Goal: Task Accomplishment & Management: Manage account settings

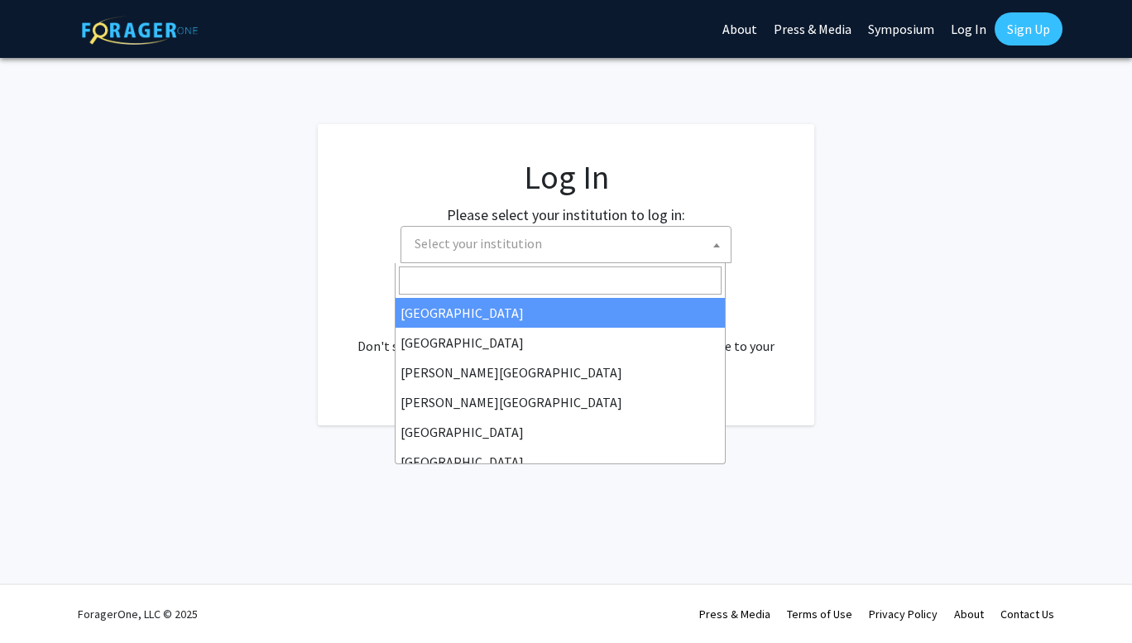
click at [529, 250] on span "Select your institution" at bounding box center [477, 243] width 127 height 17
select select "34"
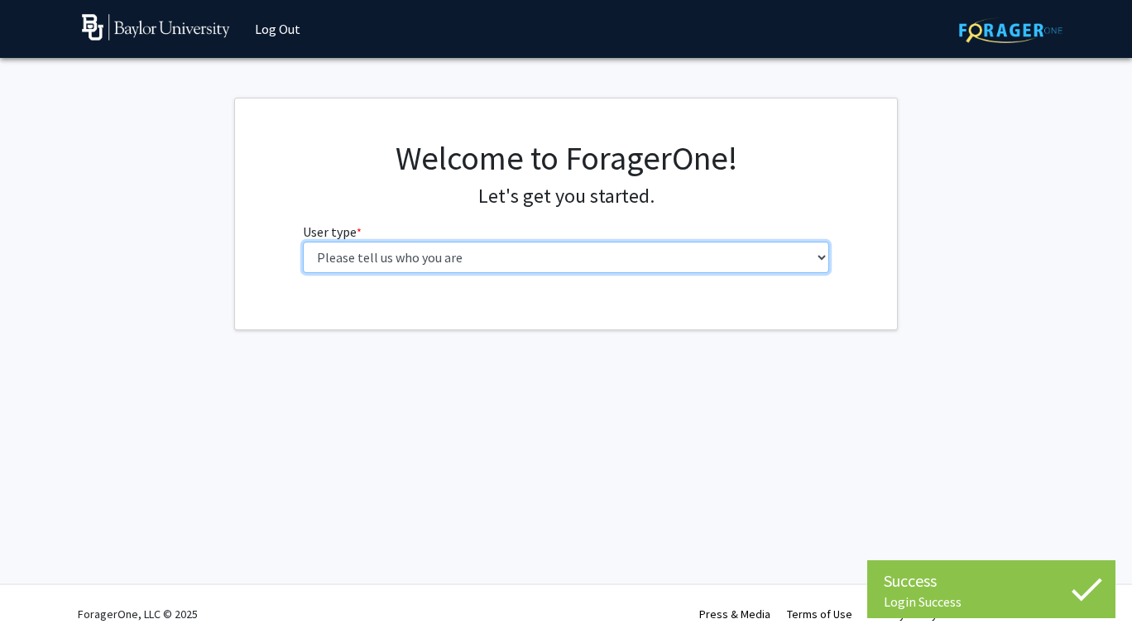
click at [452, 252] on select "Please tell us who you are Undergraduate Student Master's Student Doctoral Cand…" at bounding box center [566, 257] width 527 height 31
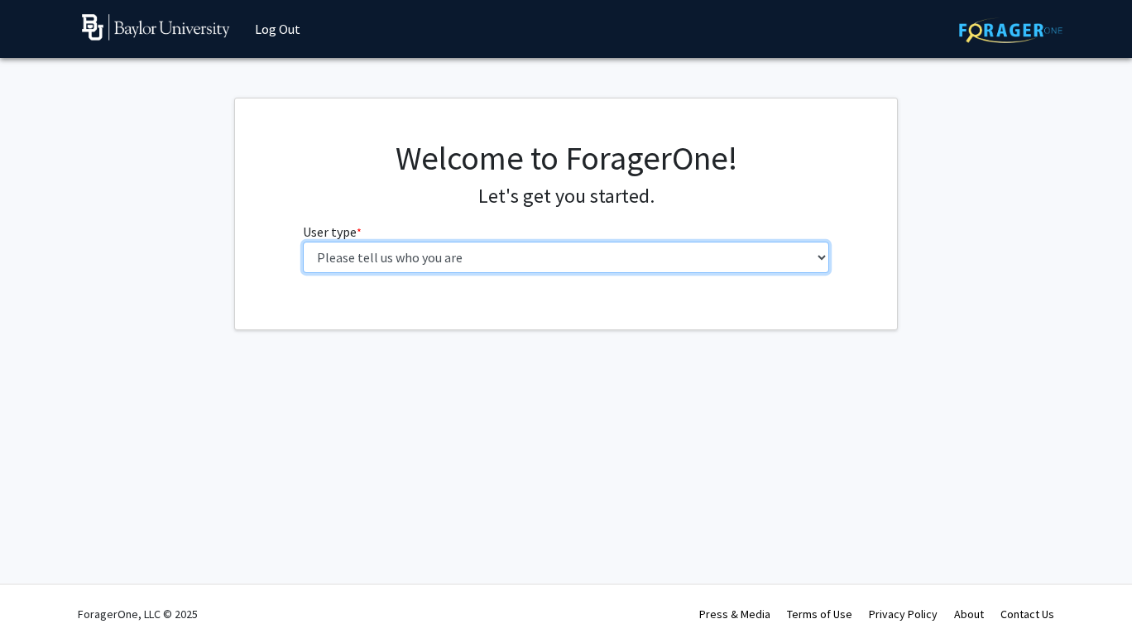
select select "1: undergrad"
click at [303, 242] on select "Please tell us who you are Undergraduate Student Master's Student Doctoral Cand…" at bounding box center [566, 257] width 527 height 31
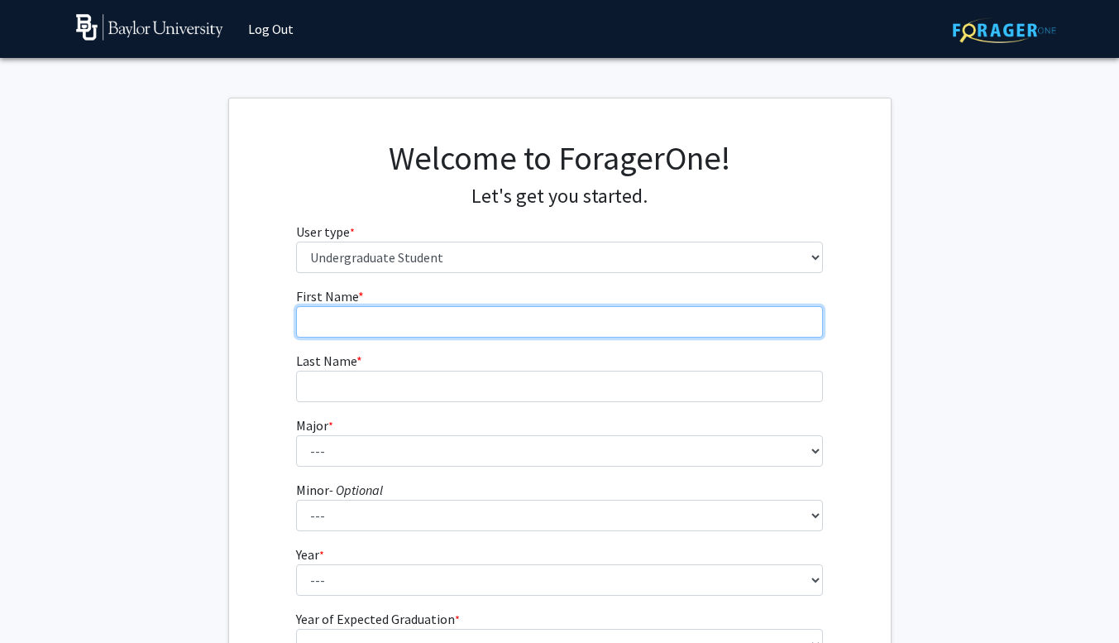
click at [357, 317] on input "First Name * required" at bounding box center [559, 321] width 527 height 31
type input "[PERSON_NAME]"
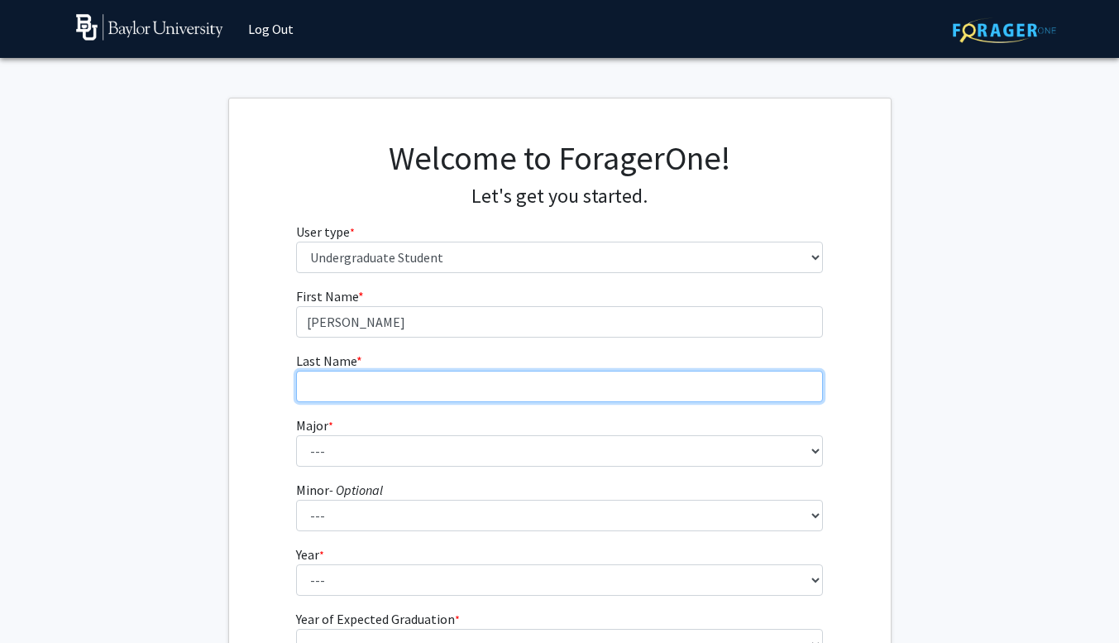
type input "[PERSON_NAME]"
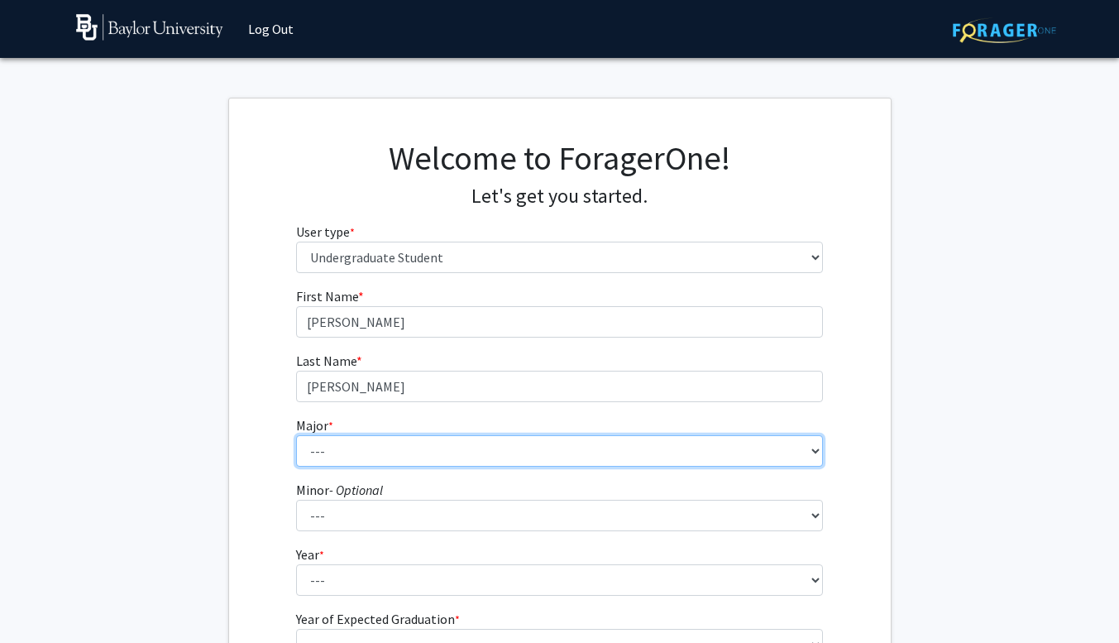
click at [344, 445] on select "--- Accounting American Studies Anthropology Apparel Design & Product Developme…" at bounding box center [559, 450] width 527 height 31
select select "77: 2742"
click at [296, 435] on select "--- Accounting American Studies Anthropology Apparel Design & Product Developme…" at bounding box center [559, 450] width 527 height 31
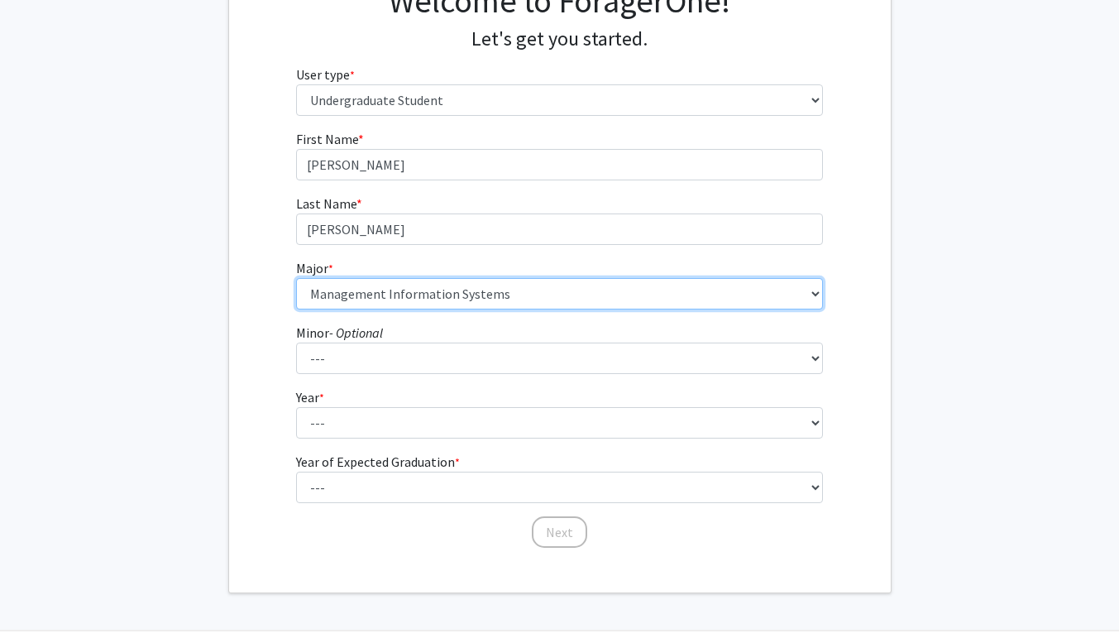
scroll to position [164, 0]
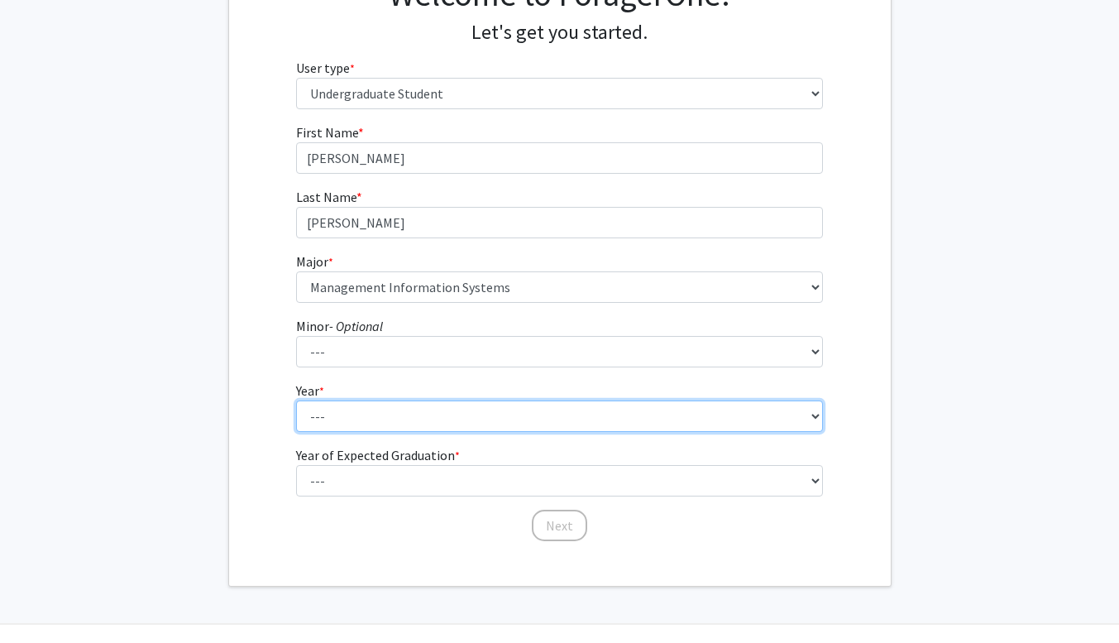
click at [368, 420] on select "--- First-year Sophomore Junior Senior Postbaccalaureate Certificate" at bounding box center [559, 415] width 527 height 31
select select "3: junior"
click at [296, 400] on select "--- First-year Sophomore Junior Senior Postbaccalaureate Certificate" at bounding box center [559, 415] width 527 height 31
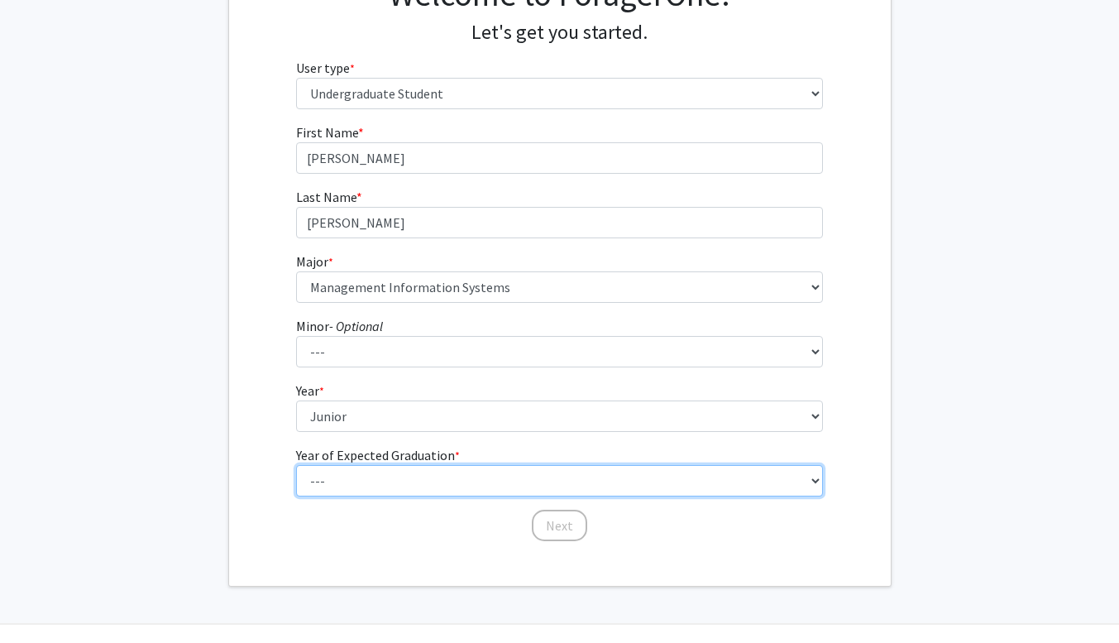
click at [374, 484] on select "--- 2025 2026 2027 2028 2029 2030 2031 2032 2033 2034" at bounding box center [559, 480] width 527 height 31
select select "3: 2027"
click at [296, 465] on select "--- 2025 2026 2027 2028 2029 2030 2031 2032 2033 2034" at bounding box center [559, 480] width 527 height 31
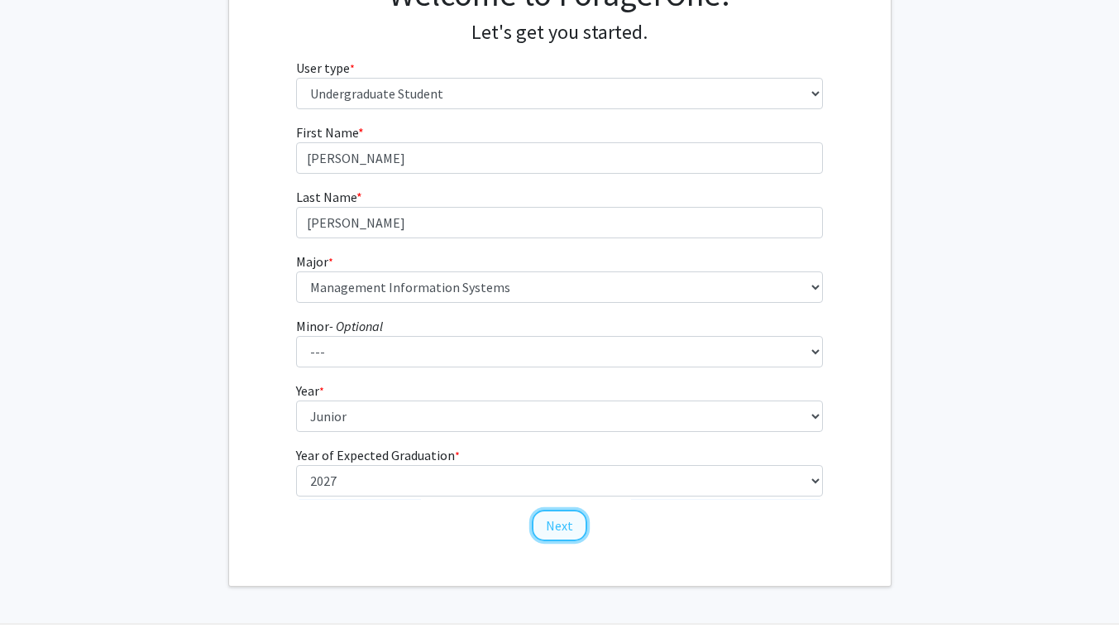
click at [553, 518] on button "Next" at bounding box center [559, 525] width 55 height 31
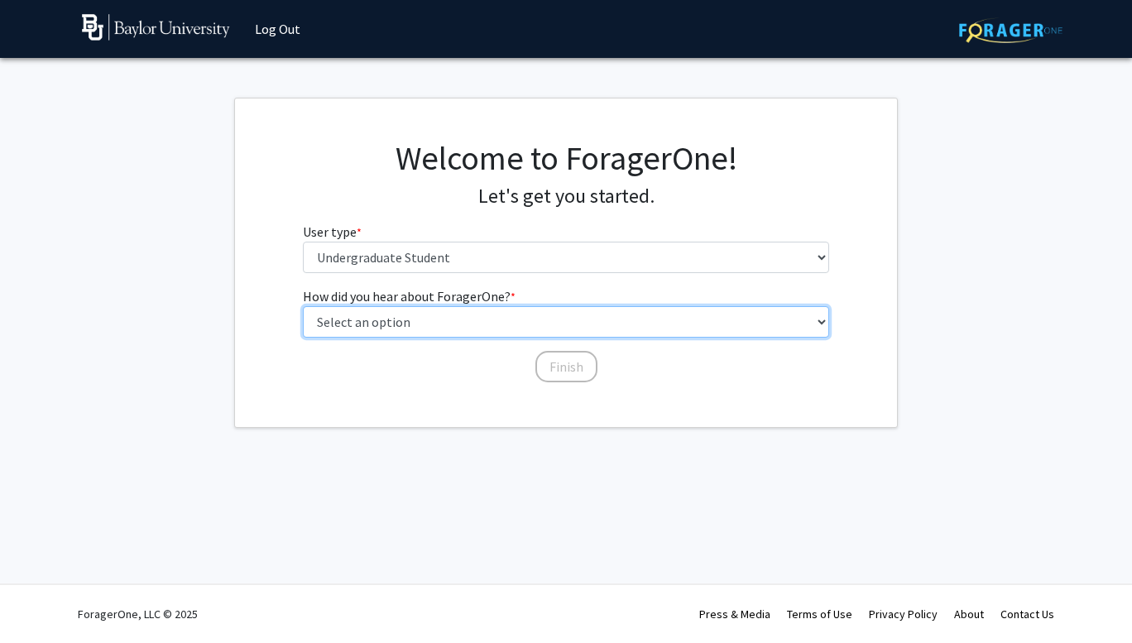
click at [479, 323] on select "Select an option Peer/student recommendation Faculty/staff recommendation Unive…" at bounding box center [566, 321] width 527 height 31
select select "3: university_website"
click at [303, 306] on select "Select an option Peer/student recommendation Faculty/staff recommendation Unive…" at bounding box center [566, 321] width 527 height 31
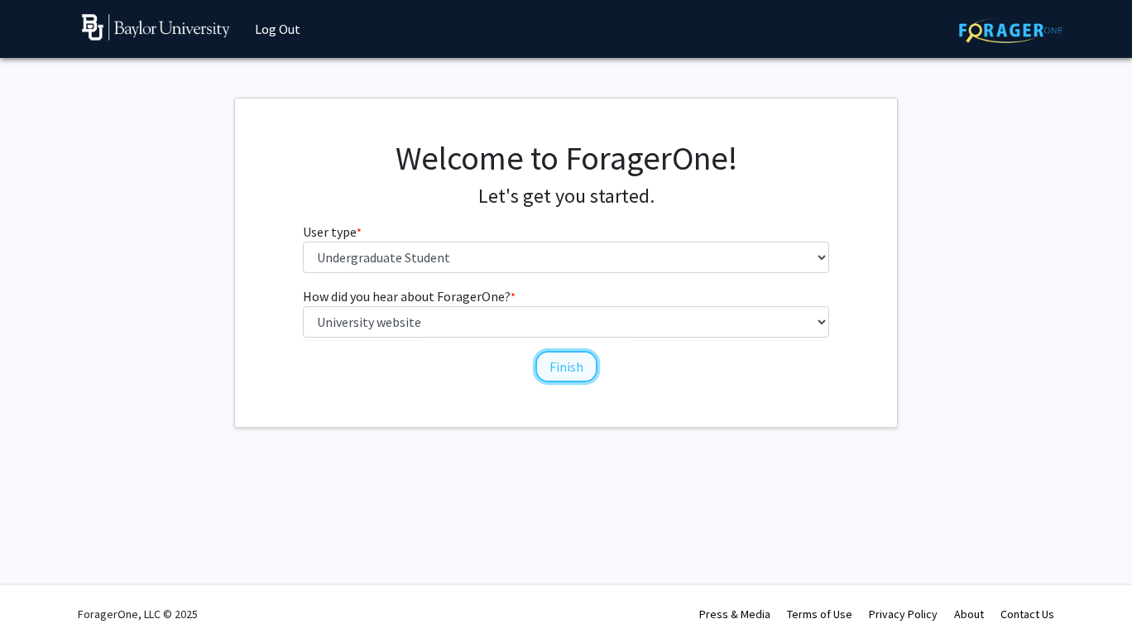
click at [564, 371] on button "Finish" at bounding box center [566, 366] width 62 height 31
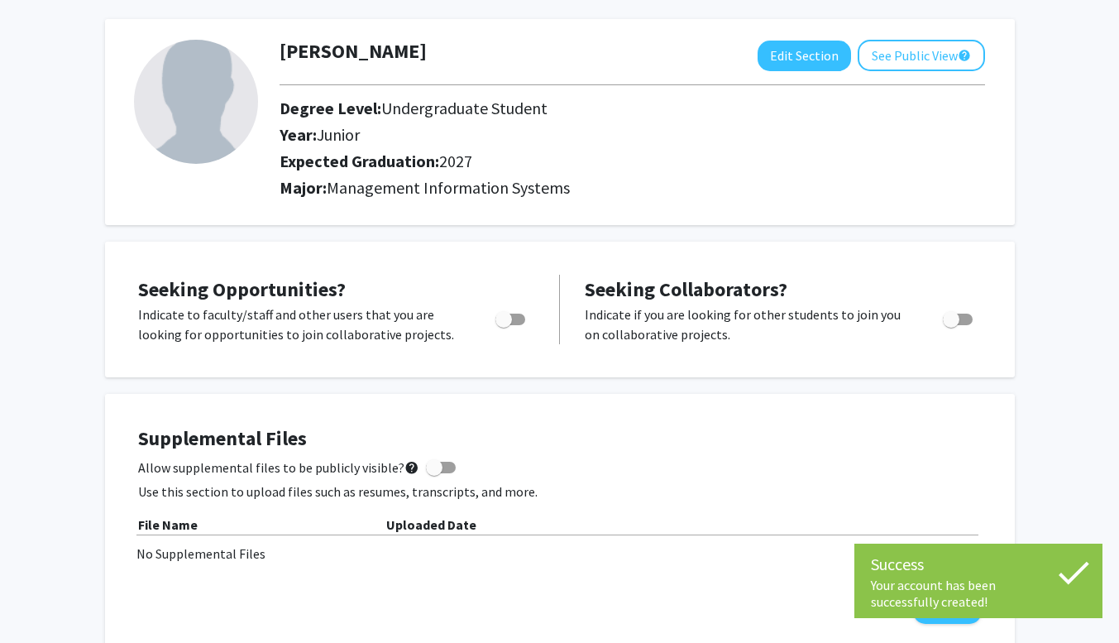
scroll to position [70, 0]
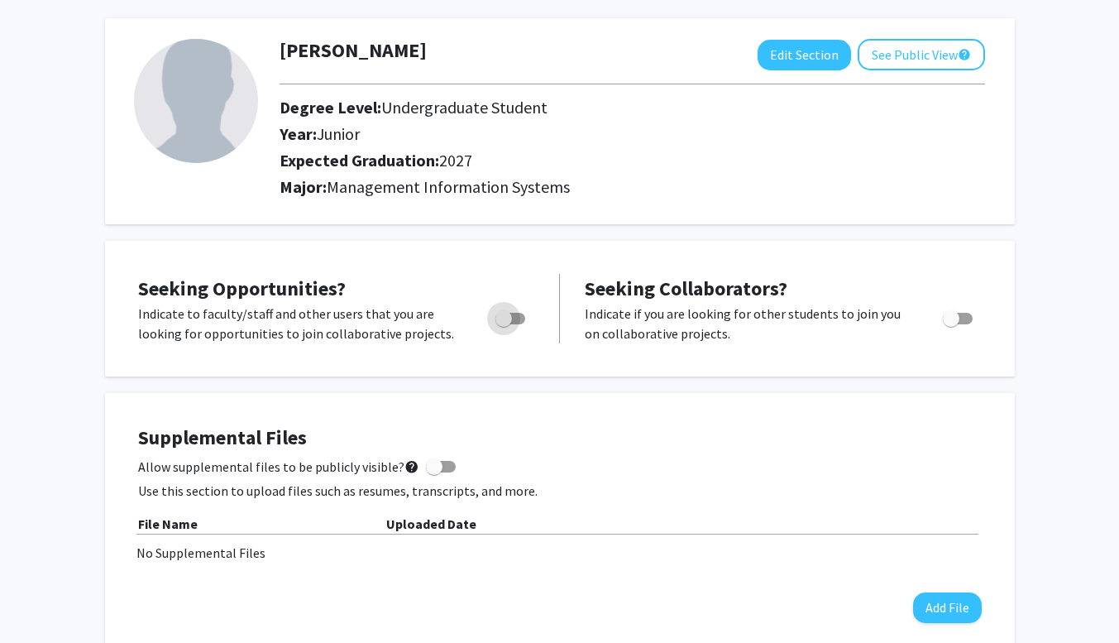
click at [502, 311] on span "Toggle" at bounding box center [503, 318] width 17 height 17
click at [503, 324] on input "Are you actively seeking opportunities?" at bounding box center [503, 324] width 1 height 1
checkbox input "true"
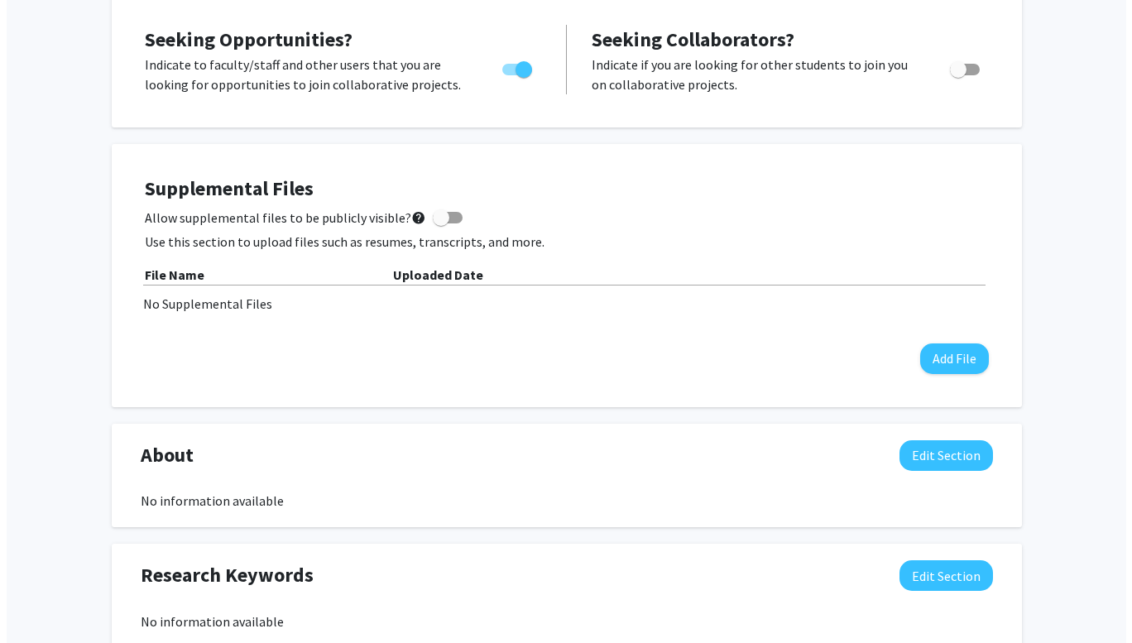
scroll to position [318, 0]
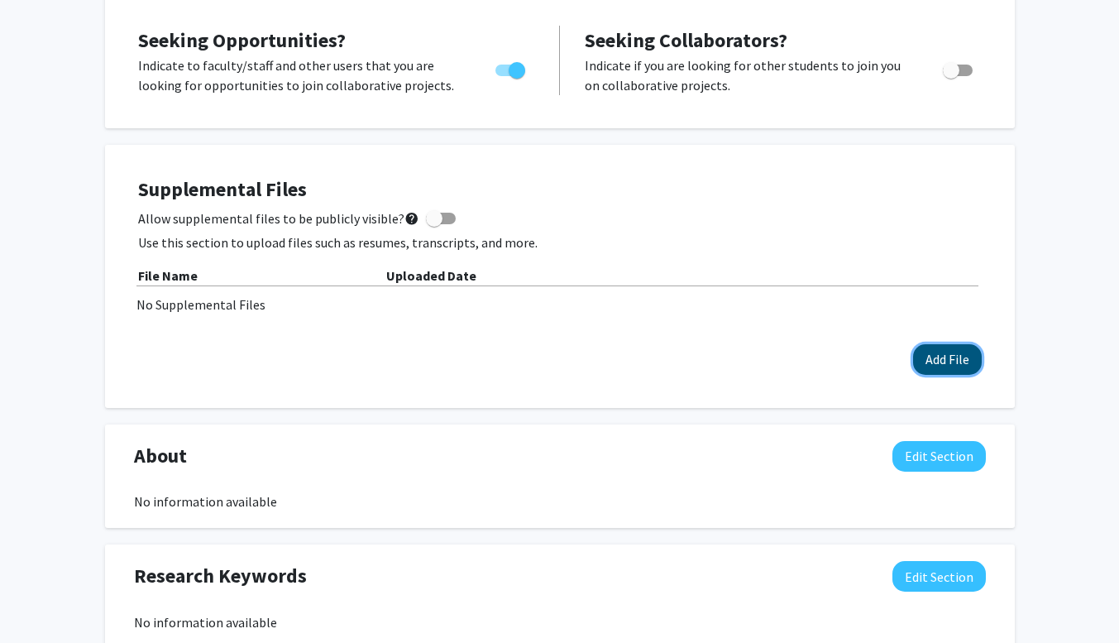
click at [934, 353] on button "Add File" at bounding box center [947, 359] width 69 height 31
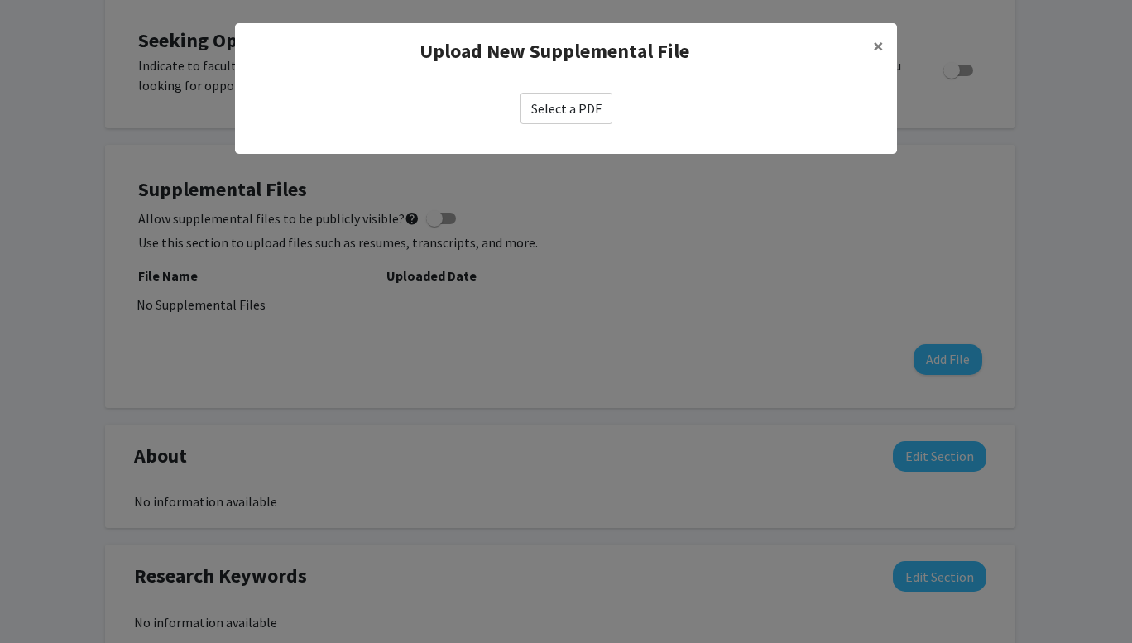
click at [545, 108] on label "Select a PDF" at bounding box center [566, 108] width 92 height 31
click at [0, 0] on input "Select a PDF" at bounding box center [0, 0] width 0 height 0
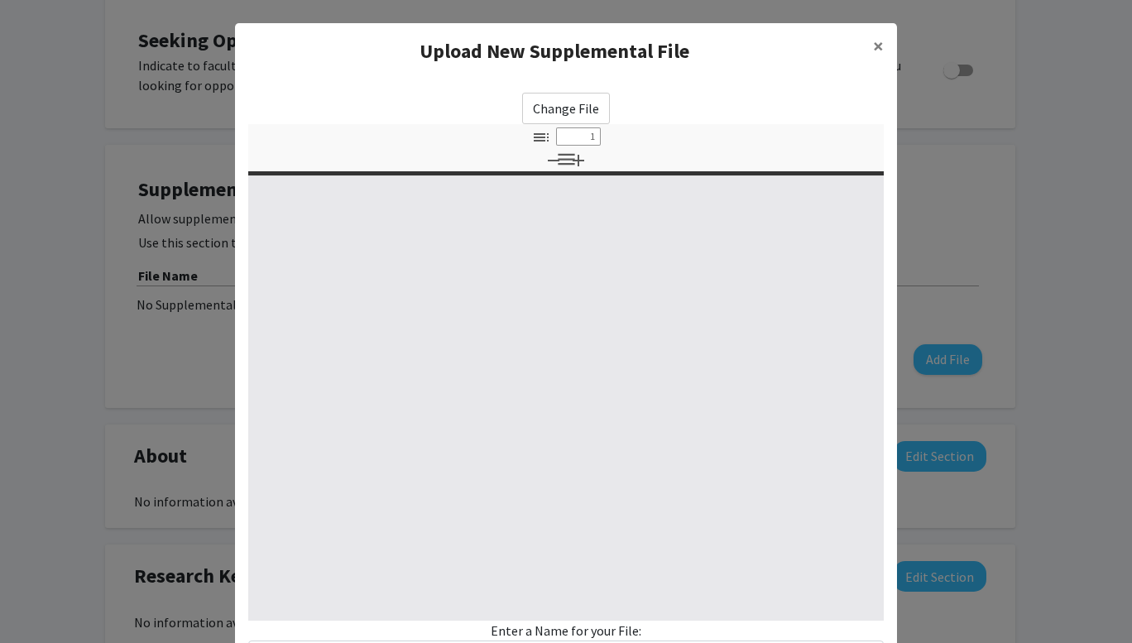
type input "0"
select select "custom"
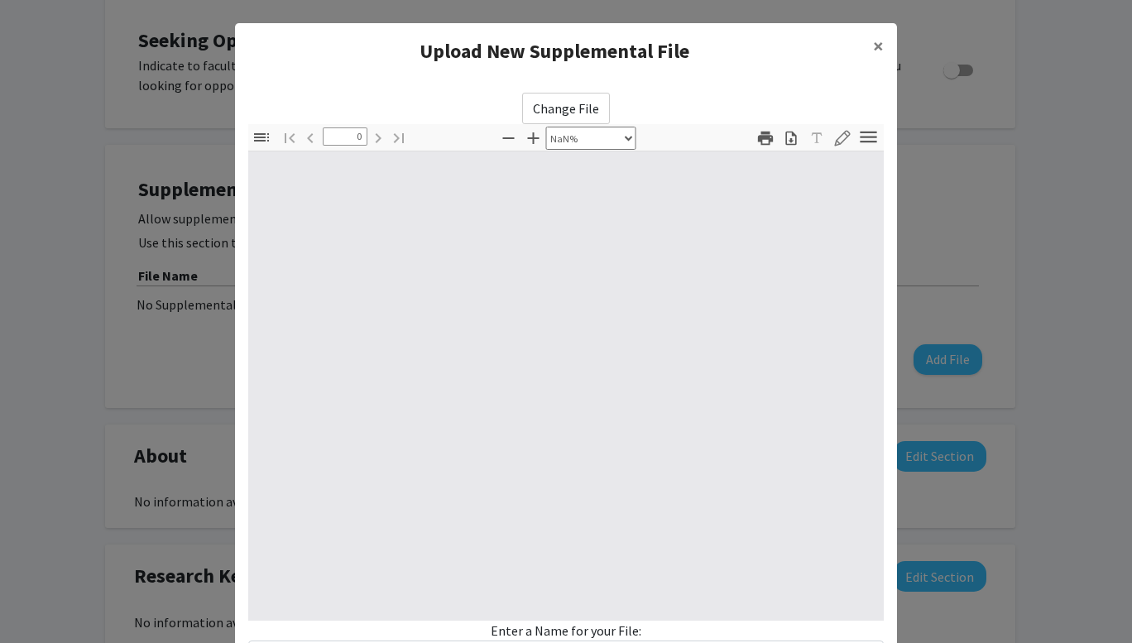
type input "1"
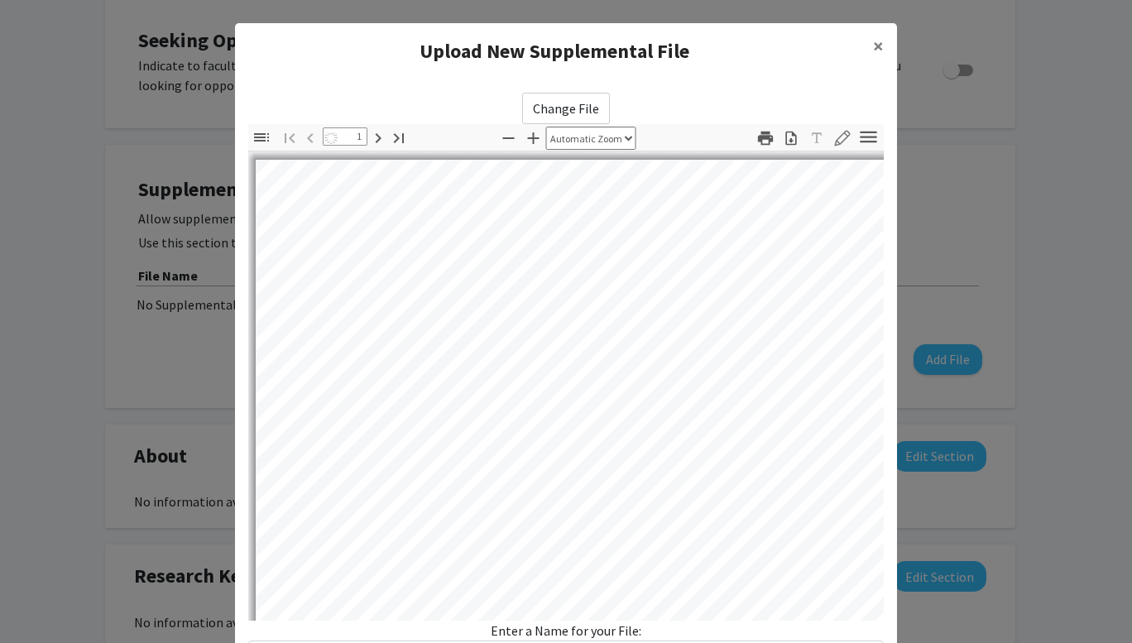
select select "auto"
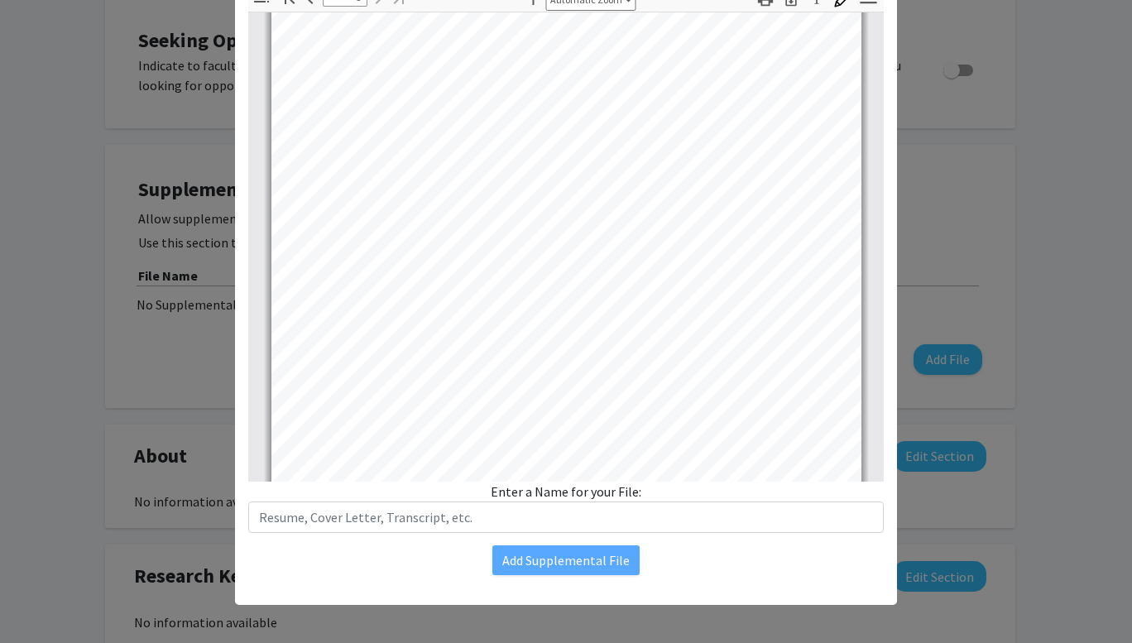
scroll to position [1855, 0]
type input "2"
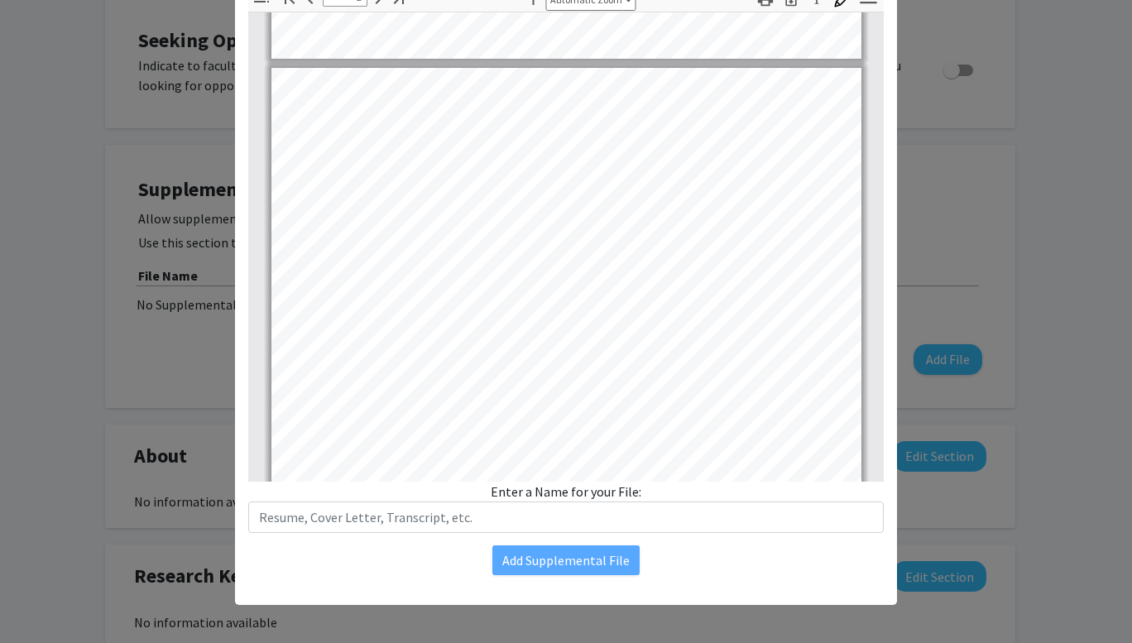
scroll to position [725, 0]
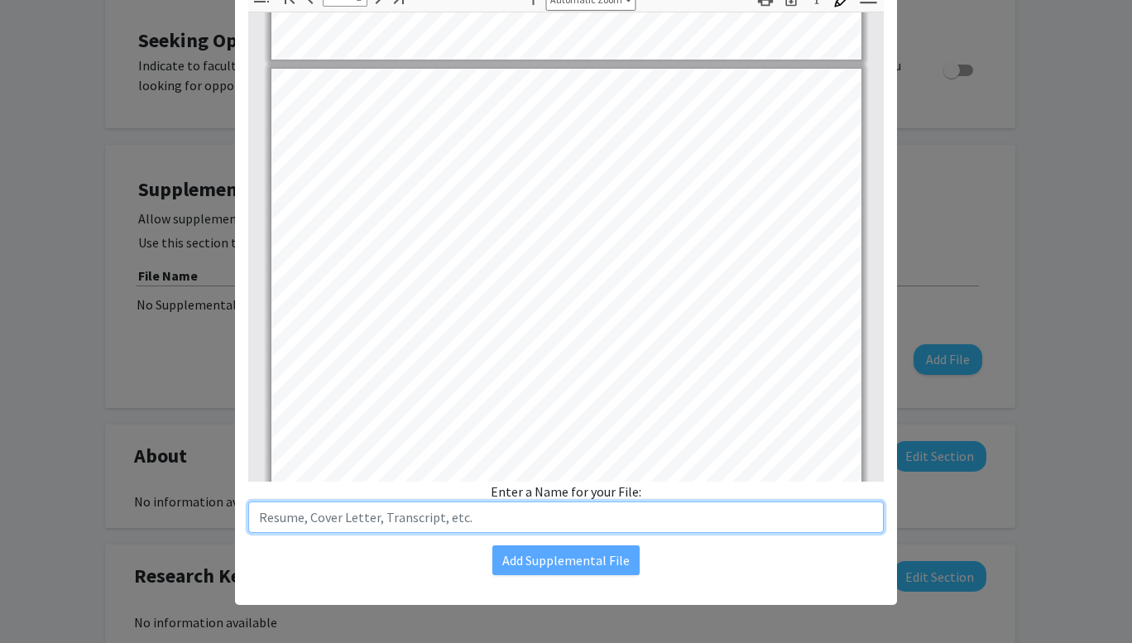
click at [469, 518] on input "text" at bounding box center [565, 516] width 635 height 31
type input "T"
type input "Fall 2025 Official Transcript"
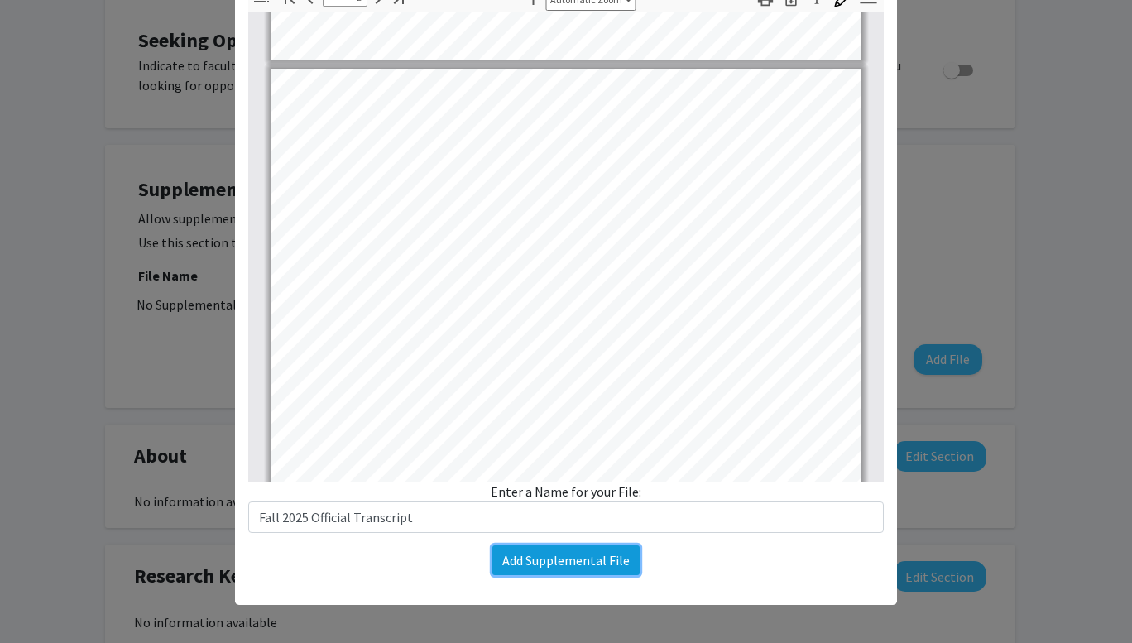
click at [555, 559] on button "Add Supplemental File" at bounding box center [565, 560] width 147 height 30
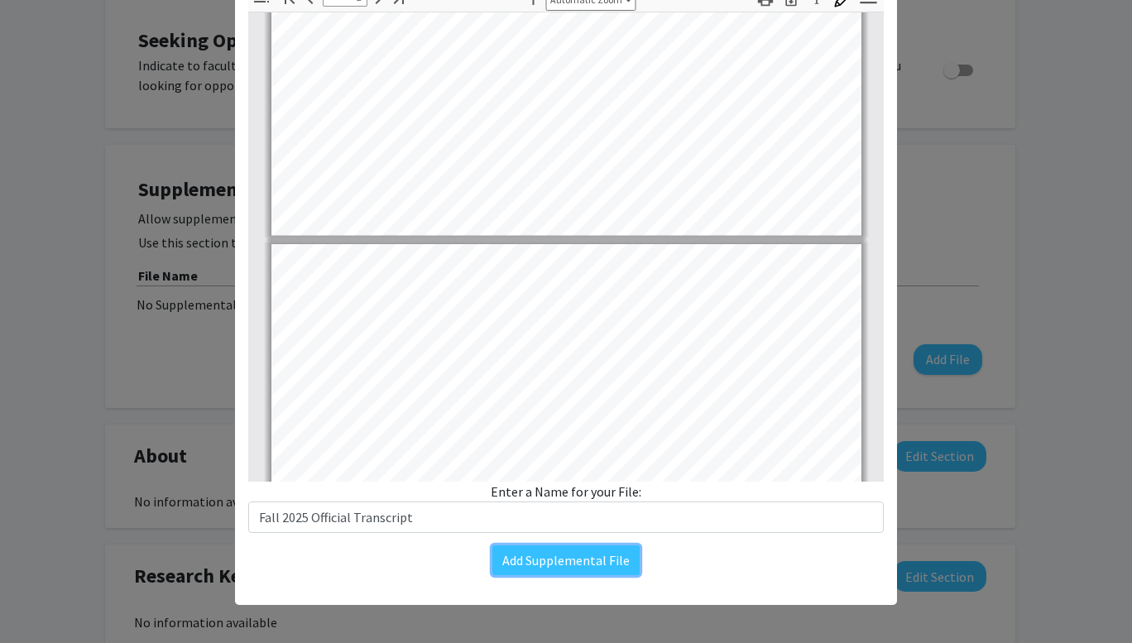
type input "3"
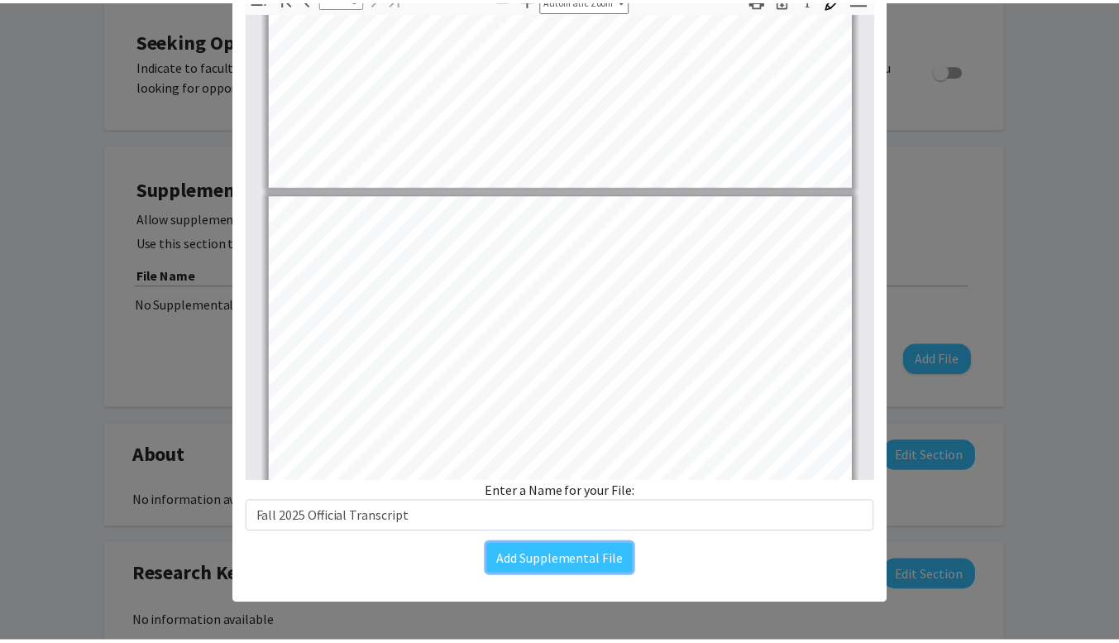
scroll to position [1479, 0]
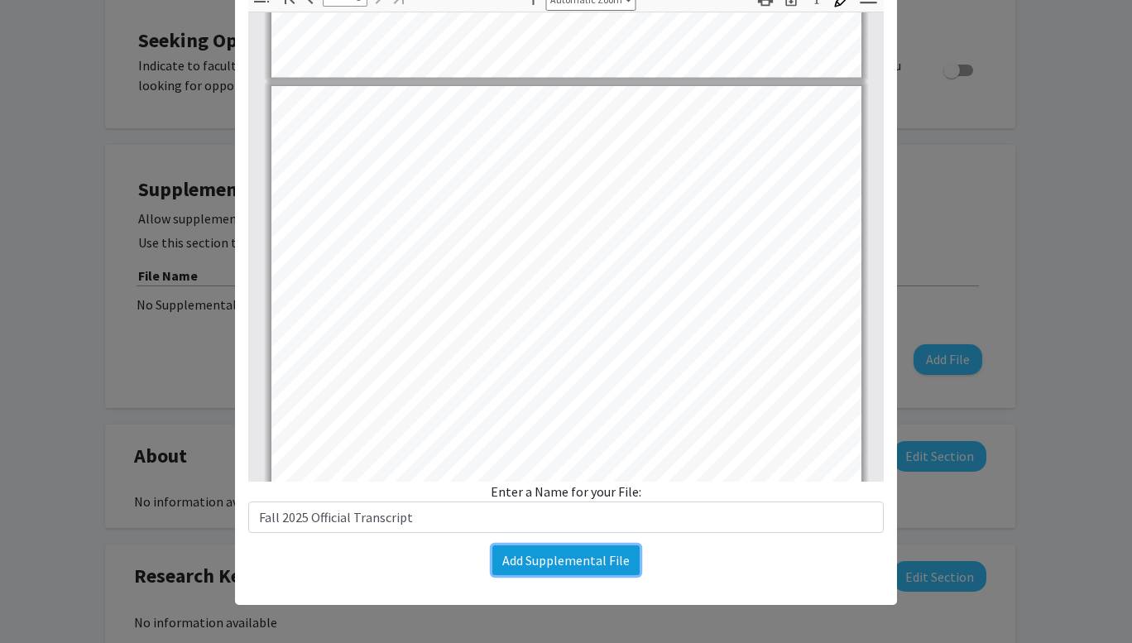
click at [534, 562] on button "Add Supplemental File" at bounding box center [565, 560] width 147 height 30
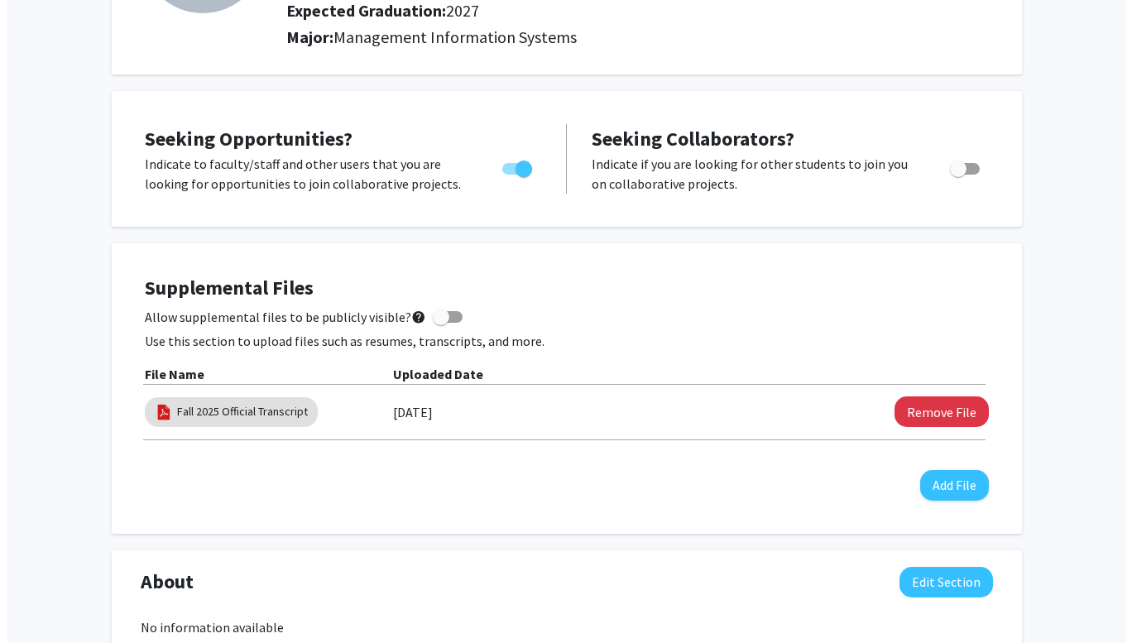
scroll to position [219, 0]
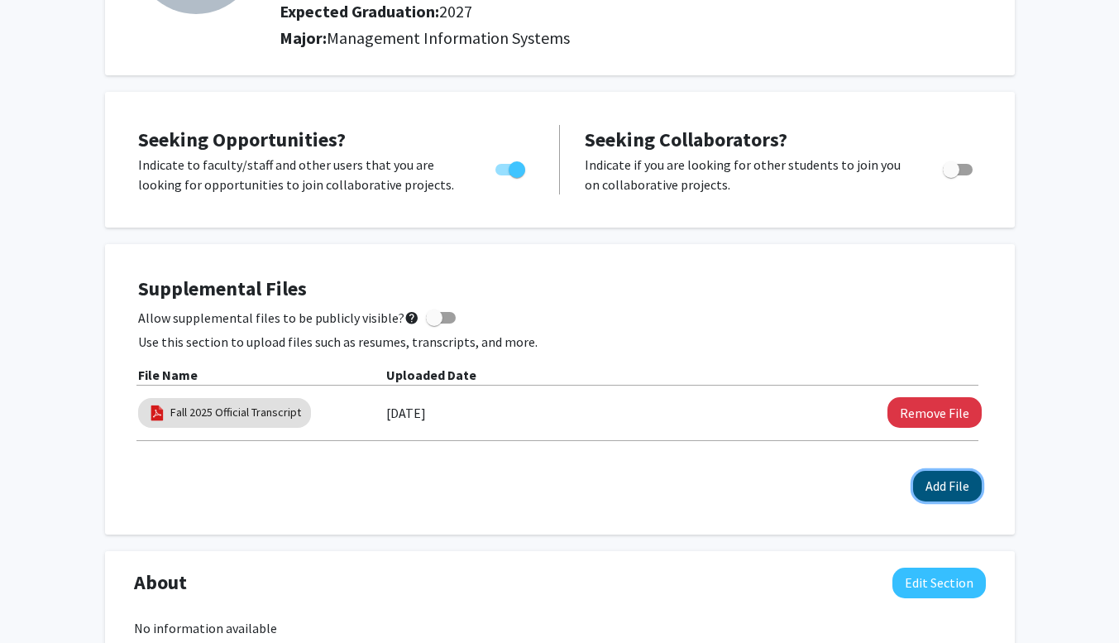
click at [942, 483] on button "Add File" at bounding box center [947, 486] width 69 height 31
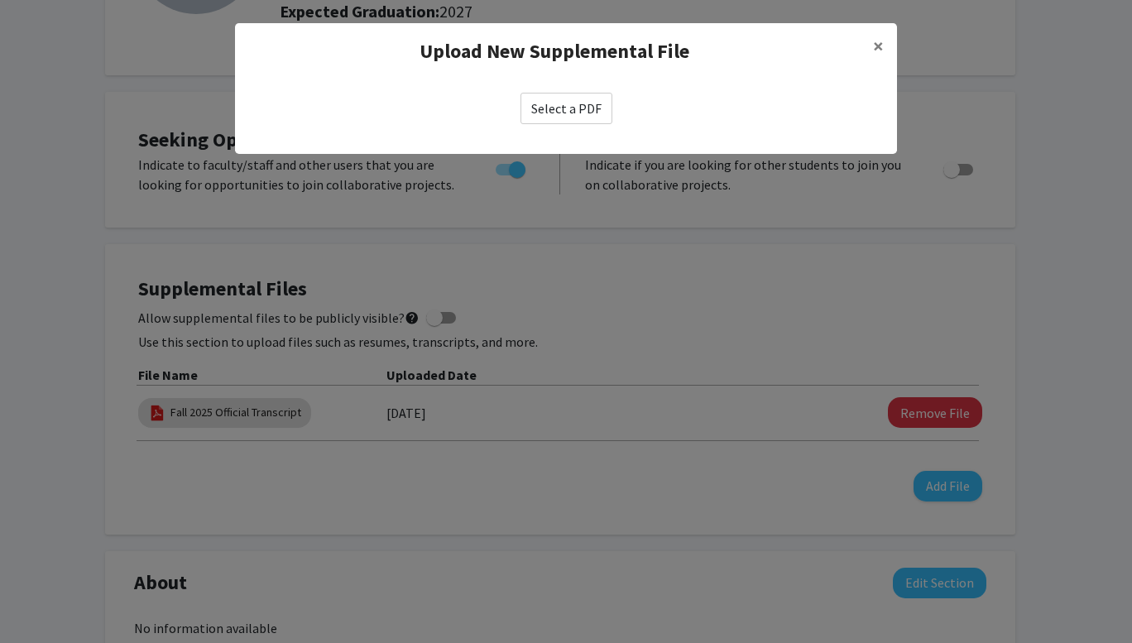
click at [579, 112] on label "Select a PDF" at bounding box center [566, 108] width 92 height 31
click at [0, 0] on input "Select a PDF" at bounding box center [0, 0] width 0 height 0
click at [875, 39] on span "×" at bounding box center [878, 46] width 11 height 26
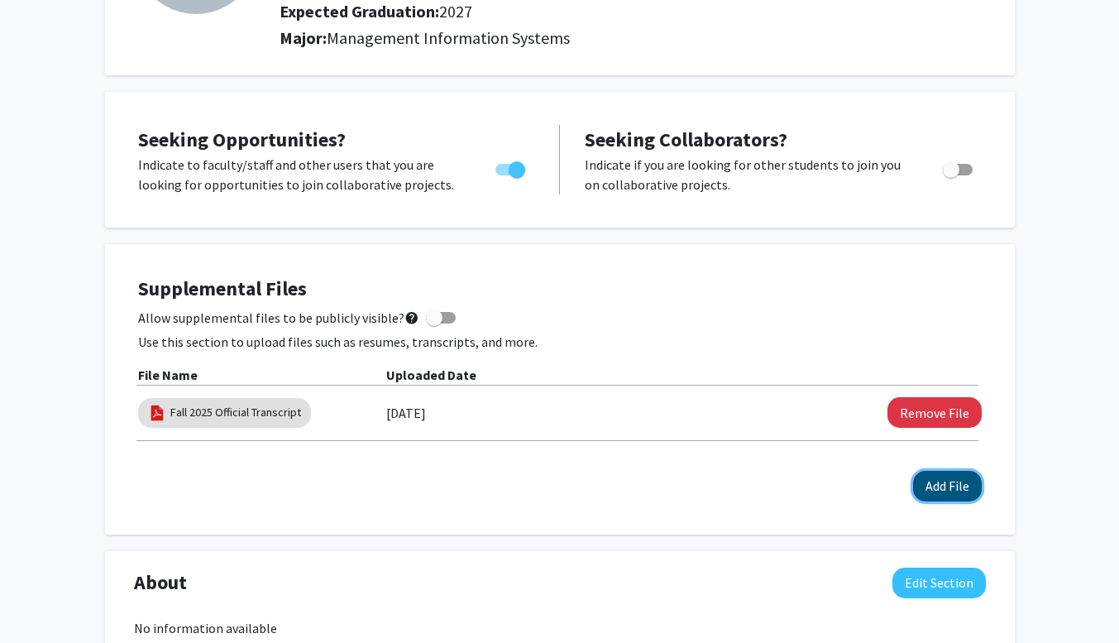
click at [943, 481] on button "Add File" at bounding box center [947, 486] width 69 height 31
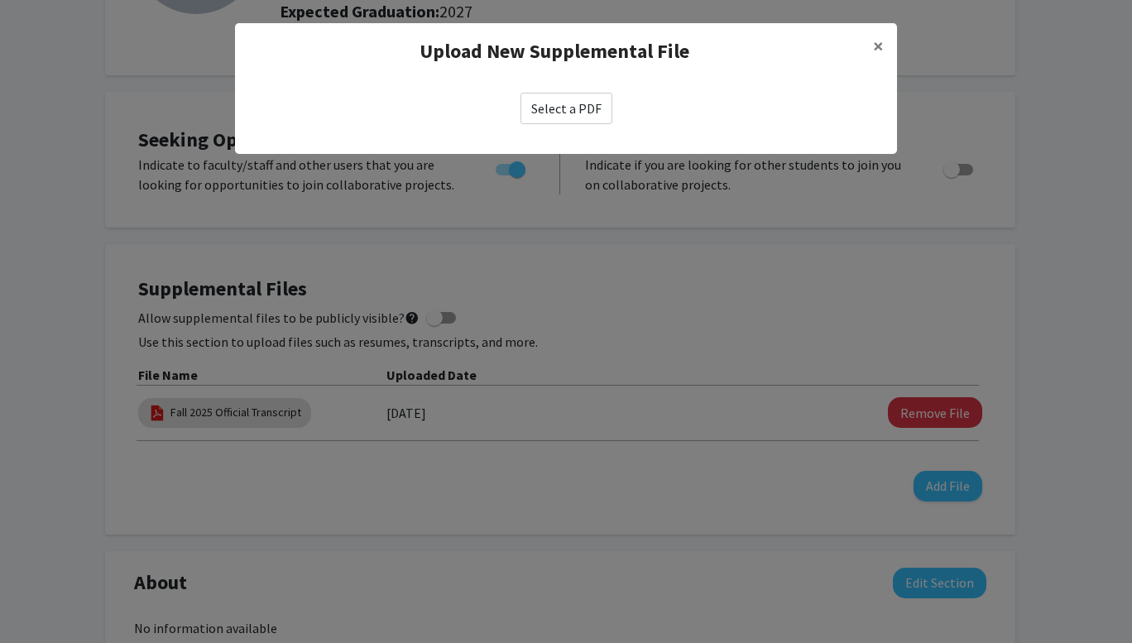
click at [578, 112] on label "Select a PDF" at bounding box center [566, 108] width 92 height 31
click at [0, 0] on input "Select a PDF" at bounding box center [0, 0] width 0 height 0
select select "custom"
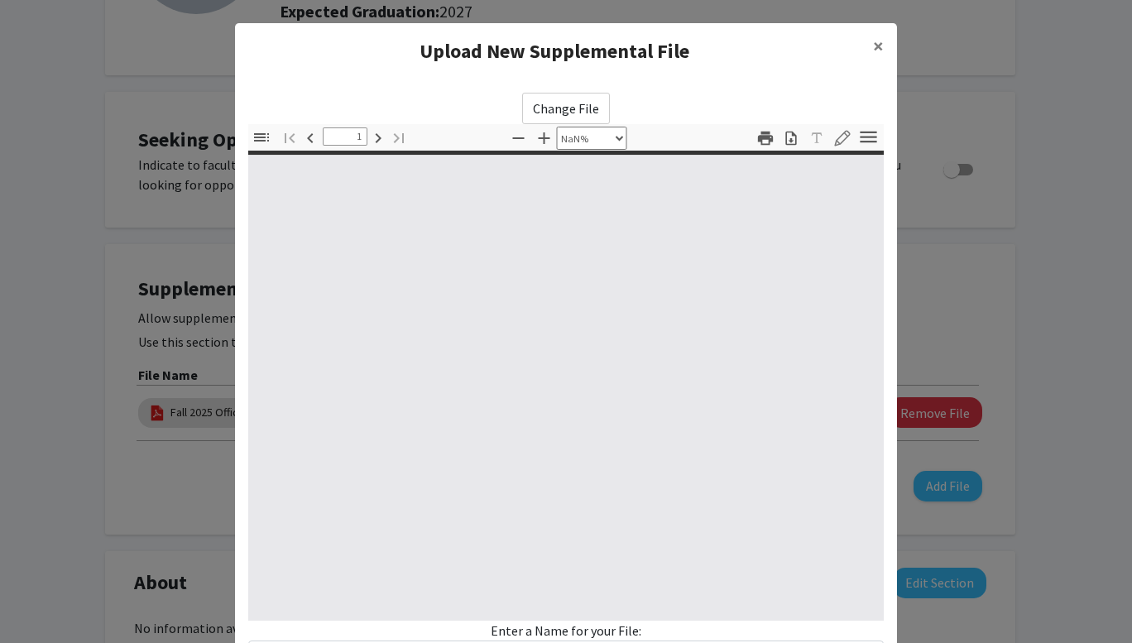
type input "0"
select select "custom"
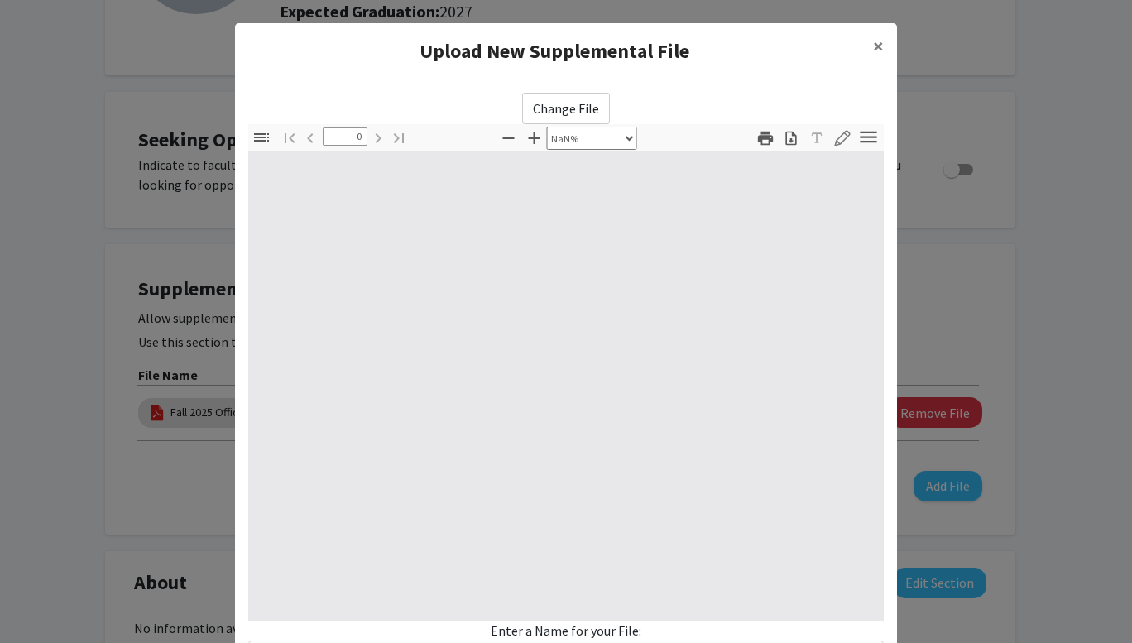
type input "1"
select select "auto"
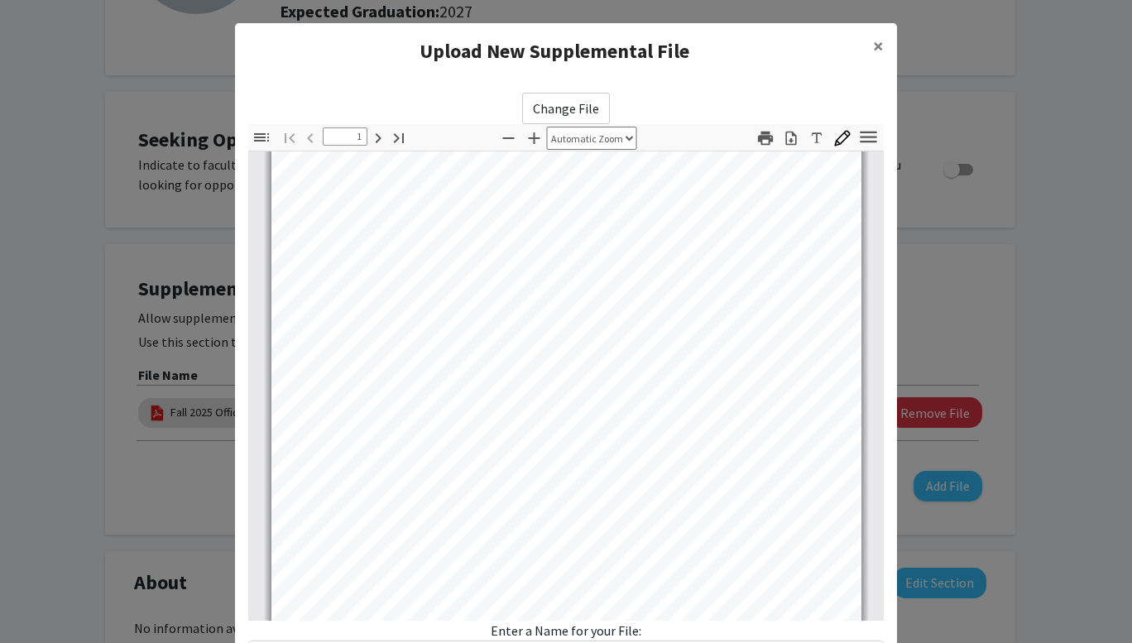
scroll to position [404, 0]
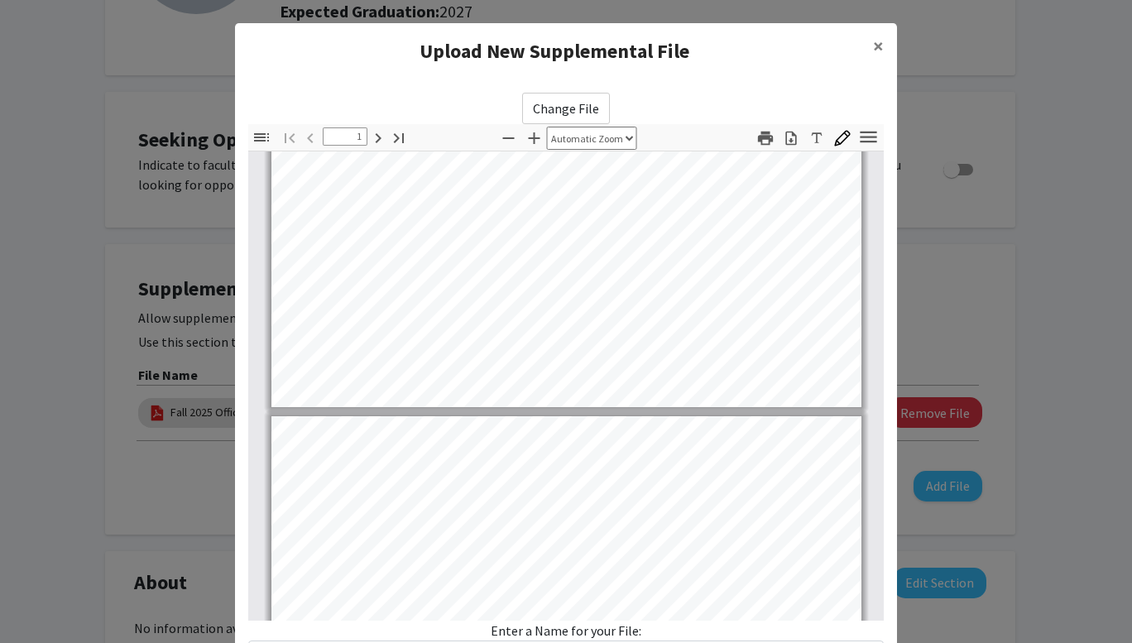
type input "2"
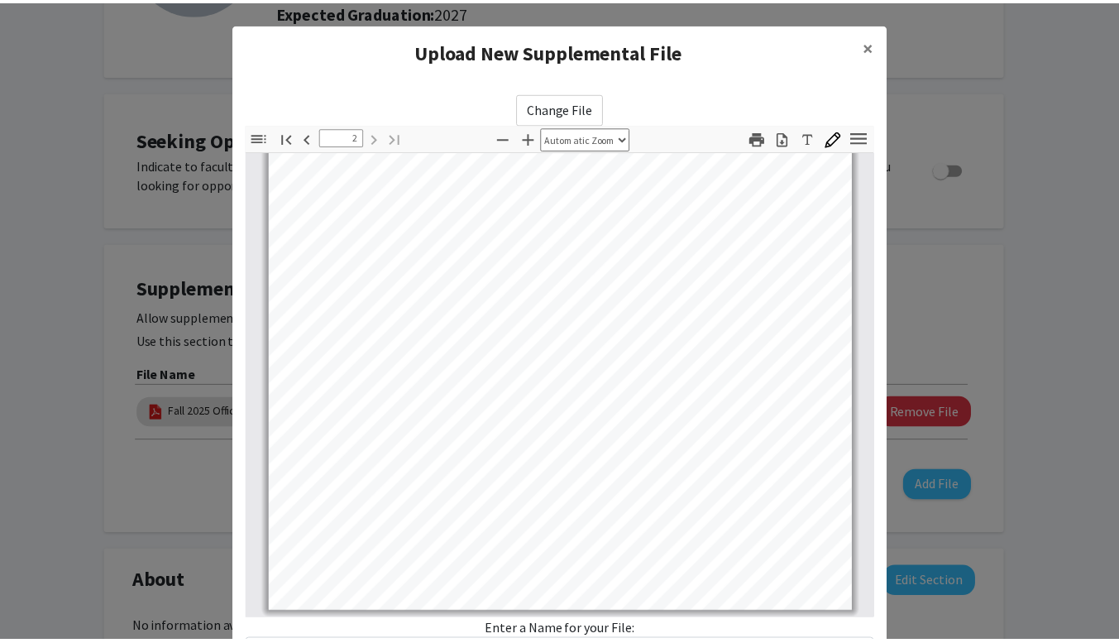
scroll to position [141, 0]
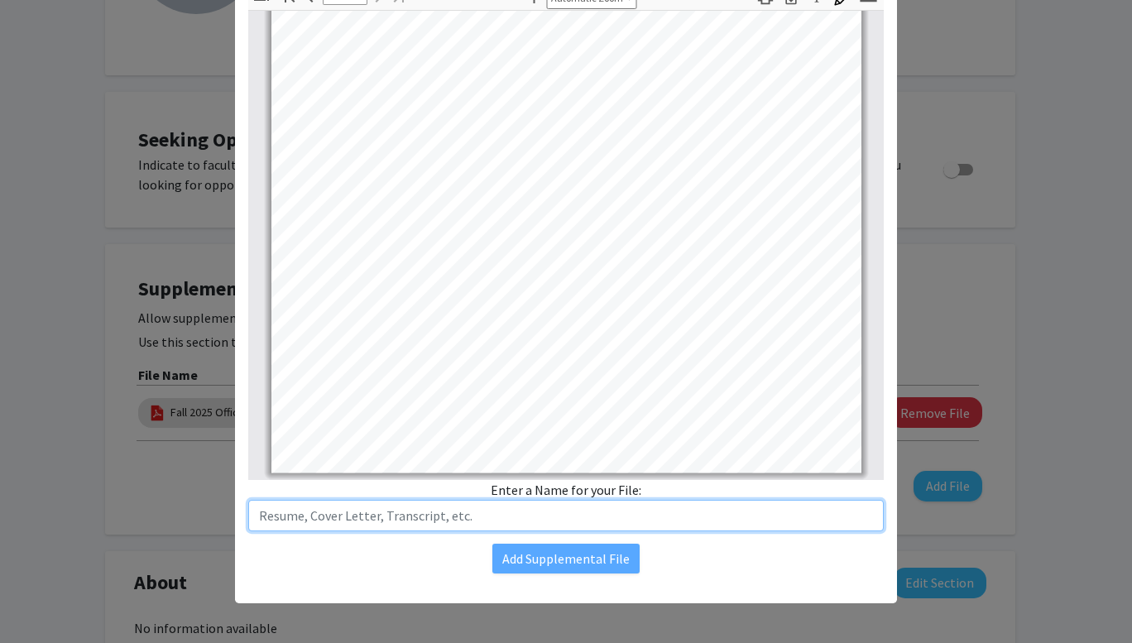
click at [473, 516] on input "text" at bounding box center [565, 515] width 635 height 31
type input "Resume 2025"
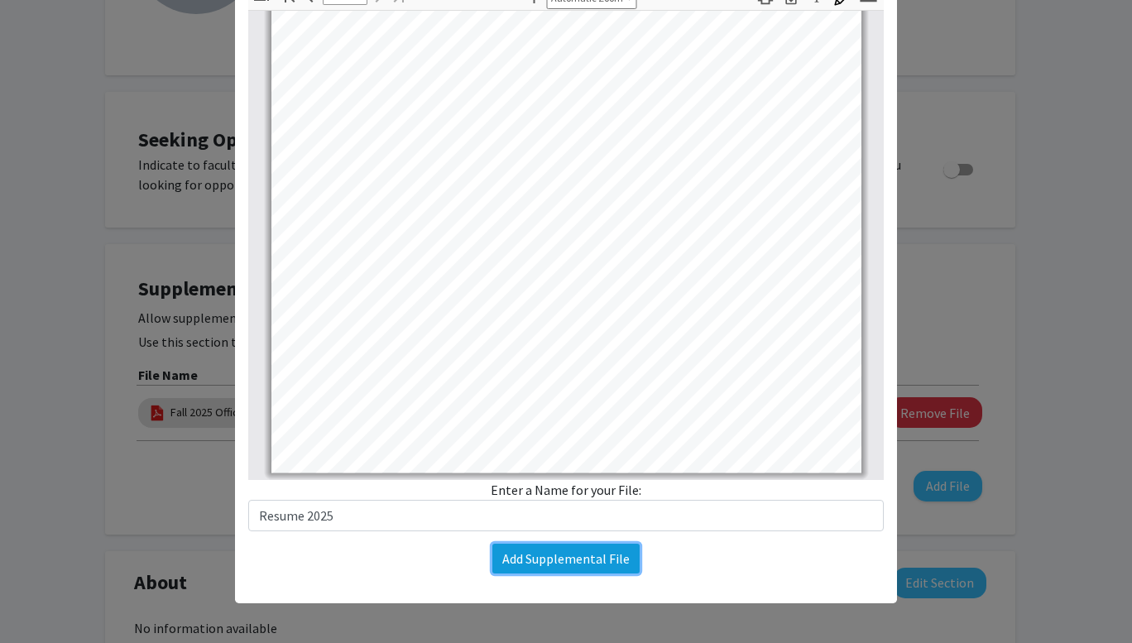
click at [505, 544] on button "Add Supplemental File" at bounding box center [565, 558] width 147 height 30
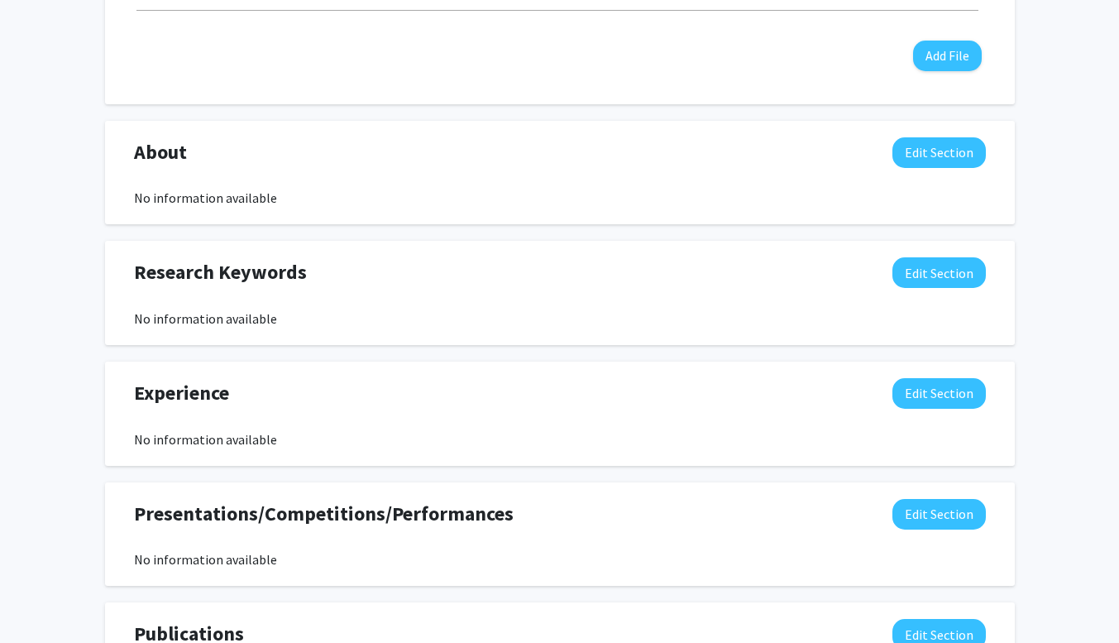
scroll to position [724, 0]
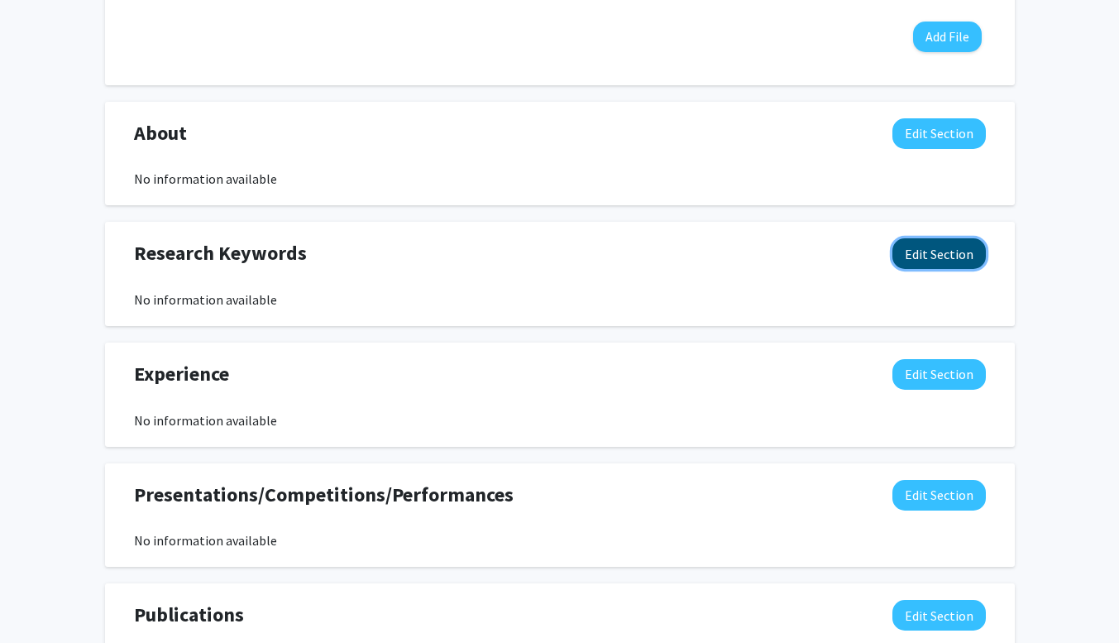
click at [932, 266] on button "Edit Section" at bounding box center [939, 253] width 93 height 31
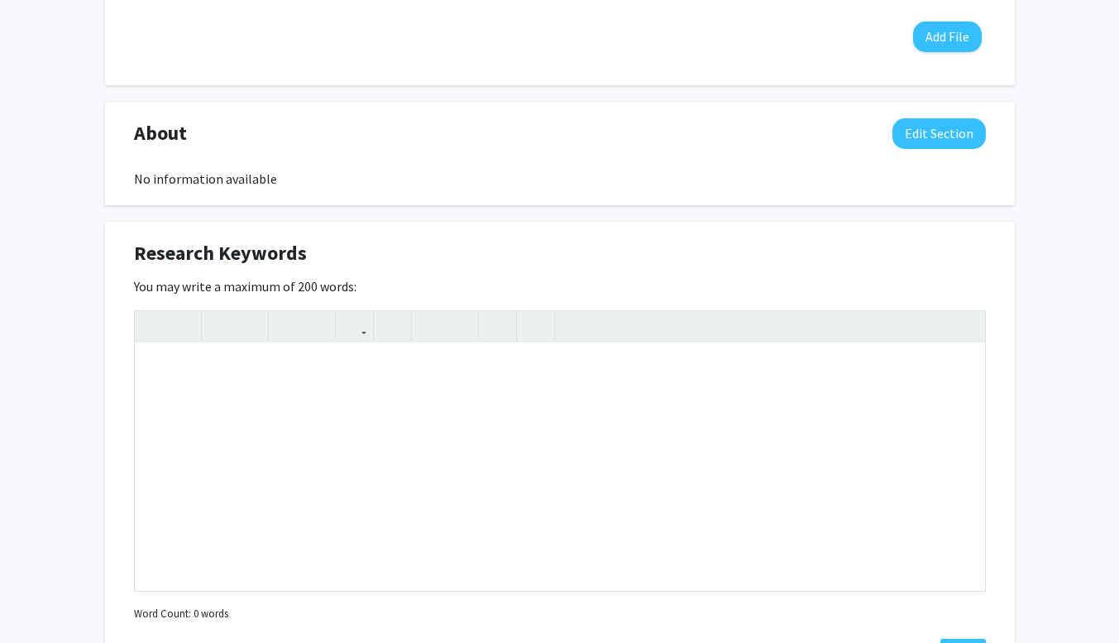
click at [808, 268] on div "Research Keywords Edit Section" at bounding box center [560, 257] width 877 height 38
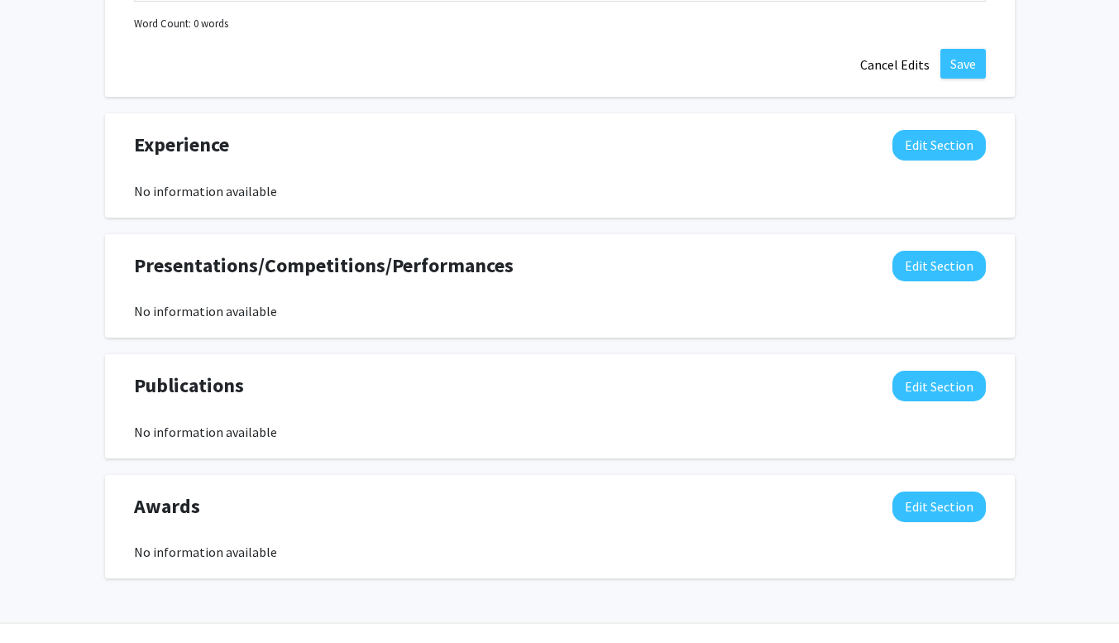
scroll to position [1314, 0]
click at [936, 264] on button "Edit Section" at bounding box center [939, 265] width 93 height 31
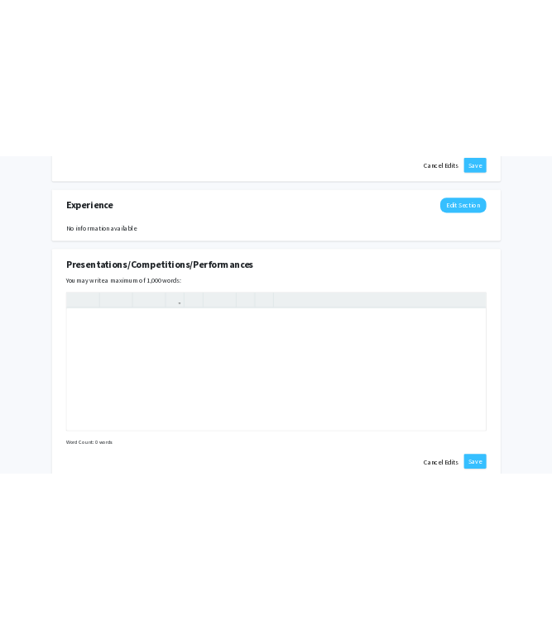
scroll to position [1361, 0]
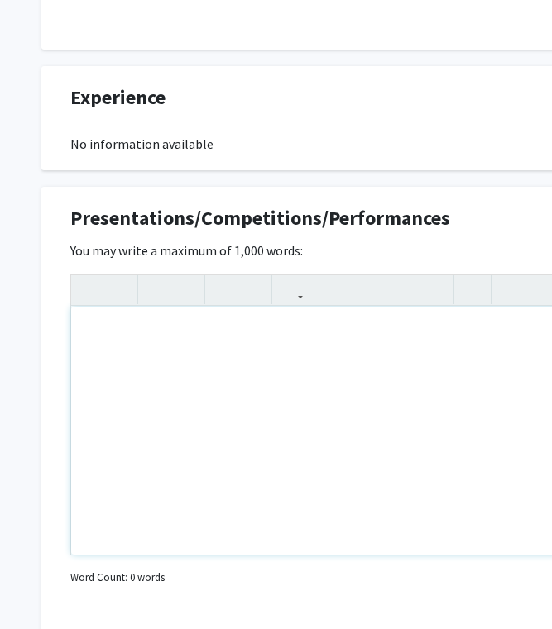
click at [151, 323] on div "Note to users with screen readers: Please deactivate our accessibility plugin f…" at bounding box center [496, 431] width 850 height 248
paste div "To enrich screen reader interactions, please activate Accessibility in Grammarl…"
type textarea "<p>Hivestorm </p><p>Waco, [GEOGRAPHIC_DATA] </p><p>Participant </p><p>[DATE] </…"
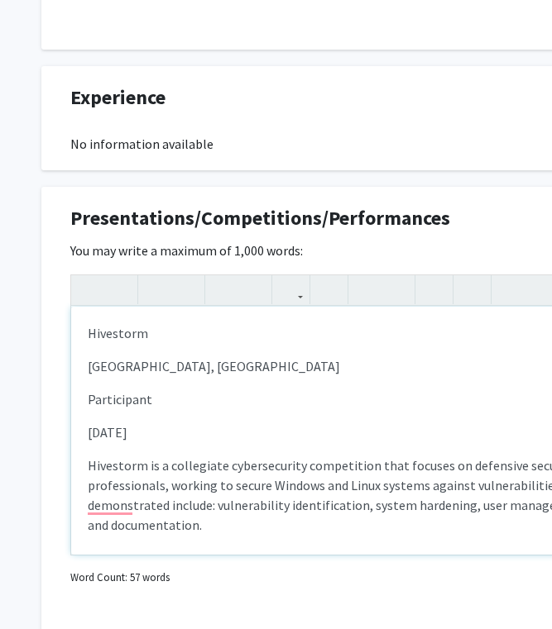
click at [85, 367] on div "Hivestorm Waco, [GEOGRAPHIC_DATA] Participant [DATE] Hivestorm is a collegi…" at bounding box center [496, 431] width 850 height 248
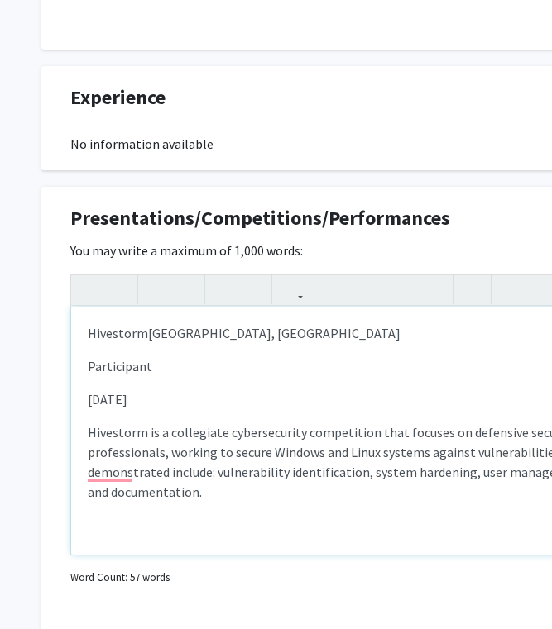
click at [84, 368] on div "Hivestorm Waco, [GEOGRAPHIC_DATA] Participant [DATE] Hivestorm is a collegiat…" at bounding box center [496, 431] width 850 height 248
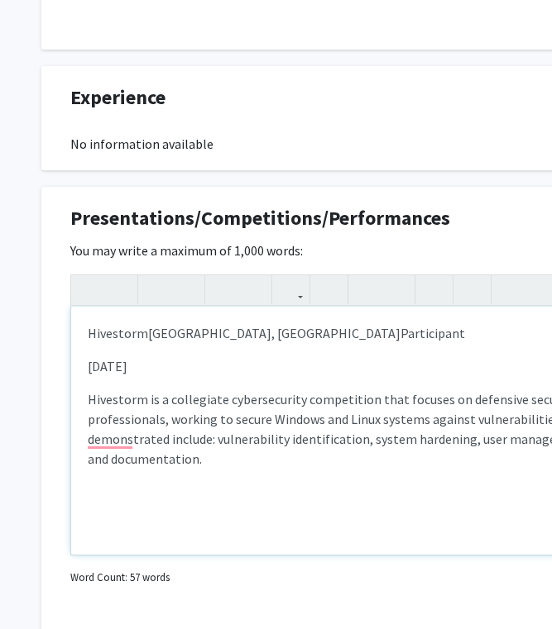
click at [84, 368] on div "Hivestorm Waco, [GEOGRAPHIC_DATA] Participant [DATE] Hivestorm is a collegiate…" at bounding box center [496, 431] width 850 height 248
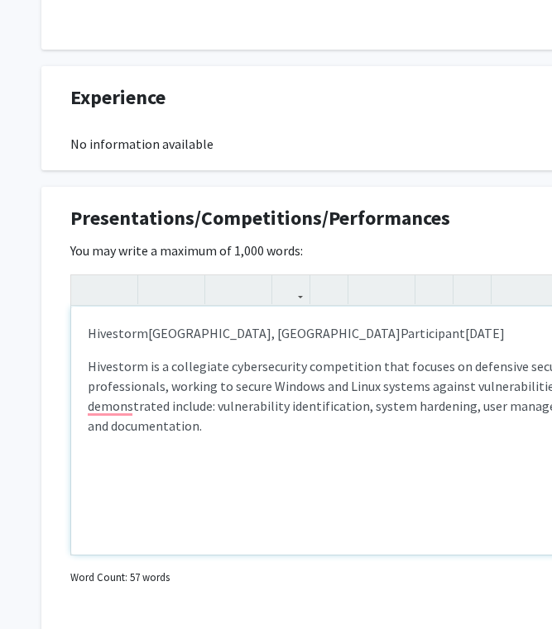
click at [84, 368] on div "Hivestorm Waco, [GEOGRAPHIC_DATA] Participant [DATE] Hivestorm is a collegiate …" at bounding box center [496, 431] width 850 height 248
click at [361, 442] on div "Hivestorm Waco, [GEOGRAPHIC_DATA] Participant [DATE] Hivestorm is a collegiate …" at bounding box center [496, 431] width 850 height 248
click at [146, 335] on p "Hivestorm Waco, [GEOGRAPHIC_DATA] Participant [DATE]" at bounding box center [496, 333] width 817 height 20
click at [408, 334] on span "Participant" at bounding box center [440, 333] width 65 height 17
click at [415, 333] on span "Participant" at bounding box center [447, 333] width 65 height 17
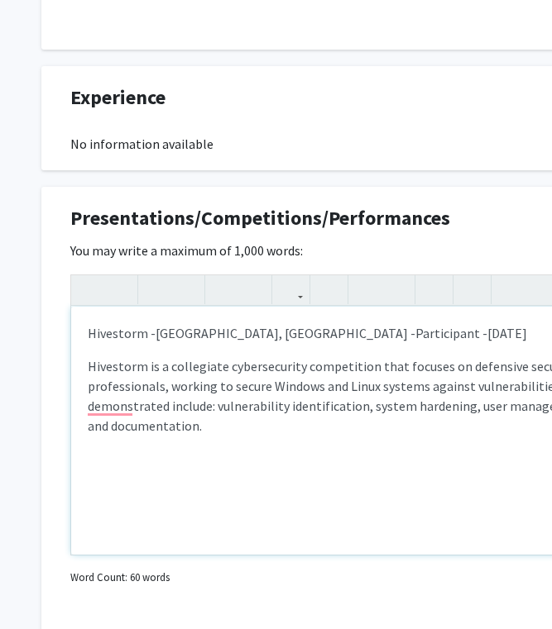
click at [193, 443] on div "Hivestorm - [GEOGRAPHIC_DATA], [GEOGRAPHIC_DATA] - Participant - [DATE] Hivesto…" at bounding box center [496, 431] width 850 height 248
click at [120, 461] on p "To enrich screen reader interactions, please activate Accessibility in Grammarl…" at bounding box center [496, 459] width 817 height 20
click at [84, 489] on div "Hivestorm - [GEOGRAPHIC_DATA], [GEOGRAPHIC_DATA] - Participant - [DATE] Hivesto…" at bounding box center [496, 431] width 850 height 248
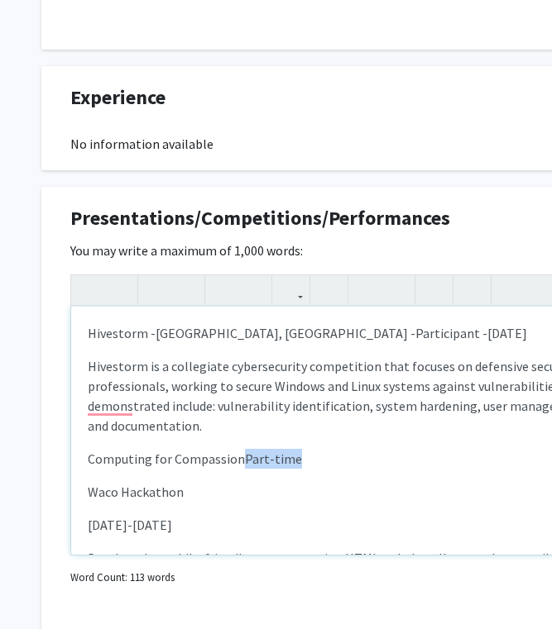
drag, startPoint x: 297, startPoint y: 457, endPoint x: 242, endPoint y: 460, distance: 55.5
click at [242, 460] on p "Computing for Compassion Part-time" at bounding box center [496, 459] width 817 height 20
click at [81, 495] on div "Hivestorm - [GEOGRAPHIC_DATA], [GEOGRAPHIC_DATA] - Participant - [DATE] Hivesto…" at bounding box center [496, 431] width 850 height 248
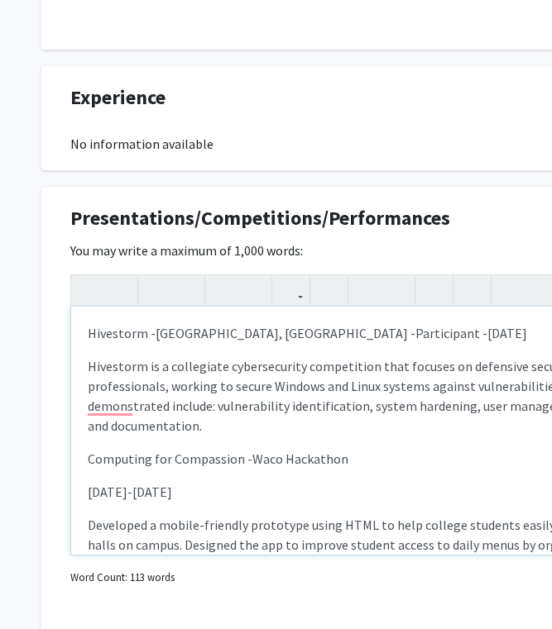
click at [81, 495] on div "Hivestorm - [GEOGRAPHIC_DATA], [GEOGRAPHIC_DATA] - Participant - [DATE] Hivesto…" at bounding box center [496, 431] width 850 height 248
drag, startPoint x: 212, startPoint y: 492, endPoint x: 142, endPoint y: 495, distance: 69.5
click at [142, 495] on p "[DATE]-[DATE]" at bounding box center [496, 492] width 817 height 20
click at [83, 493] on div "Hivestorm - [GEOGRAPHIC_DATA], [GEOGRAPHIC_DATA] - Participant - [DATE] Hivesto…" at bounding box center [496, 431] width 850 height 248
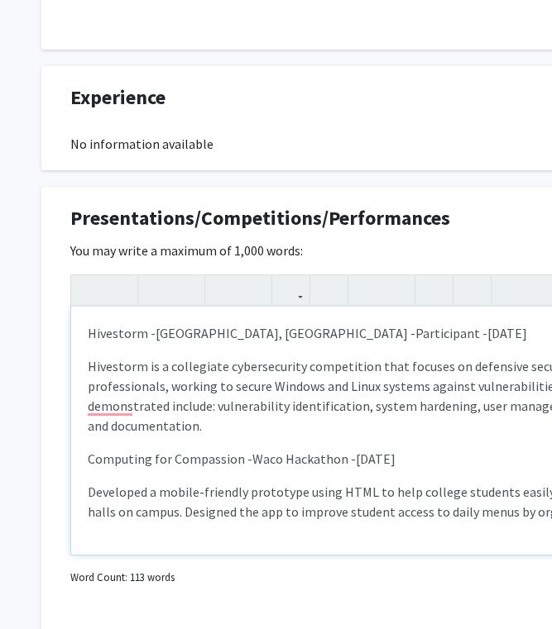
click at [83, 493] on div "Hivestorm - [GEOGRAPHIC_DATA], [GEOGRAPHIC_DATA] - Participant - [DATE] Hivesto…" at bounding box center [496, 431] width 850 height 248
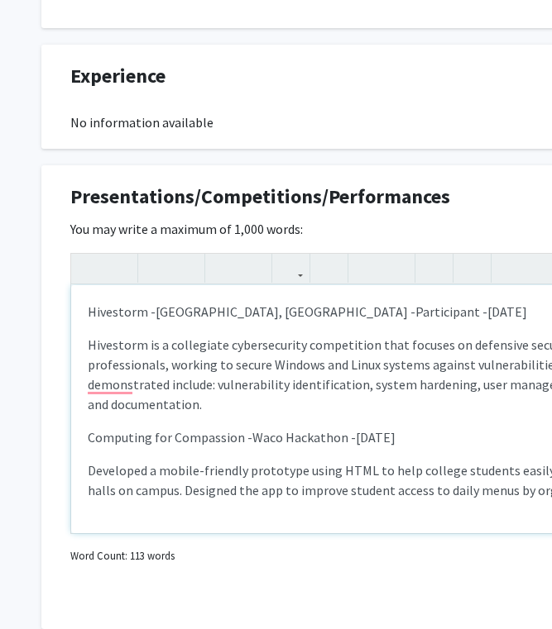
scroll to position [1388, 0]
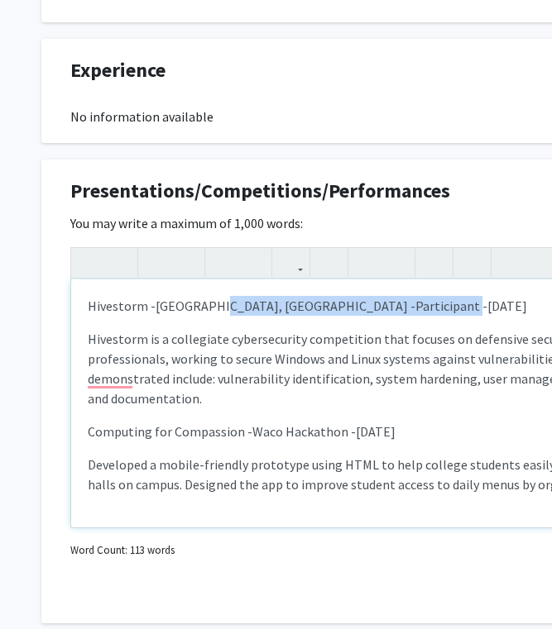
drag, startPoint x: 275, startPoint y: 309, endPoint x: 208, endPoint y: 315, distance: 66.5
click at [208, 315] on p "Hivestorm - [GEOGRAPHIC_DATA], [GEOGRAPHIC_DATA] - Participant - [DATE]" at bounding box center [496, 306] width 817 height 20
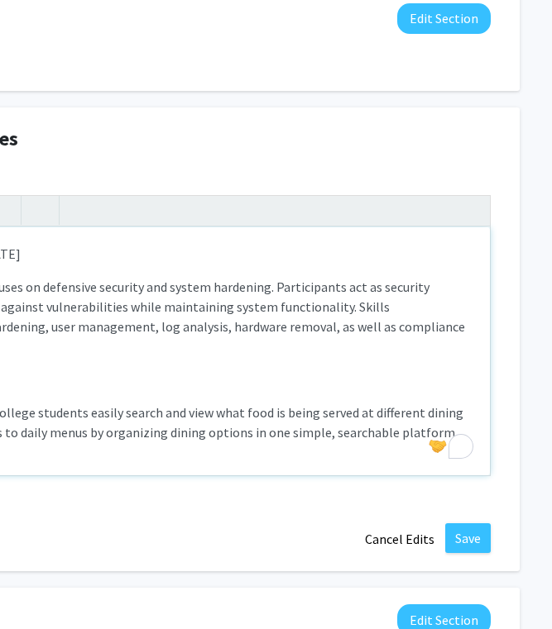
scroll to position [1440, 435]
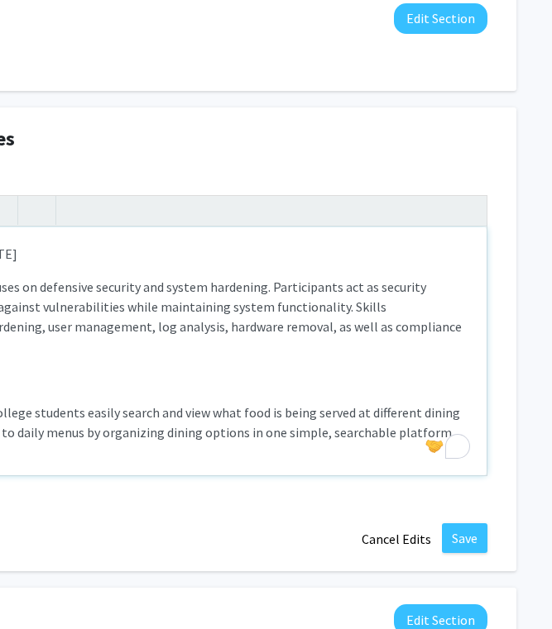
click at [397, 432] on p "Developed a mobile-friendly prototype using HTML to help college students easil…" at bounding box center [61, 423] width 817 height 40
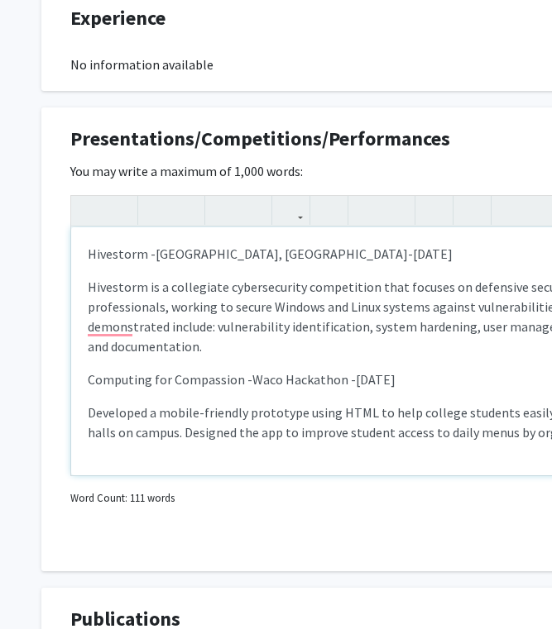
scroll to position [1440, 1]
click at [126, 461] on p "To enrich screen reader interactions, please activate Accessibility in Grammarl…" at bounding box center [495, 466] width 817 height 20
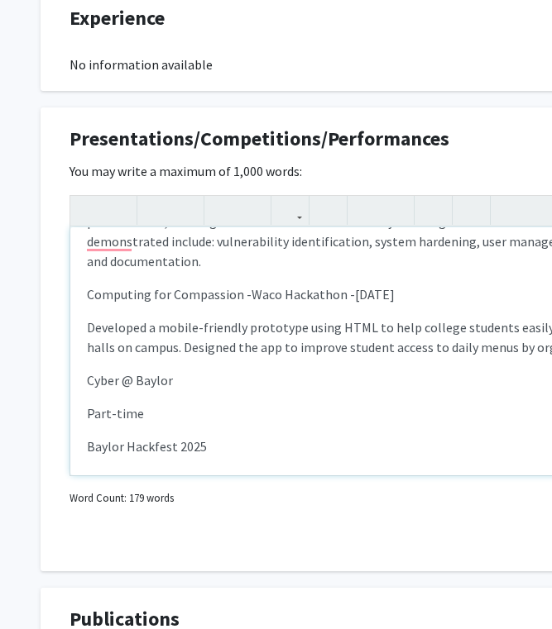
scroll to position [156, 0]
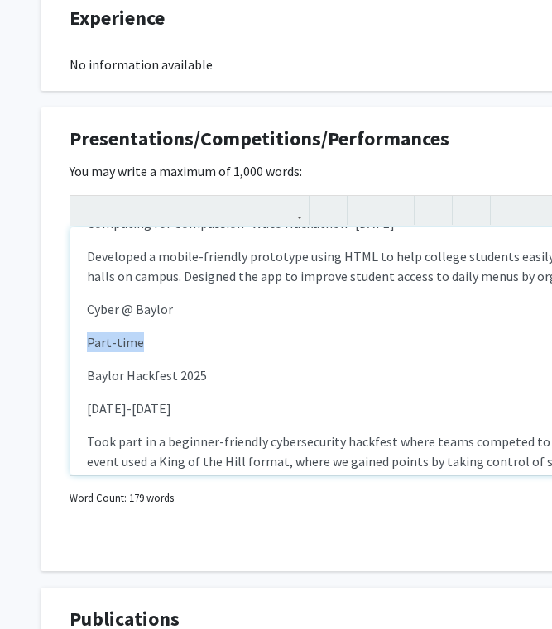
drag, startPoint x: 135, startPoint y: 340, endPoint x: 83, endPoint y: 339, distance: 52.1
click at [83, 339] on div "Hivestorm - [GEOGRAPHIC_DATA], [GEOGRAPHIC_DATA] - [DATE] Hivestorm is a colleg…" at bounding box center [495, 351] width 850 height 248
click at [79, 373] on div "Hivestorm - [GEOGRAPHIC_DATA], [GEOGRAPHIC_DATA] - [DATE] Hivestorm is a colleg…" at bounding box center [495, 351] width 850 height 248
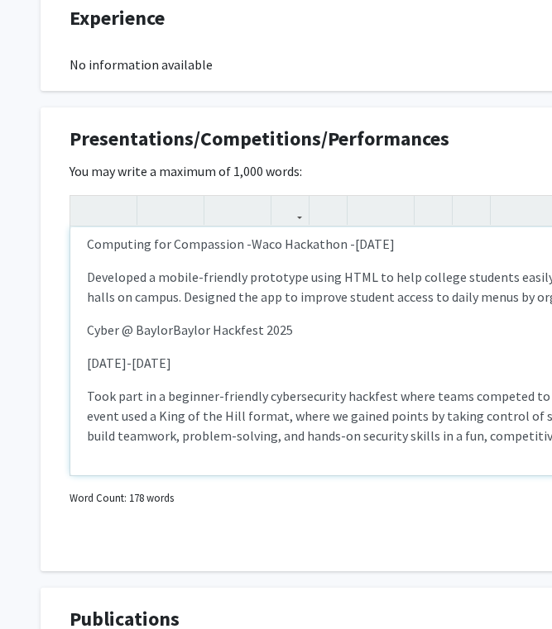
scroll to position [136, 0]
drag, startPoint x: 204, startPoint y: 366, endPoint x: 150, endPoint y: 366, distance: 54.6
click at [150, 366] on p "[DATE]-[DATE]" at bounding box center [495, 363] width 817 height 20
click at [84, 364] on div "Hivestorm - [GEOGRAPHIC_DATA], [GEOGRAPHIC_DATA] - [DATE] Hivestorm is a colleg…" at bounding box center [495, 351] width 850 height 248
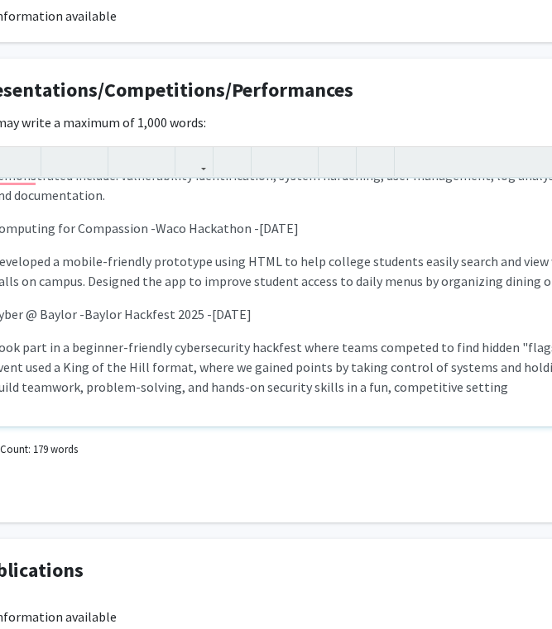
scroll to position [1489, 98]
click at [472, 393] on p "Took part in a beginner-friendly cybersecurity hackfest where teams competed to…" at bounding box center [398, 367] width 817 height 60
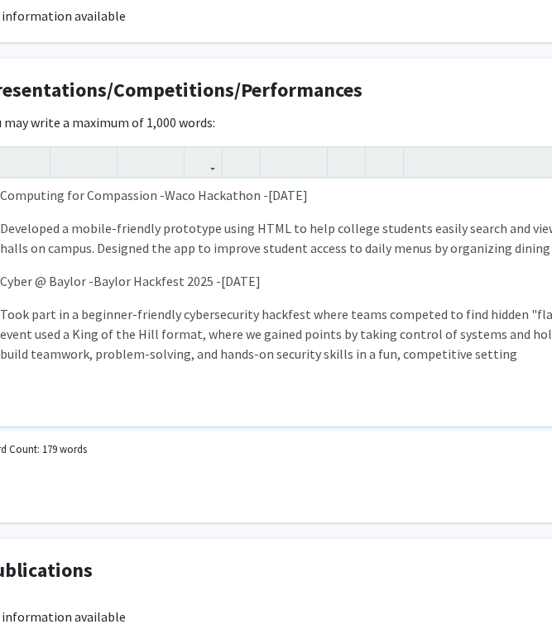
click at [112, 381] on p "To enrich screen reader interactions, please activate Accessibility in Grammarl…" at bounding box center [408, 387] width 817 height 20
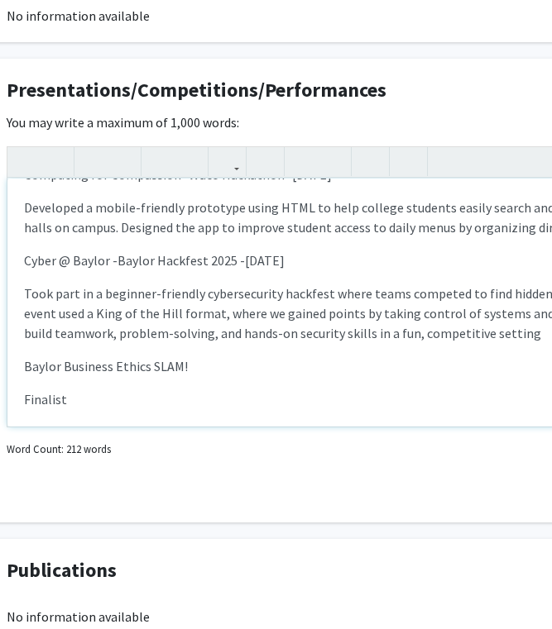
scroll to position [1489, 65]
click at [17, 399] on div "Hivestorm - [GEOGRAPHIC_DATA], [GEOGRAPHIC_DATA] - [DATE] Hivestorm is a colleg…" at bounding box center [432, 303] width 850 height 248
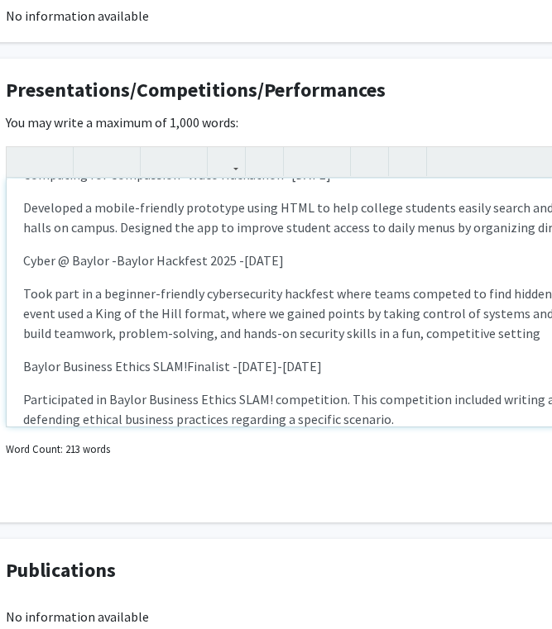
drag, startPoint x: 414, startPoint y: 368, endPoint x: 312, endPoint y: 370, distance: 102.6
click at [312, 370] on p "Baylor Business Ethics SLAM! Finalist - [DATE]-[DATE]" at bounding box center [431, 367] width 817 height 20
type textarea "<p>Hivestorm -&nbsp;<span style="font-size: 1rem;">[GEOGRAPHIC_DATA], [GEOGRAPH…"
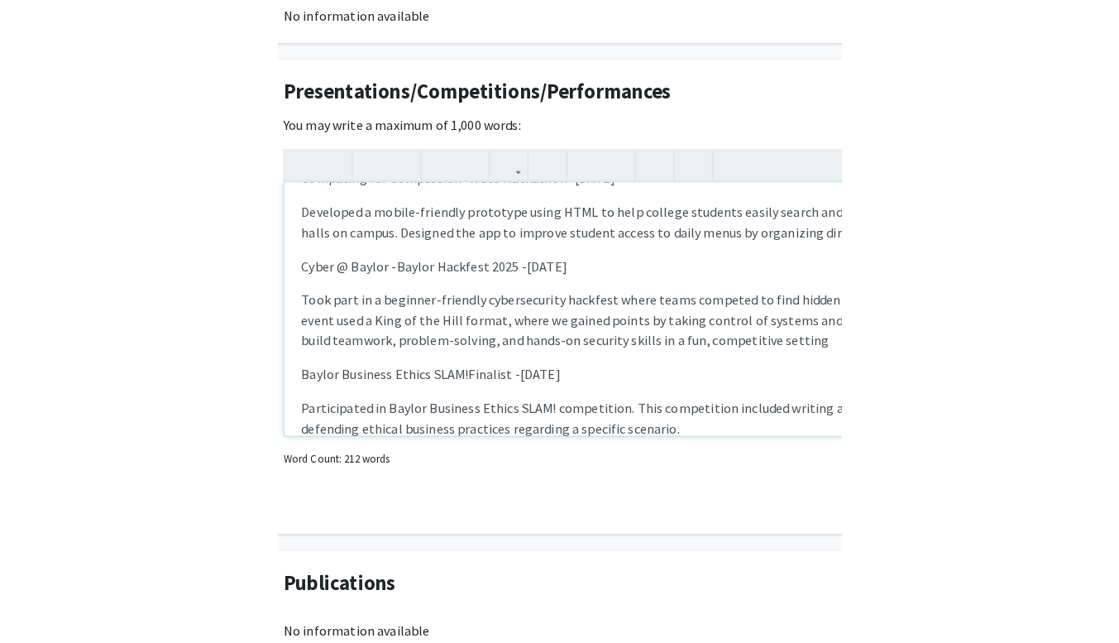
scroll to position [1489, 0]
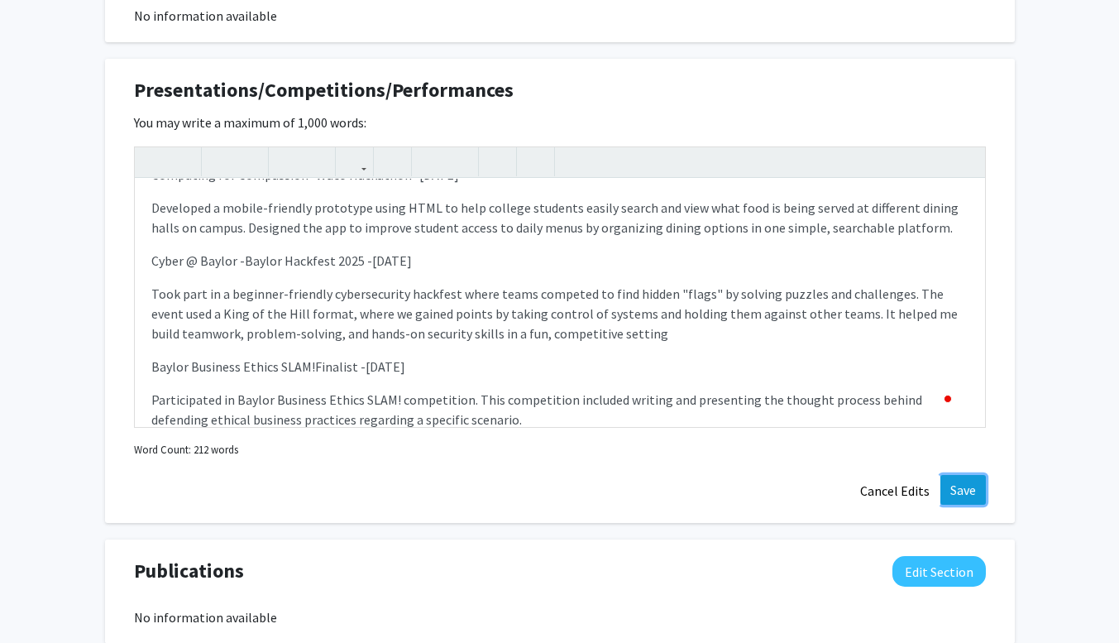
click at [961, 490] on button "Save" at bounding box center [963, 490] width 45 height 30
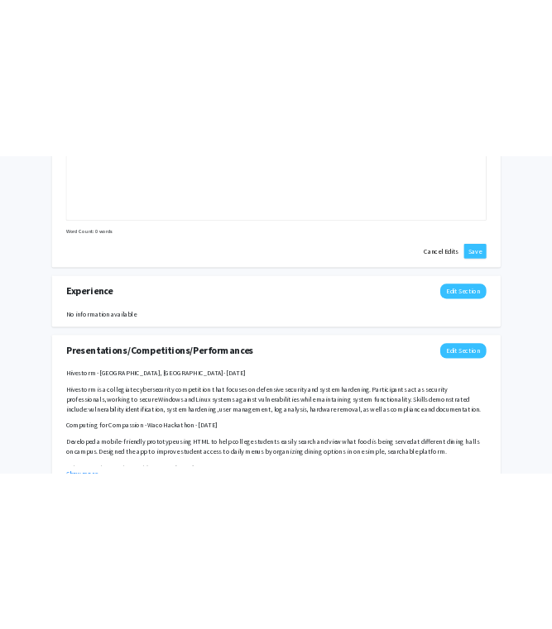
scroll to position [1184, 0]
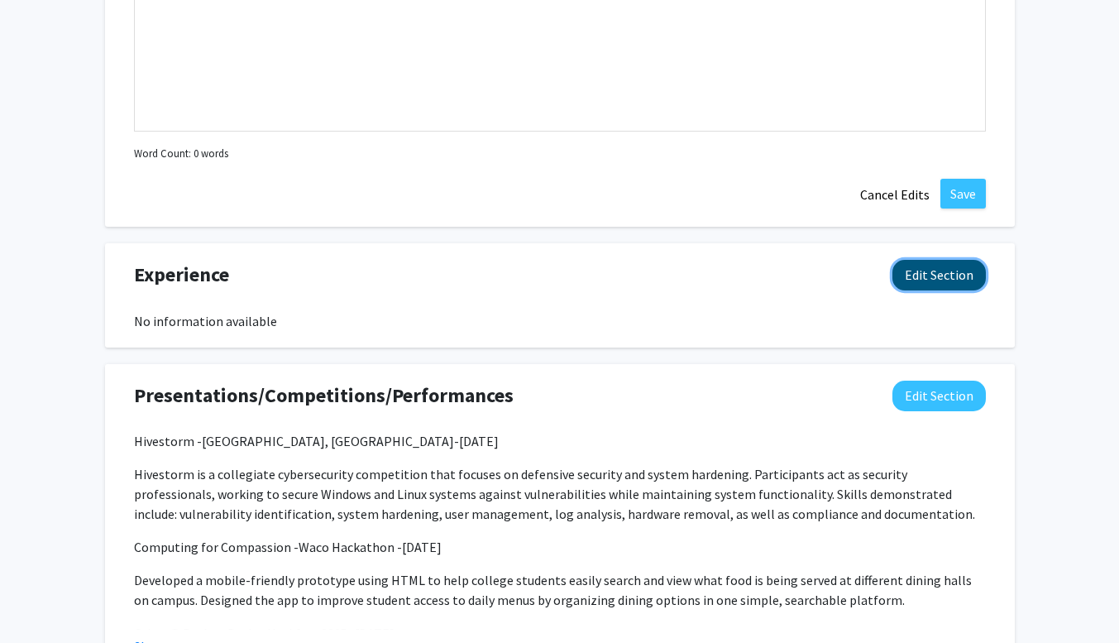
click at [909, 282] on button "Edit Section" at bounding box center [939, 275] width 93 height 31
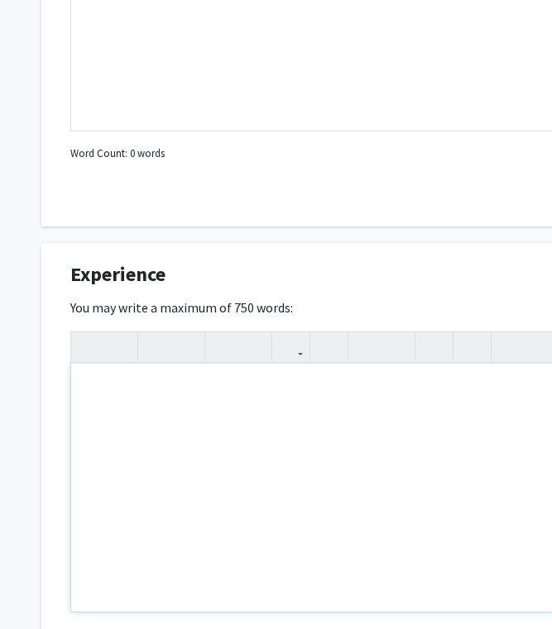
click at [115, 384] on div "To enrich screen reader interactions, please activate Accessibility in Grammarl…" at bounding box center [496, 488] width 850 height 248
paste div "To enrich screen reader interactions, please activate Accessibility in Grammarl…"
type textarea "<p>Verto Education </p><p>[GEOGRAPHIC_DATA], [GEOGRAPHIC_DATA] </p><p>Peer Writ…"
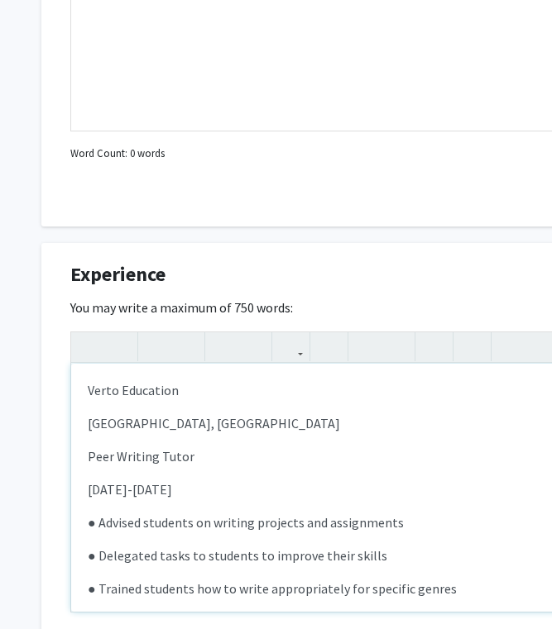
click at [84, 421] on div "Verto Education [GEOGRAPHIC_DATA], [GEOGRAPHIC_DATA] Peer Writing Tutor [DAT…" at bounding box center [496, 488] width 850 height 248
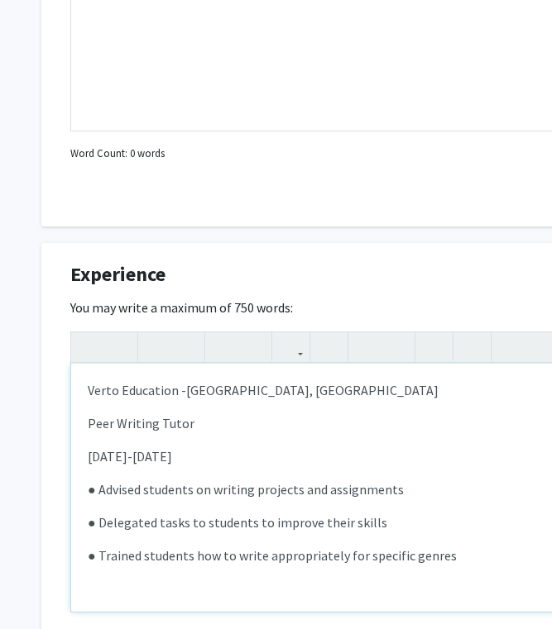
click at [84, 421] on div "Verto Education - [GEOGRAPHIC_DATA], [GEOGRAPHIC_DATA] Peer Writing Tutor [DAT…" at bounding box center [496, 488] width 850 height 248
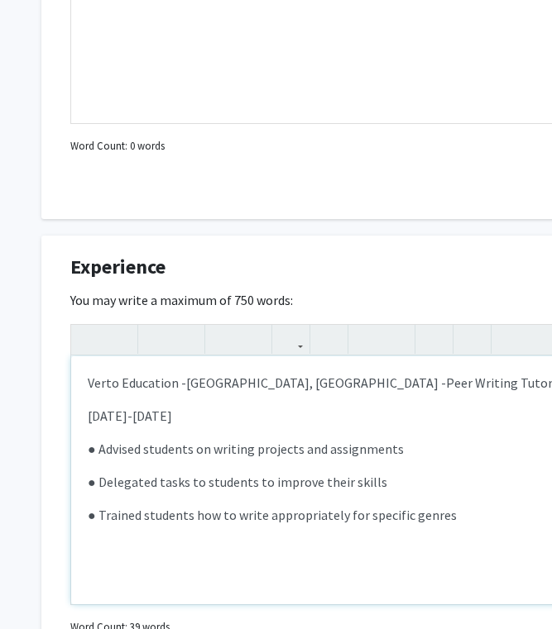
scroll to position [1192, 0]
click at [77, 414] on div "Verto Education - [GEOGRAPHIC_DATA], [GEOGRAPHIC_DATA] - Peer Writing Tutor [DA…" at bounding box center [496, 480] width 850 height 248
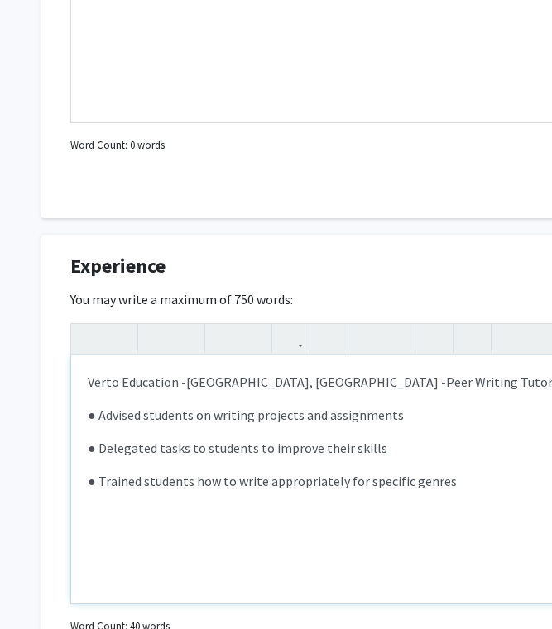
scroll to position [1203, 0]
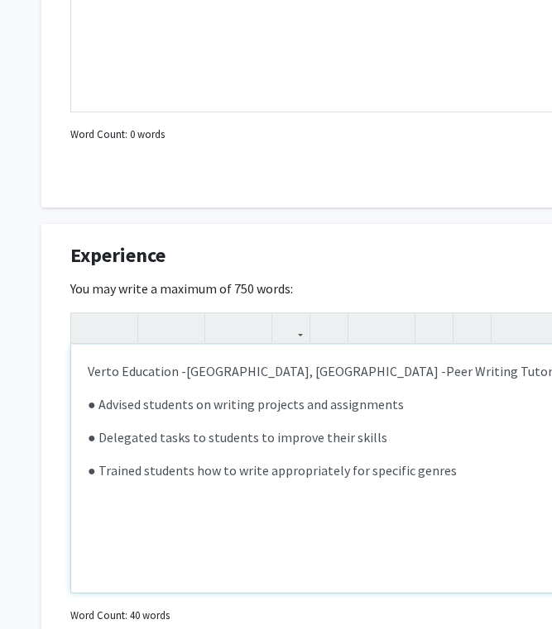
click at [204, 509] on div "Verto Education - [GEOGRAPHIC_DATA], [GEOGRAPHIC_DATA] - Peer Writing Tutor - […" at bounding box center [496, 469] width 850 height 248
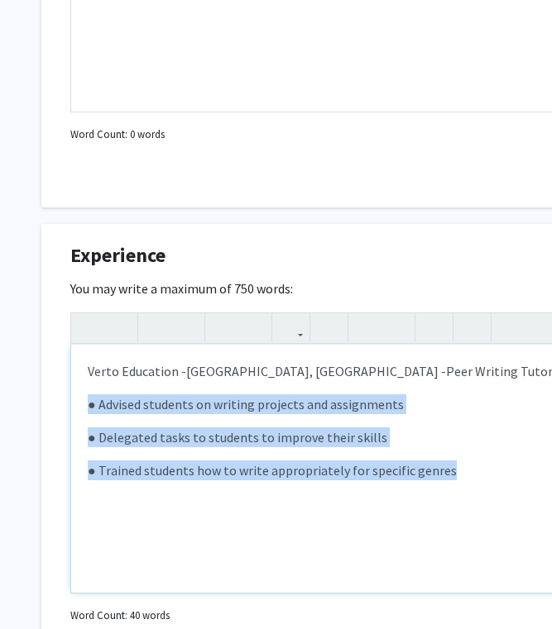
drag, startPoint x: 450, startPoint y: 477, endPoint x: 91, endPoint y: 404, distance: 366.5
click at [91, 404] on div "Verto Education - [GEOGRAPHIC_DATA], [GEOGRAPHIC_DATA] - Peer Writing Tutor - […" at bounding box center [496, 469] width 850 height 248
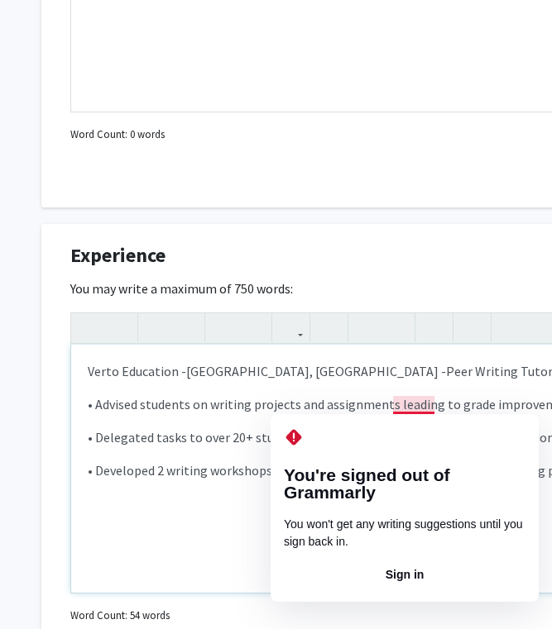
click at [151, 577] on div "Verto Education - [GEOGRAPHIC_DATA], [GEOGRAPHIC_DATA] - Peer Writing Tutor - […" at bounding box center [496, 469] width 850 height 248
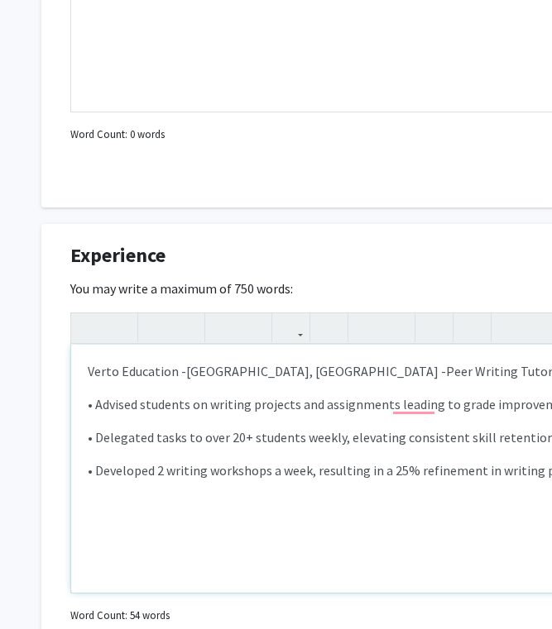
click at [112, 514] on div "Verto Education - [GEOGRAPHIC_DATA], [GEOGRAPHIC_DATA] - Peer Writing Tutor - […" at bounding box center [496, 469] width 850 height 248
click at [78, 533] on div "Verto Education - [GEOGRAPHIC_DATA], [GEOGRAPHIC_DATA] - Peer Writing Tutor - […" at bounding box center [496, 469] width 850 height 248
drag, startPoint x: 144, startPoint y: 535, endPoint x: 84, endPoint y: 535, distance: 60.4
click at [84, 535] on div "Verto Education - [GEOGRAPHIC_DATA], [GEOGRAPHIC_DATA] - Peer Writing Tutor - […" at bounding box center [496, 469] width 850 height 248
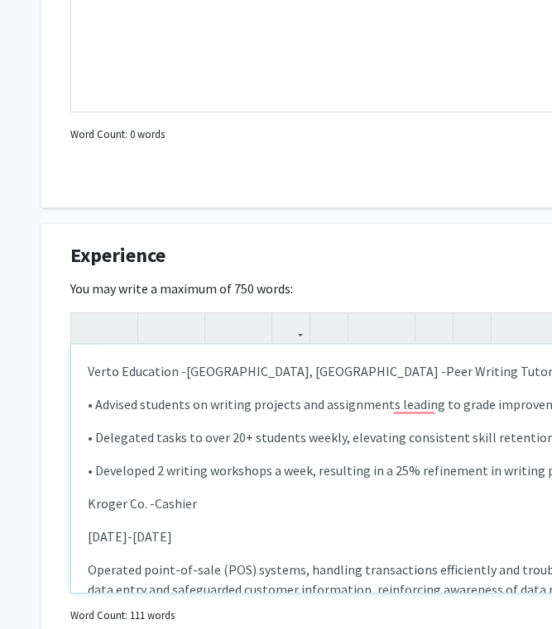
click at [84, 535] on div "Verto Education - [GEOGRAPHIC_DATA], [GEOGRAPHIC_DATA] - Peer Writing Tutor - […" at bounding box center [496, 469] width 850 height 248
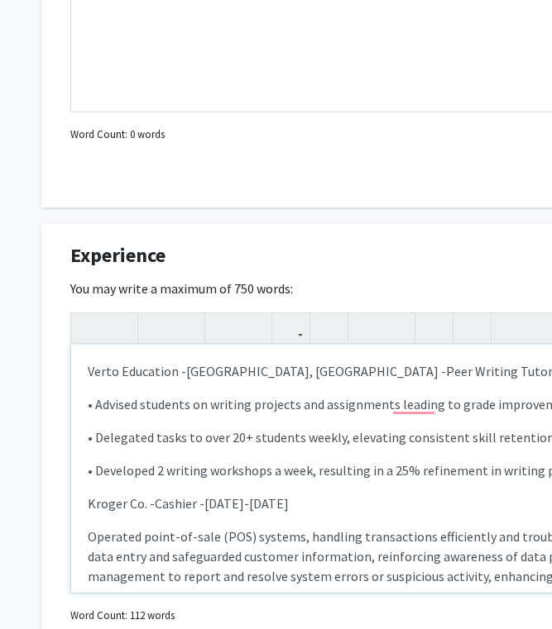
type textarea "<l>Ipsum Dolorsita -&cons;<adip elits="doei-temp: 3inc;">Utlabo, Etdolor -&magn…"
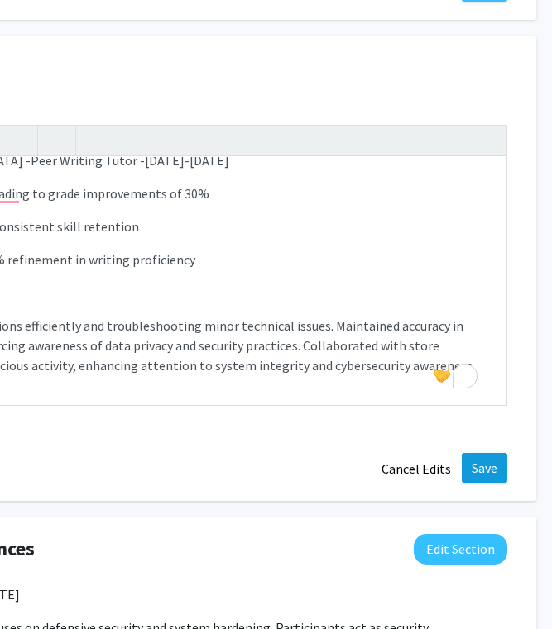
scroll to position [1391, 416]
click at [495, 468] on button "Save" at bounding box center [483, 468] width 45 height 30
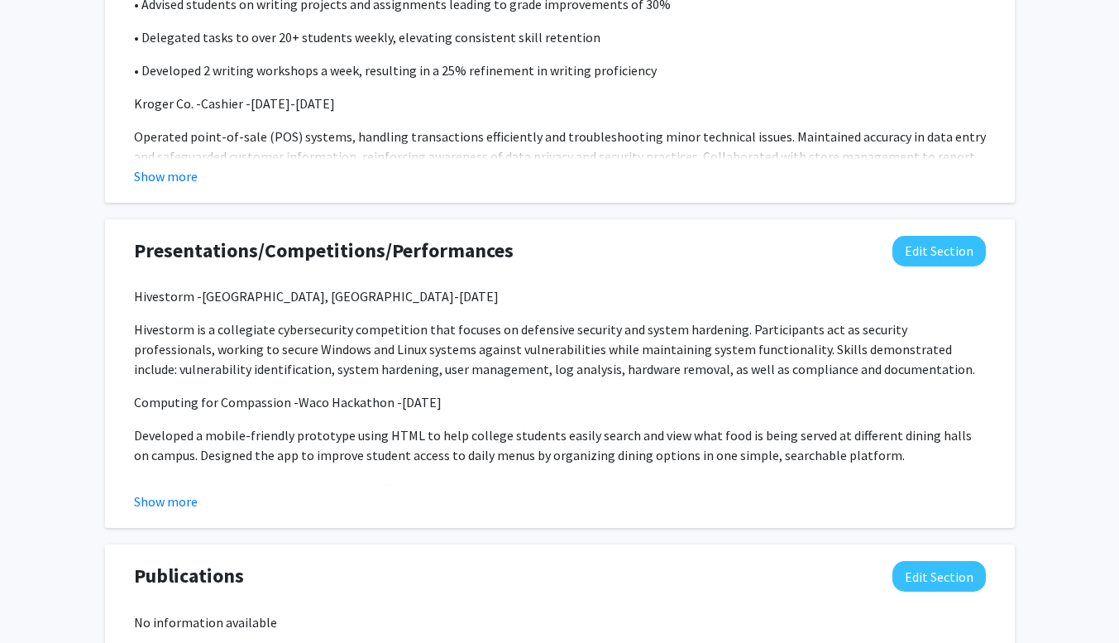
scroll to position [1763, 0]
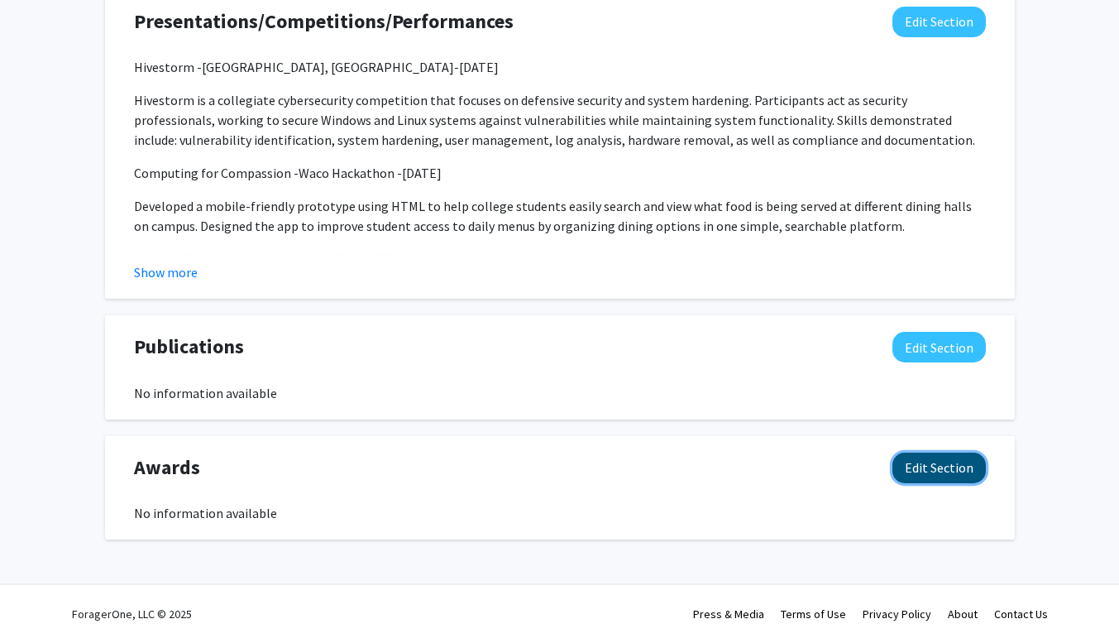
click at [936, 462] on button "Edit Section" at bounding box center [939, 467] width 93 height 31
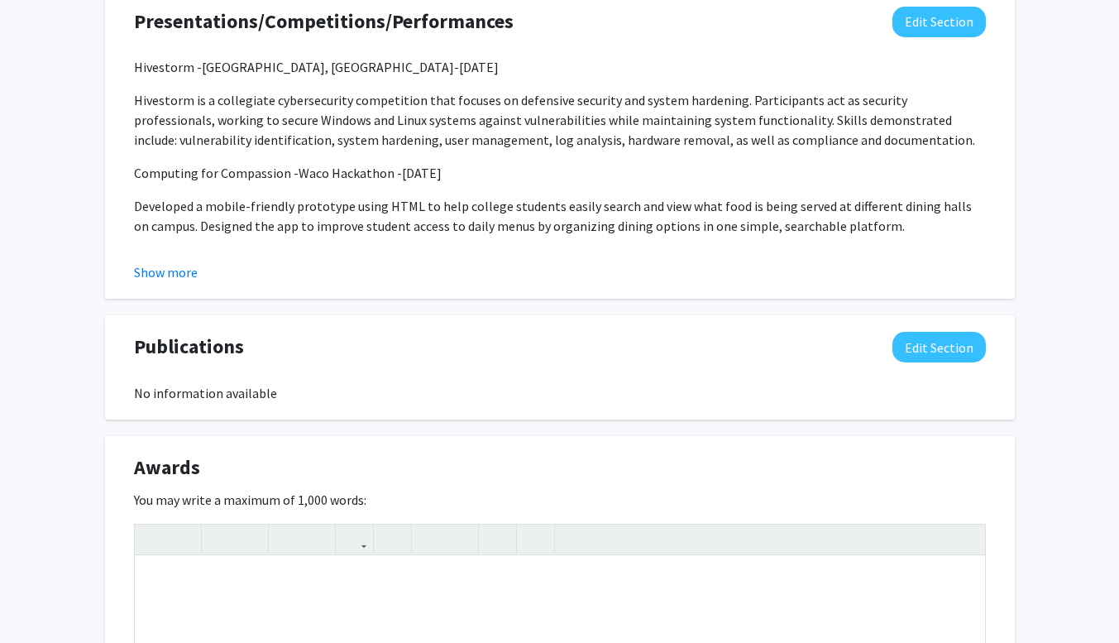
scroll to position [2000, 0]
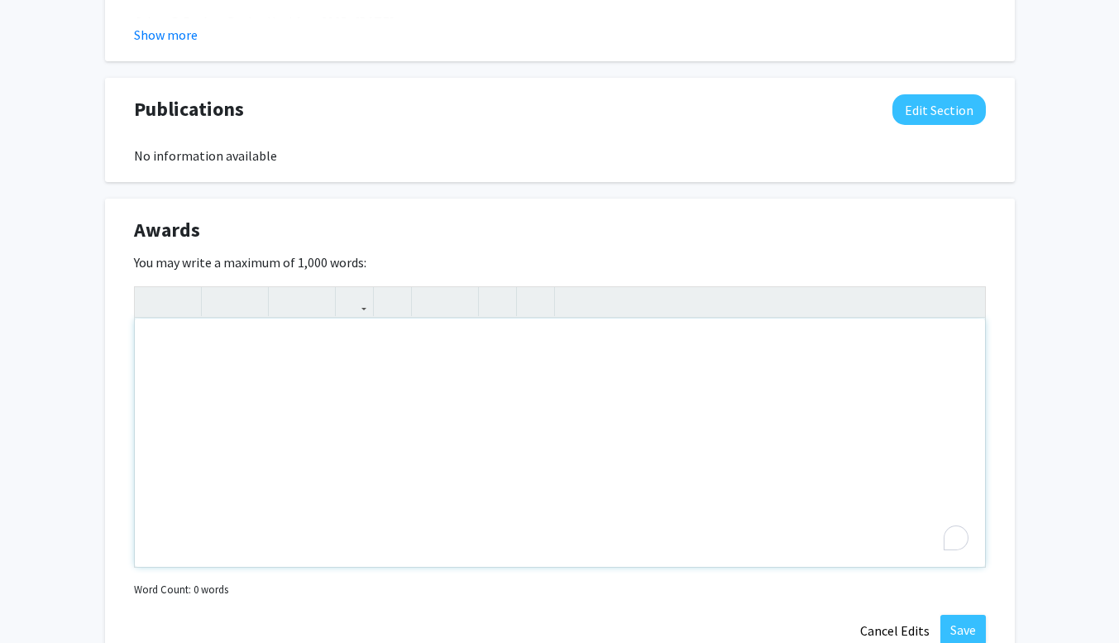
click at [299, 337] on div "To enrich screen reader interactions, please activate Accessibility in Grammarl…" at bounding box center [560, 442] width 850 height 248
type textarea "Deans List&nbsp;"
type textarea "b"
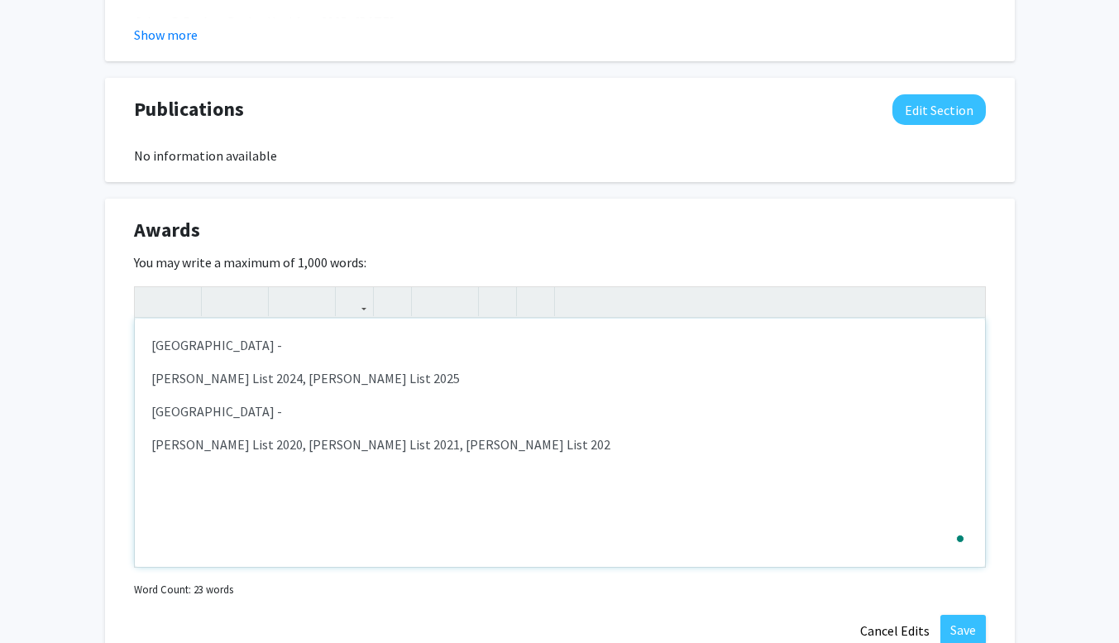
type textarea "<p>[GEOGRAPHIC_DATA] -&nbsp;</p><p>[PERSON_NAME] List 2024, [PERSON_NAME] List …"
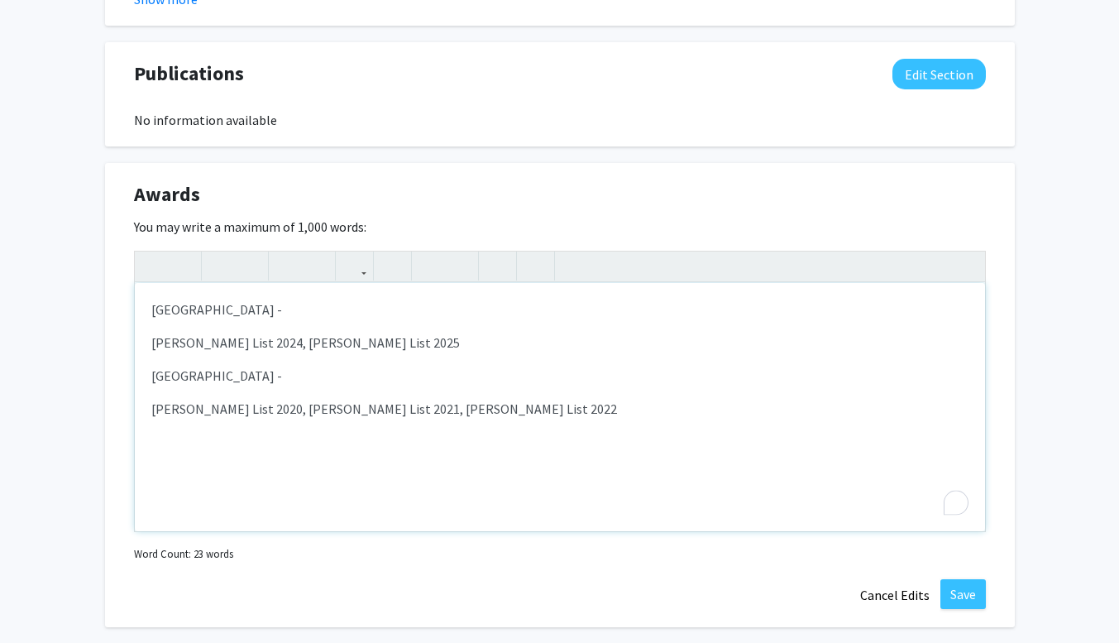
scroll to position [2048, 0]
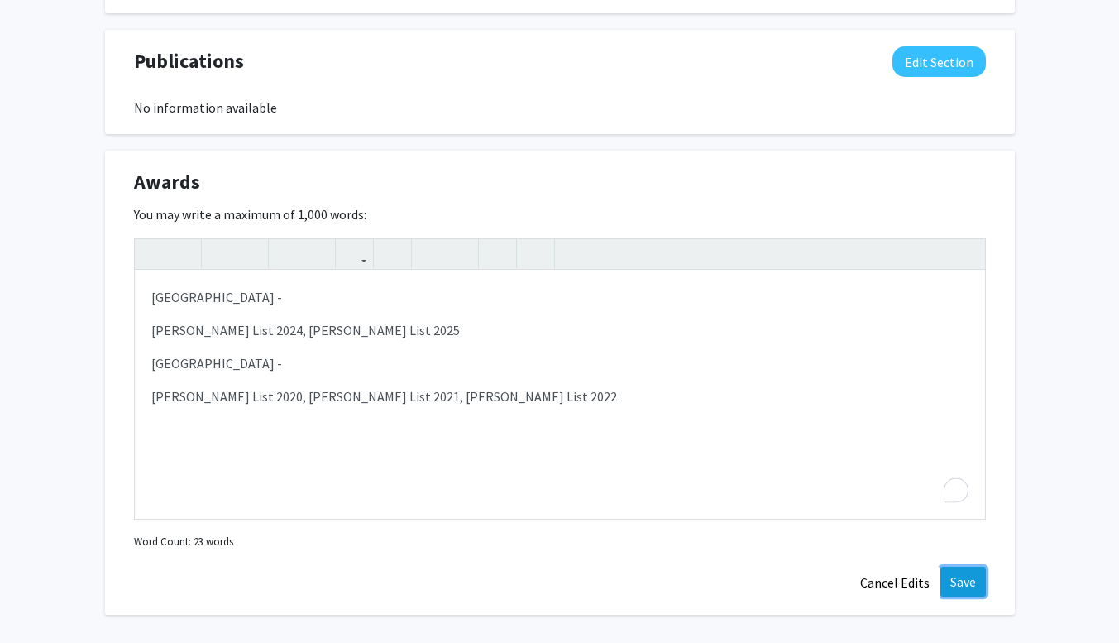
click at [956, 583] on button "Save" at bounding box center [963, 582] width 45 height 30
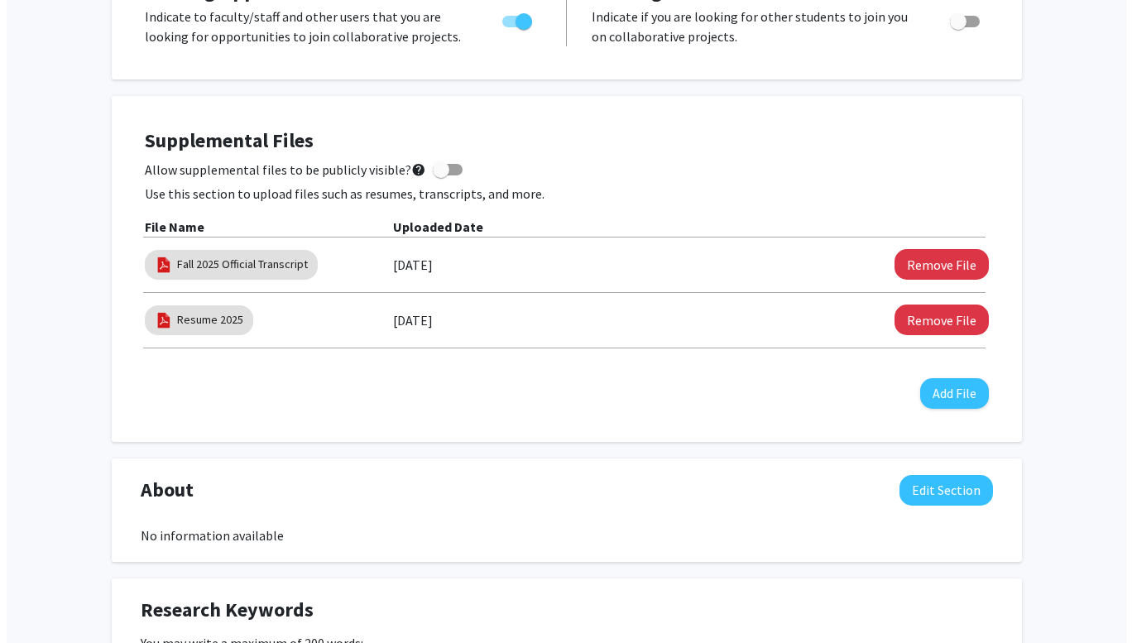
scroll to position [368, 0]
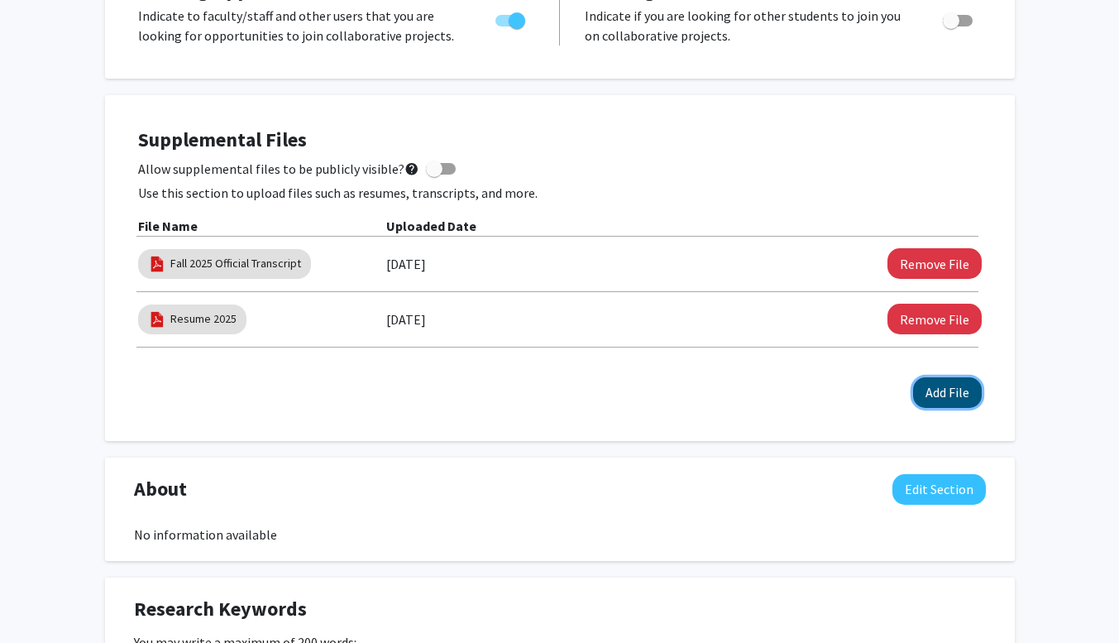
click at [950, 395] on button "Add File" at bounding box center [947, 392] width 69 height 31
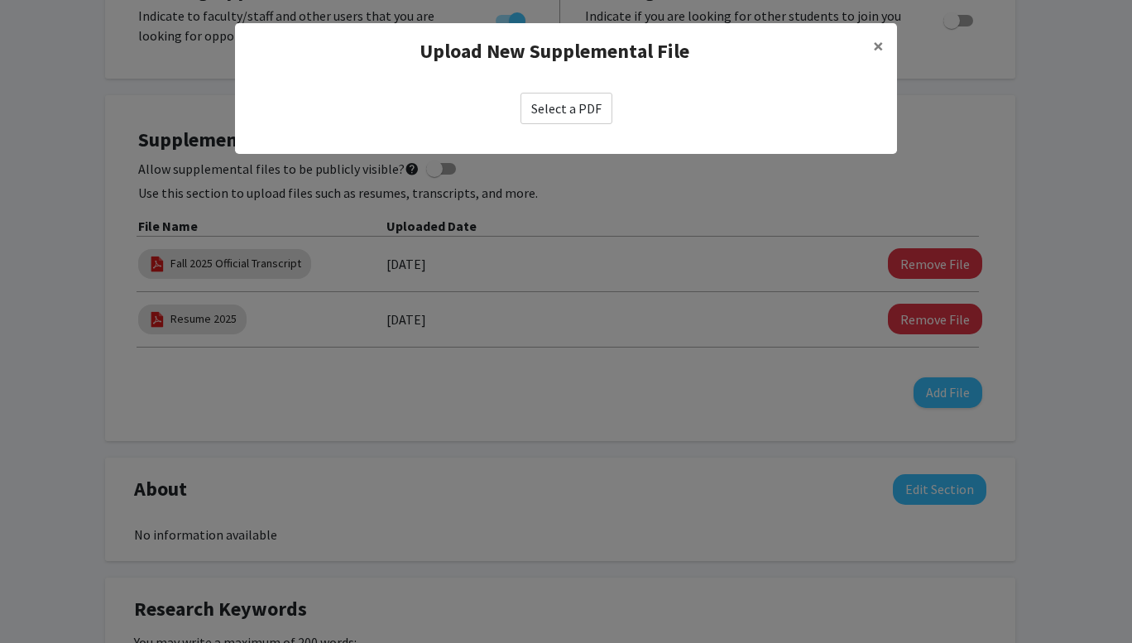
click at [533, 102] on label "Select a PDF" at bounding box center [566, 108] width 92 height 31
click at [0, 0] on input "Select a PDF" at bounding box center [0, 0] width 0 height 0
select select "custom"
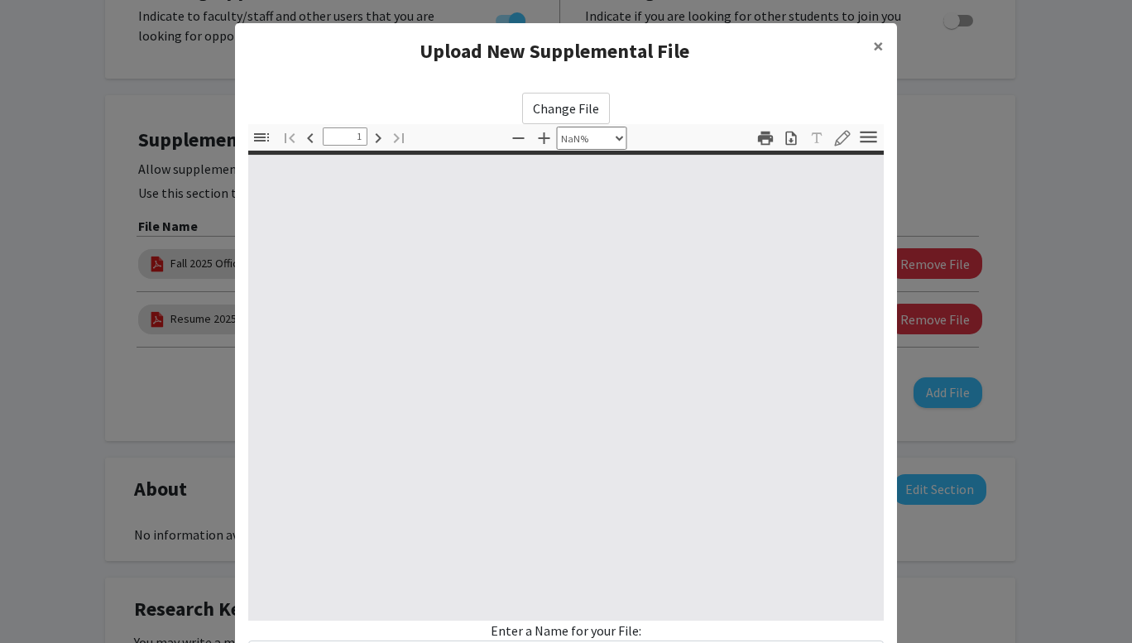
type input "0"
select select "custom"
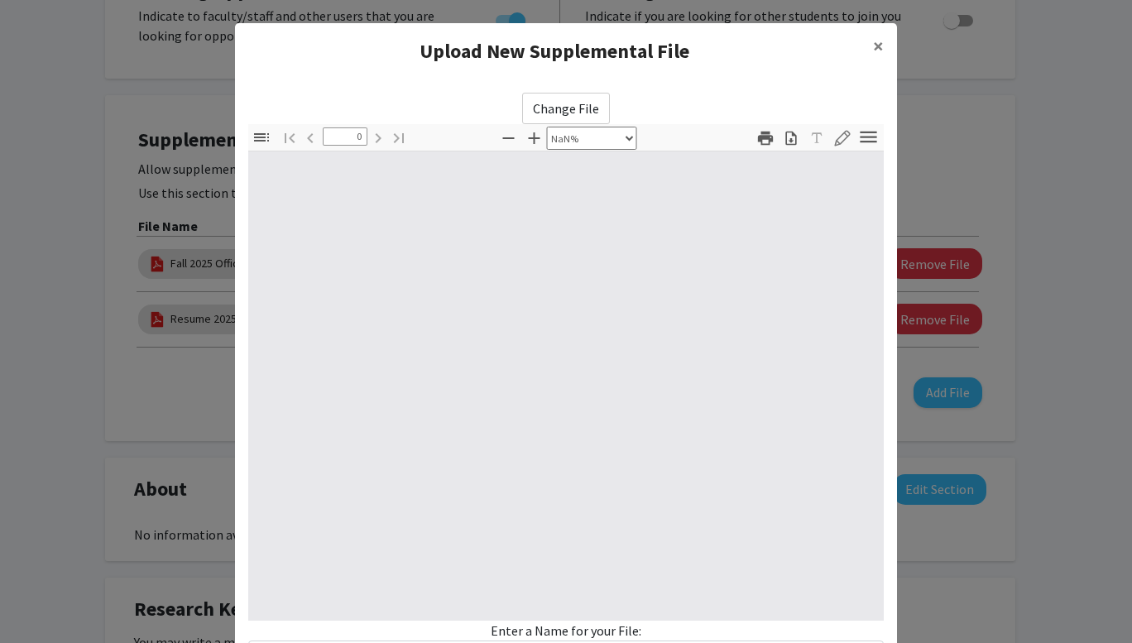
type input "1"
select select "auto"
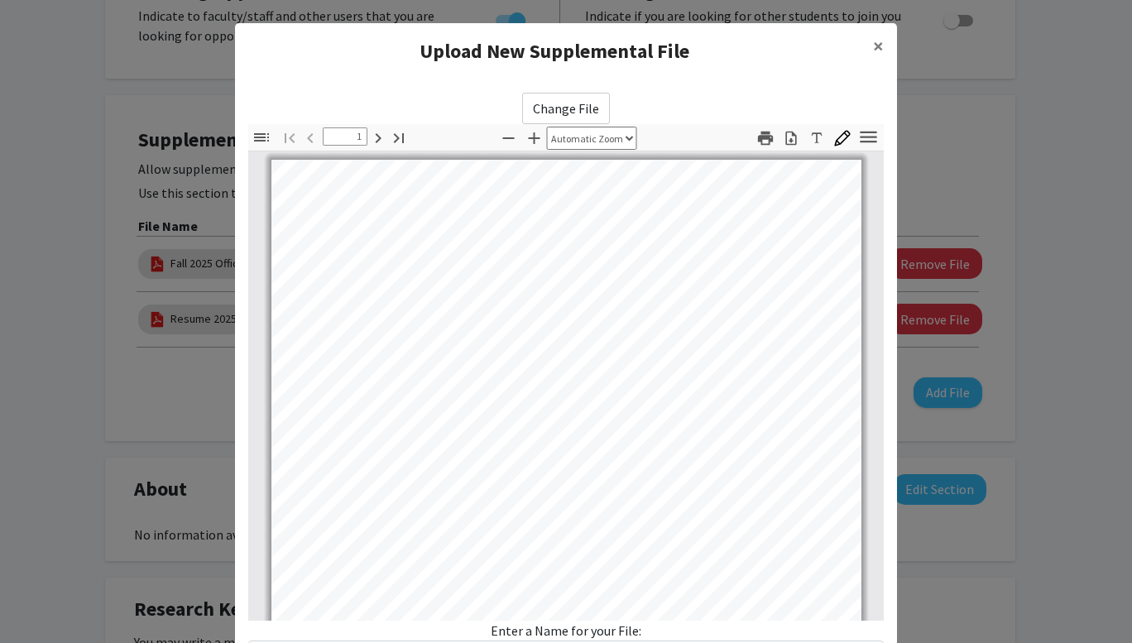
scroll to position [0, 0]
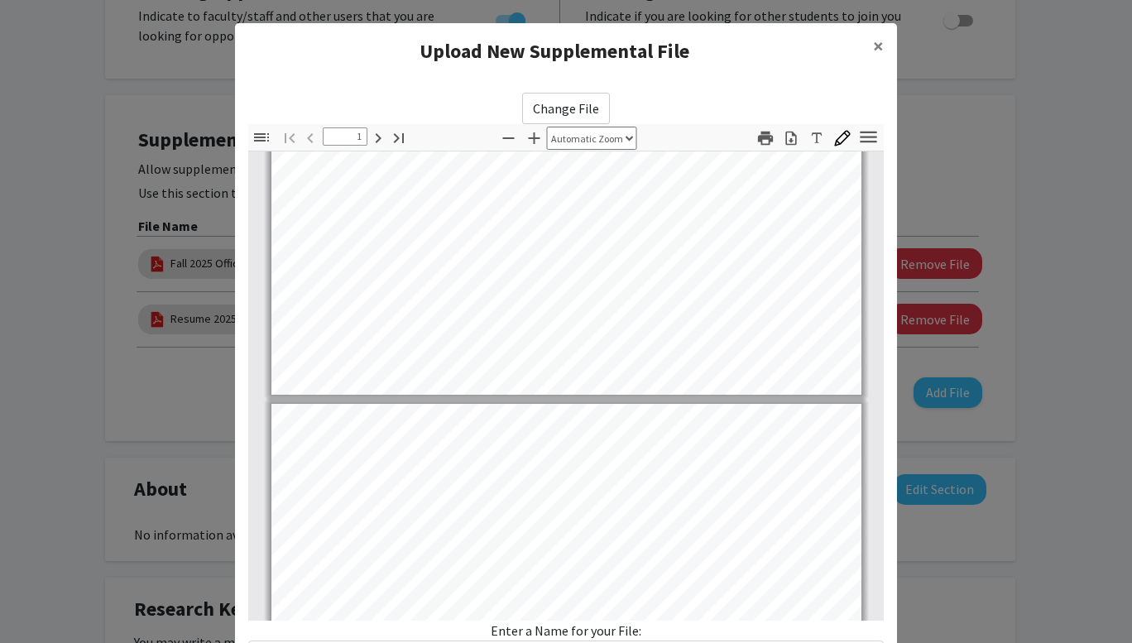
type input "2"
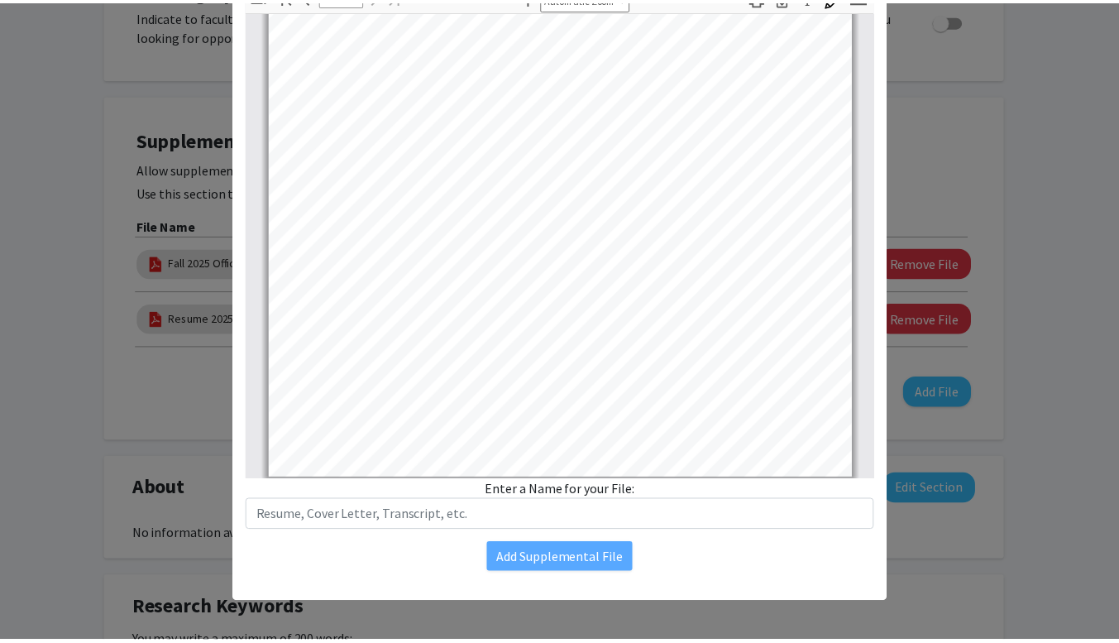
scroll to position [1082, 0]
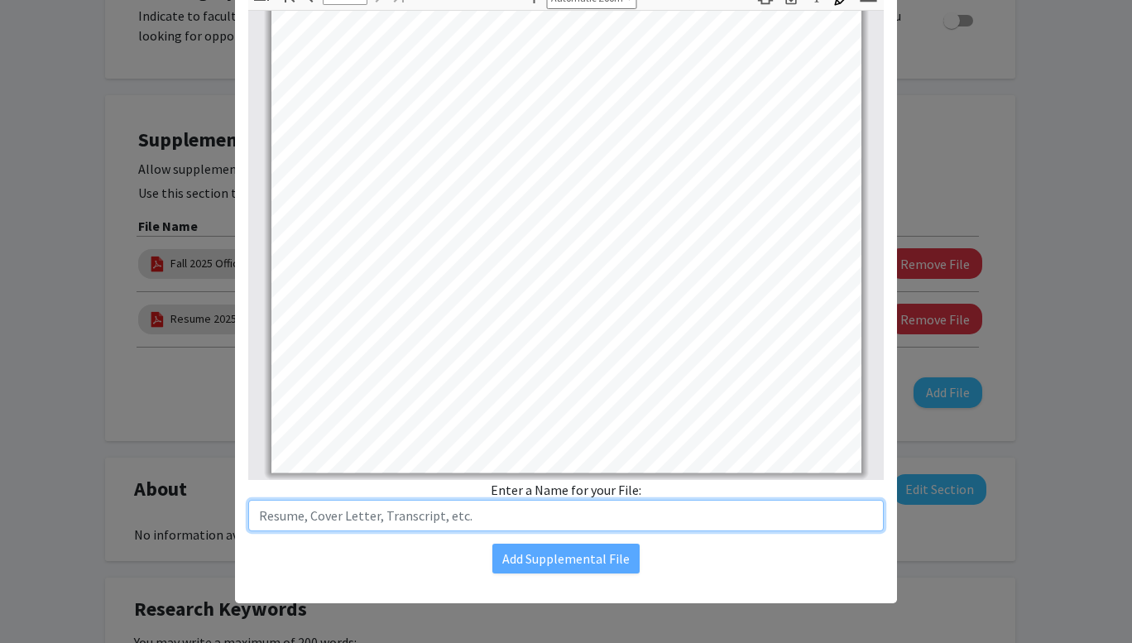
click at [429, 520] on input "text" at bounding box center [565, 515] width 635 height 31
type input "[GEOGRAPHIC_DATA] Unofficial Transcript"
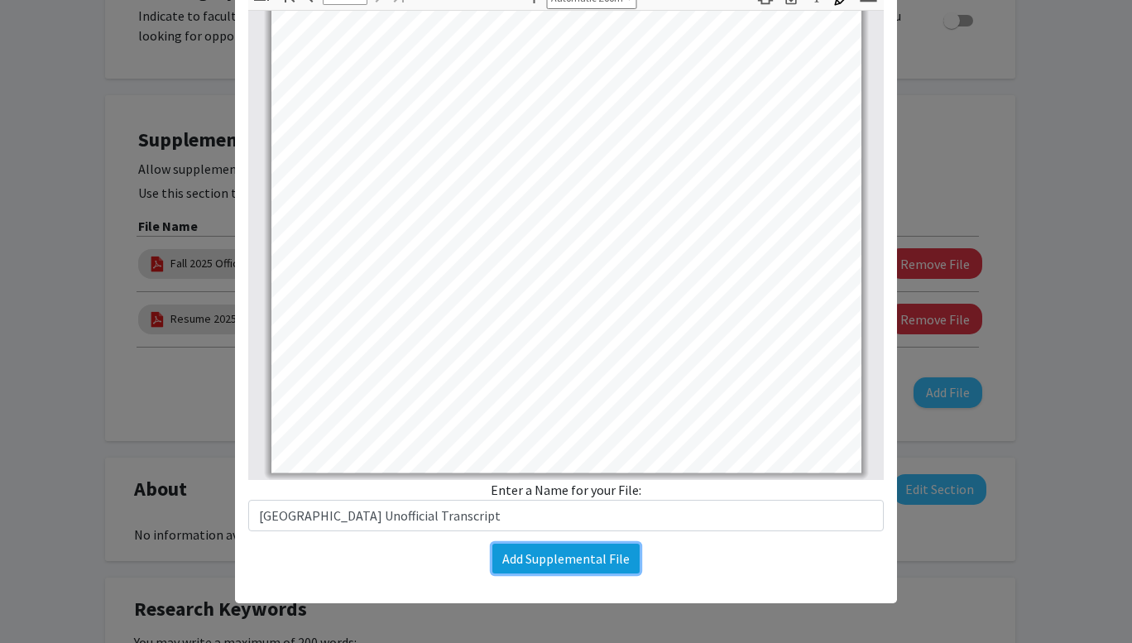
click at [524, 554] on button "Add Supplemental File" at bounding box center [565, 558] width 147 height 30
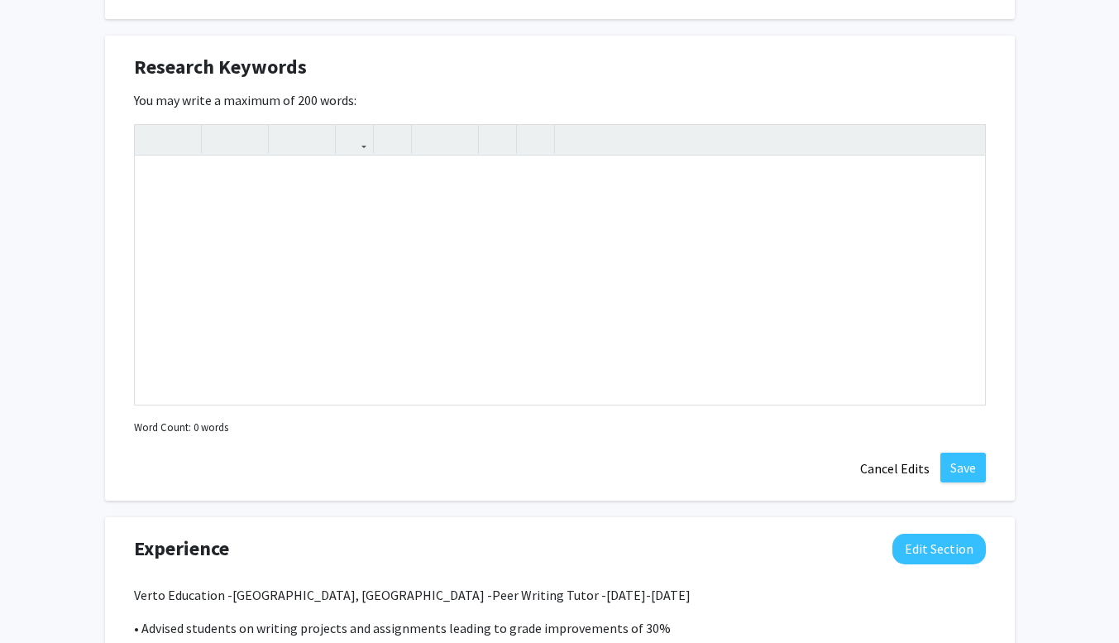
scroll to position [966, 0]
click at [343, 169] on div "To enrich screen reader interactions, please activate Accessibility in Grammarl…" at bounding box center [560, 280] width 850 height 248
paste div "To enrich screen reader interactions, please activate Accessibility in Grammarl…"
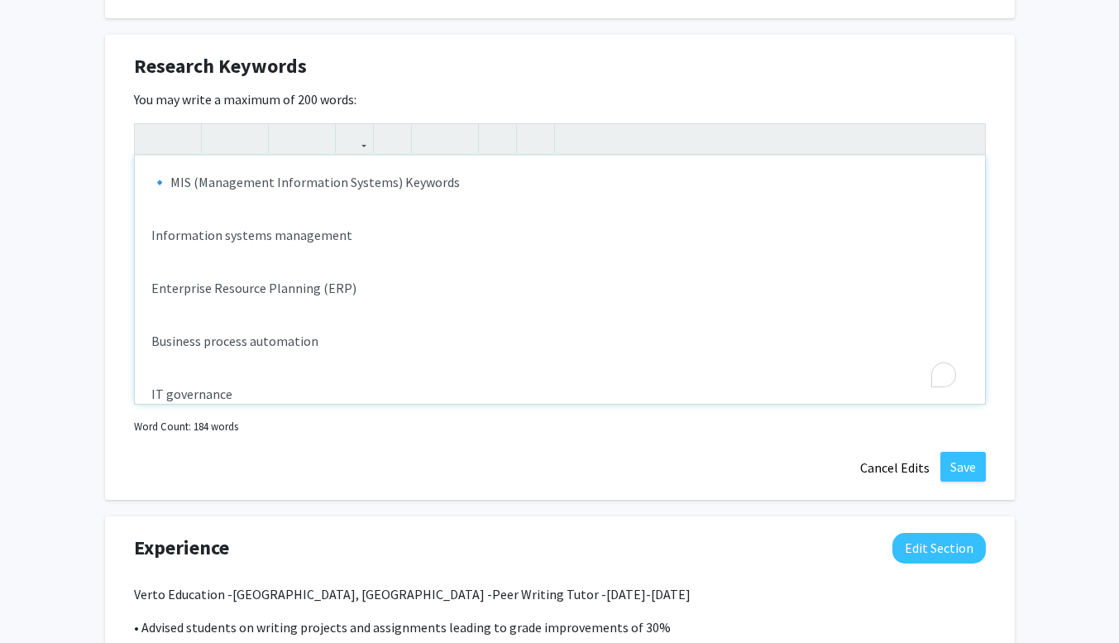
type textarea "<l>🔹 IPS (Dolorsitam Consectetur Adipisc) Elitsedd</e><te><i>Utlaboreetd magnaa…"
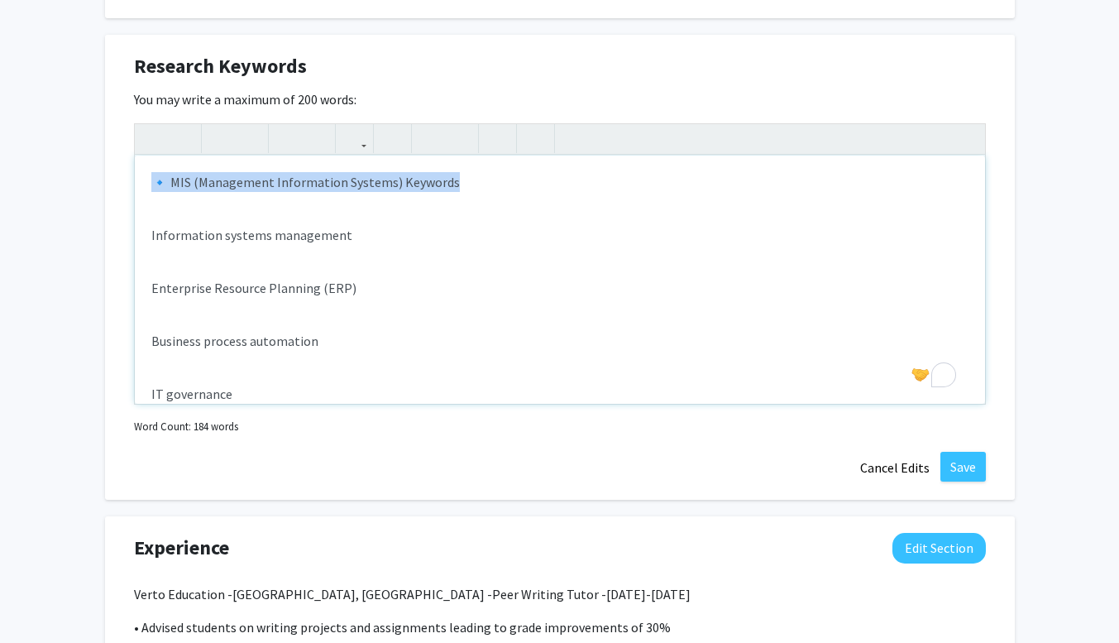
drag, startPoint x: 453, startPoint y: 179, endPoint x: 144, endPoint y: 184, distance: 309.4
click at [144, 184] on div "🔹 MIS (Management Information Systems) Keywords Information systems management …" at bounding box center [560, 280] width 850 height 248
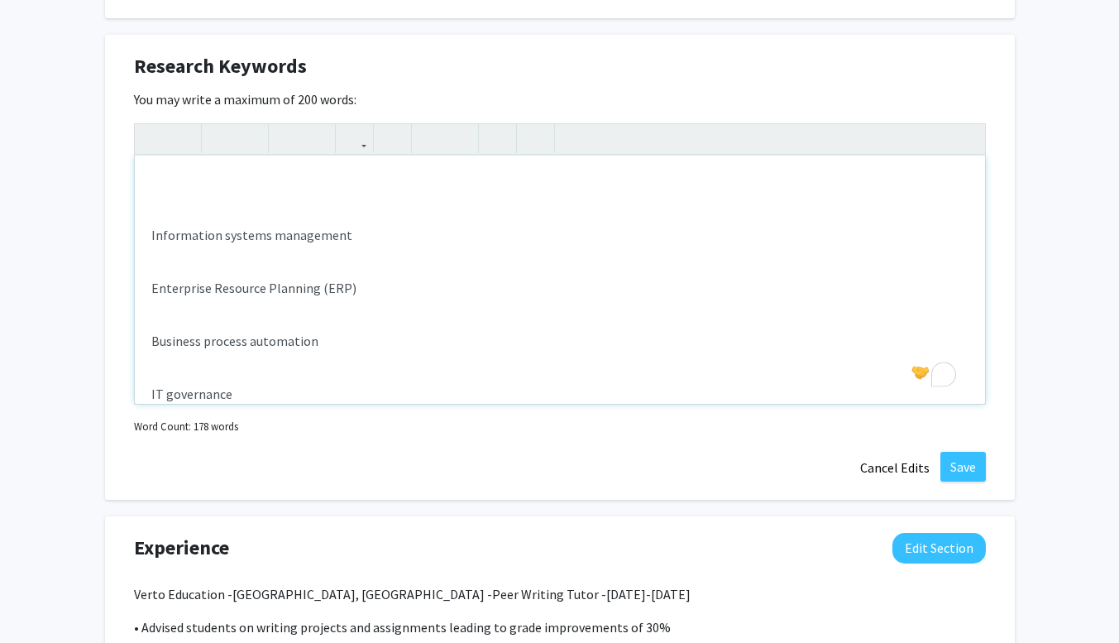
click at [147, 242] on div "Information systems management Enterprise Resource Planning (ERP) Business proc…" at bounding box center [560, 280] width 850 height 248
click at [147, 240] on div "Information systems management Enterprise Resource Planning (ERP) Business proc…" at bounding box center [560, 280] width 850 height 248
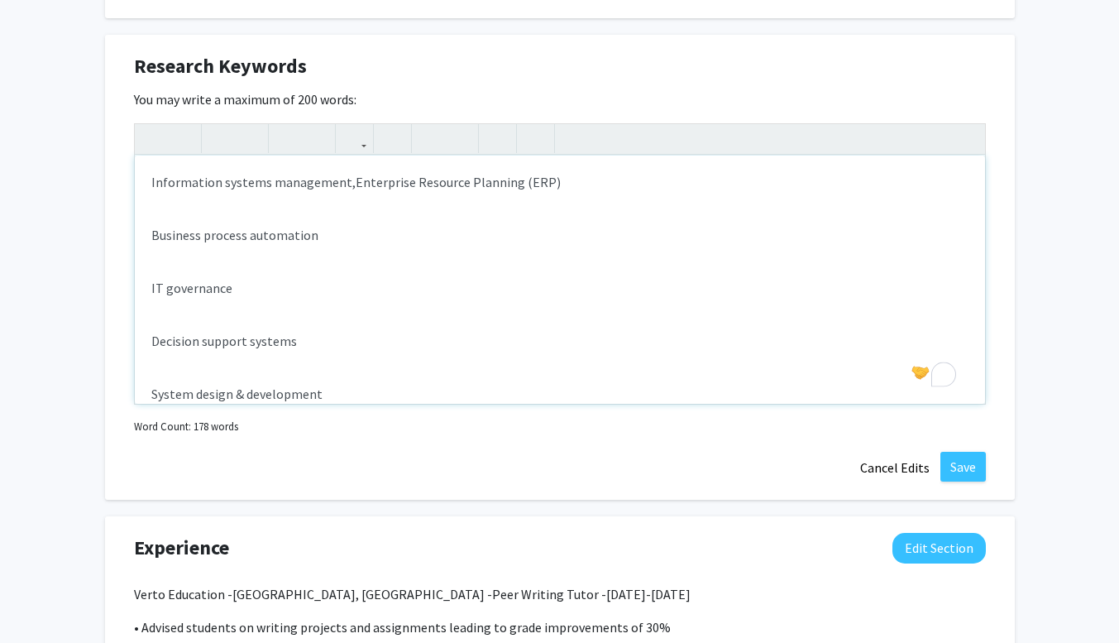
click at [147, 232] on div "Information systems management, Enterprise Resource Planning (ERP) Business pro…" at bounding box center [560, 280] width 850 height 248
click at [147, 232] on div "Information systems management, Enterprise Resource Planning (ERP), Business pr…" at bounding box center [560, 280] width 850 height 248
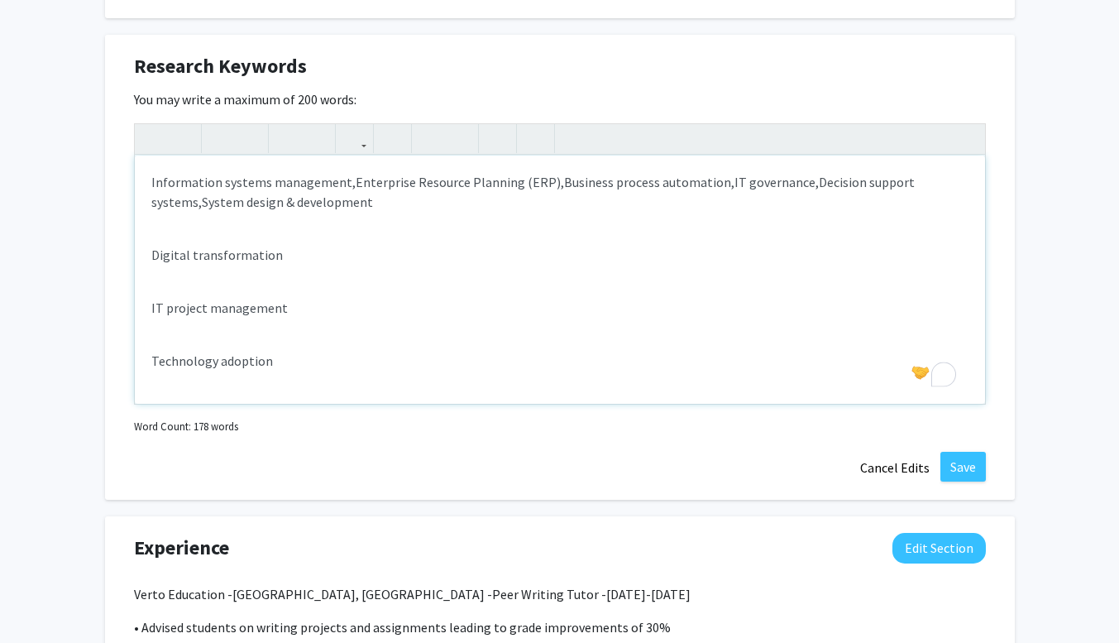
click at [147, 255] on div "Information systems management, Enterprise Resource Planning (ERP), Business pr…" at bounding box center [560, 280] width 850 height 248
click at [146, 252] on div "Information systems management, Enterprise Resource Planning (ERP), Business pr…" at bounding box center [560, 280] width 850 height 248
click at [147, 252] on div "Information systems management, Enterprise Resource Planning (ERP), Business pr…" at bounding box center [560, 280] width 850 height 248
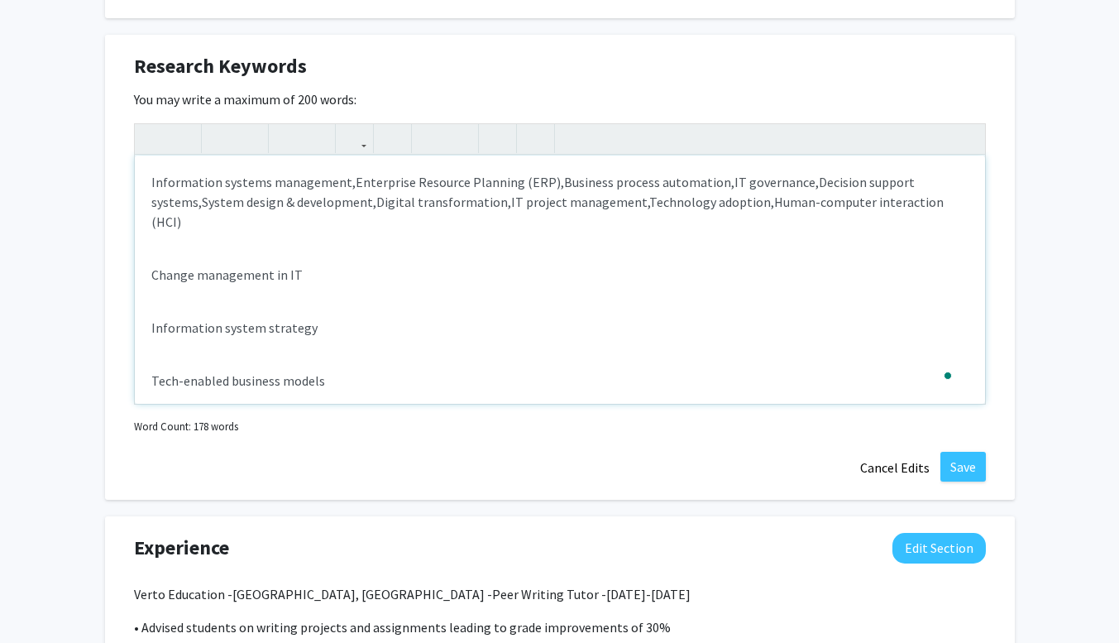
click at [147, 252] on div "Information systems management, Enterprise Resource Planning (ERP), Business pr…" at bounding box center [560, 280] width 850 height 248
click at [149, 276] on div "Information systems management, Enterprise Resource Planning (ERP), Business pr…" at bounding box center [560, 280] width 850 height 248
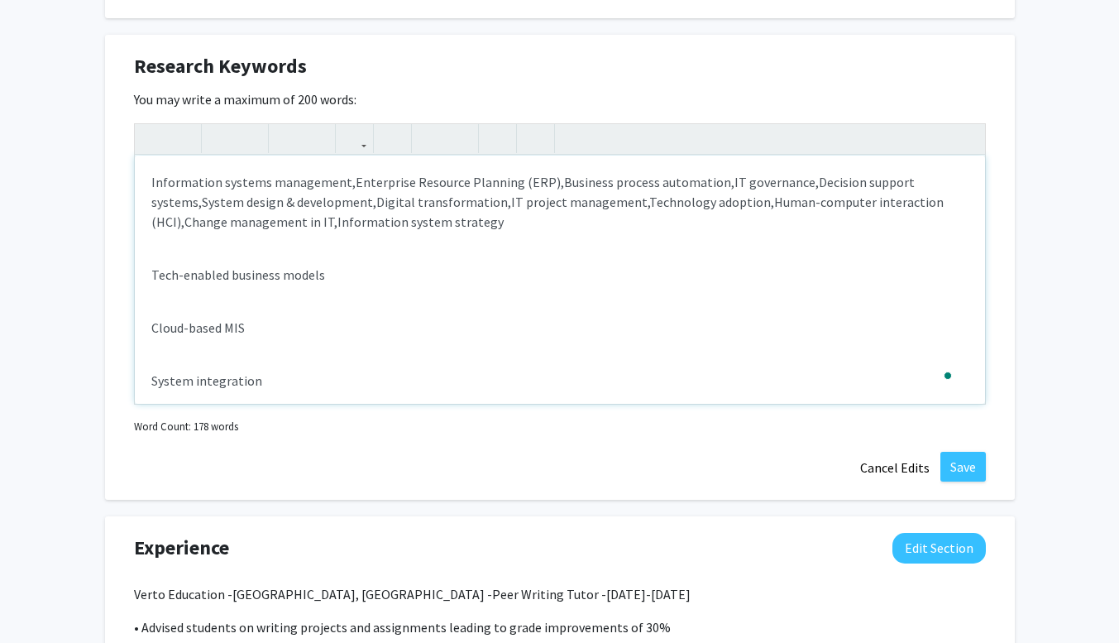
click at [149, 276] on div "Information systems management, Enterprise Resource Planning (ERP), Business pr…" at bounding box center [560, 280] width 850 height 248
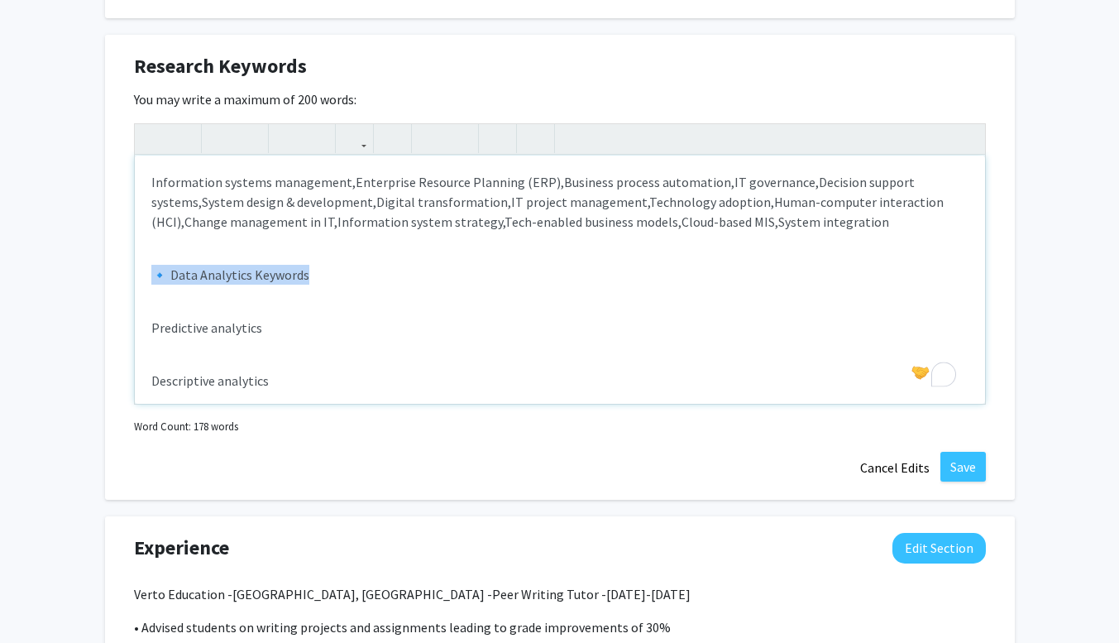
drag, startPoint x: 320, startPoint y: 271, endPoint x: 153, endPoint y: 280, distance: 167.3
click at [153, 280] on p "🔹 Data Analytics Keywords" at bounding box center [559, 275] width 817 height 20
click at [149, 275] on div "Information systems management, Enterprise Resource Planning (ERP), Business pr…" at bounding box center [560, 280] width 850 height 248
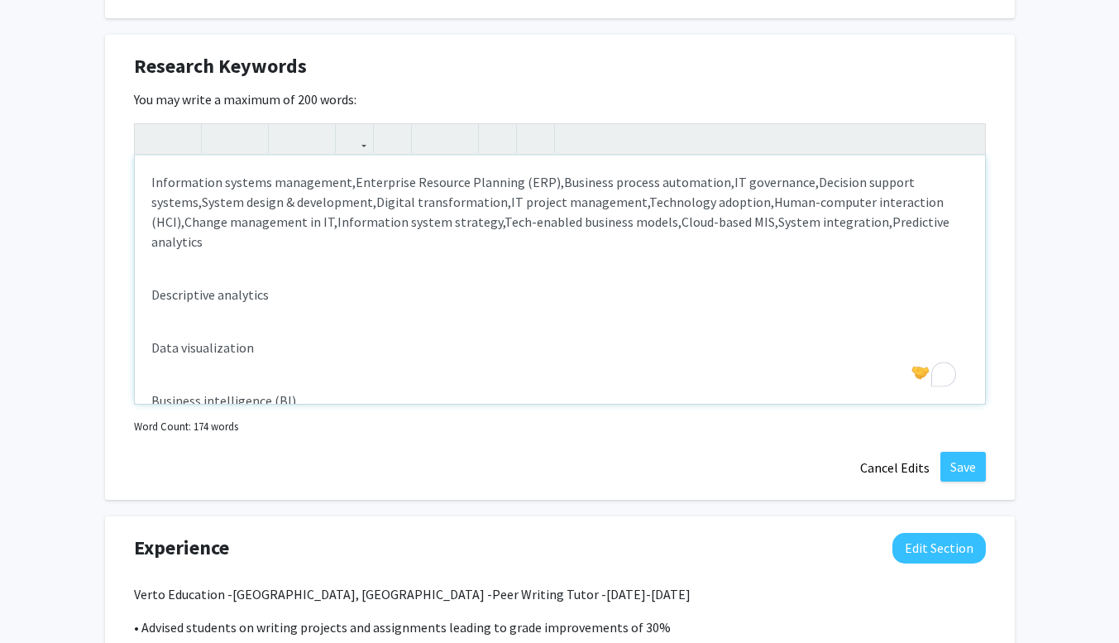
click at [146, 295] on div "Information systems management, Enterprise Resource Planning (ERP), Business pr…" at bounding box center [560, 280] width 850 height 248
click at [149, 295] on div "Information systems management, Enterprise Resource Planning (ERP), Business pr…" at bounding box center [560, 280] width 850 height 248
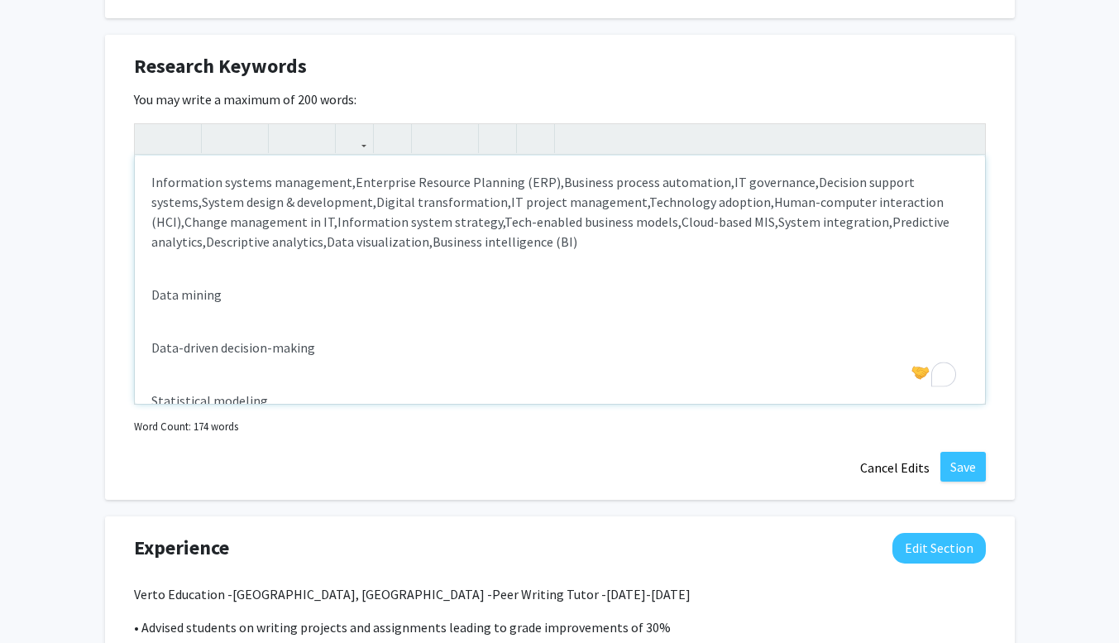
click at [149, 295] on div "Information systems management, Enterprise Resource Planning (ERP), Business pr…" at bounding box center [560, 280] width 850 height 248
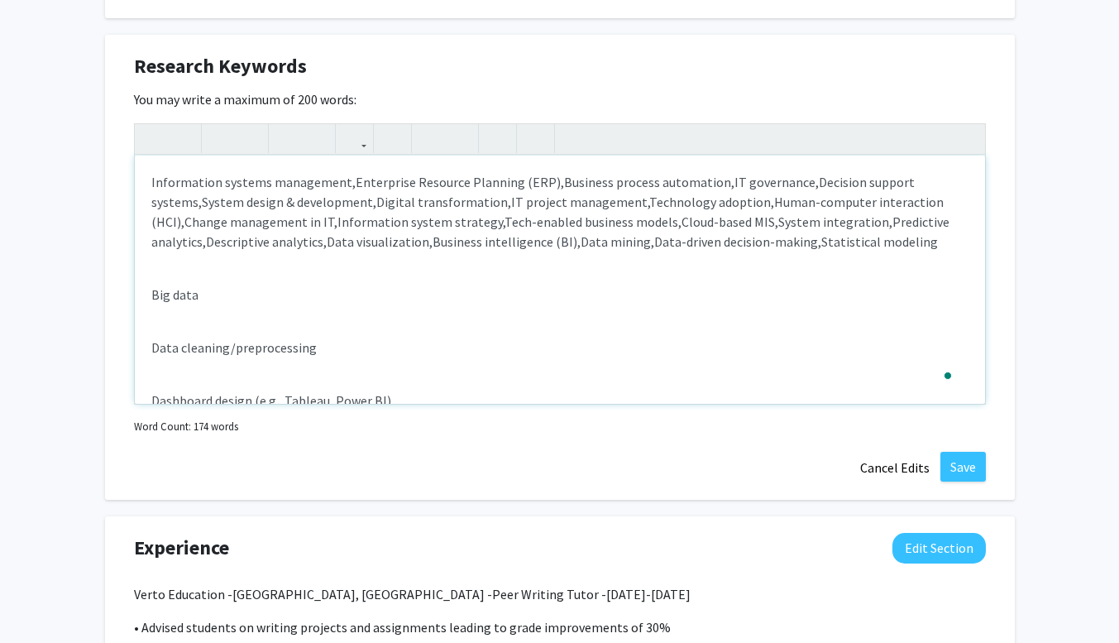
click at [149, 295] on div "Information systems management, Enterprise Resource Planning (ERP), Business pr…" at bounding box center [560, 280] width 850 height 248
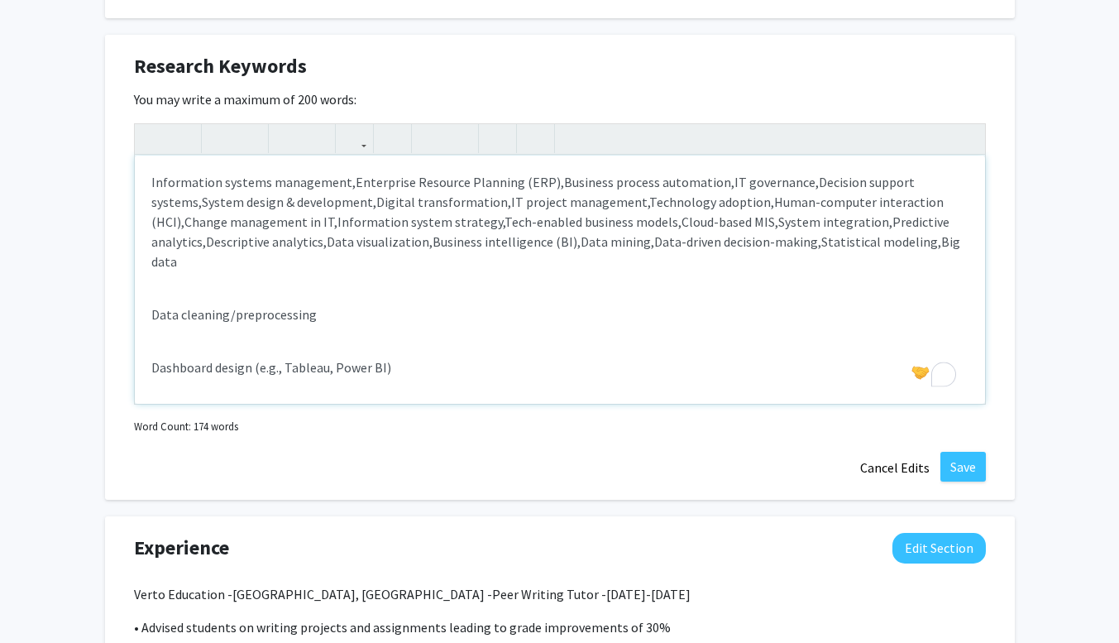
click at [149, 318] on div "Information systems management, Enterprise Resource Planning (ERP), Business pr…" at bounding box center [560, 280] width 850 height 248
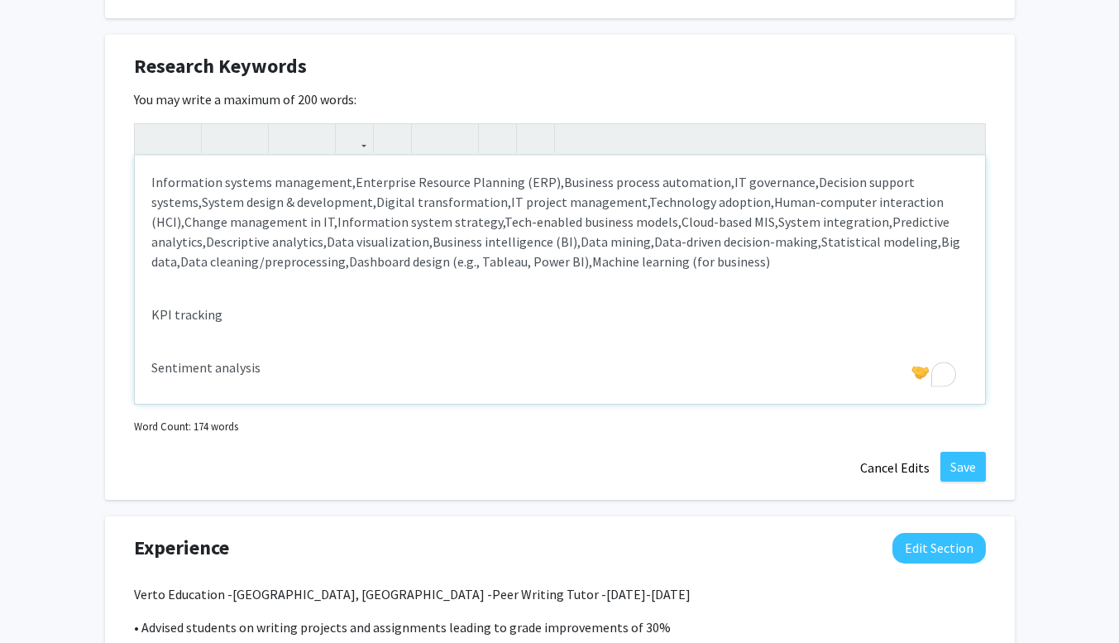
click at [149, 315] on div "Information systems management, Enterprise Resource Planning (ERP), Business pr…" at bounding box center [560, 280] width 850 height 248
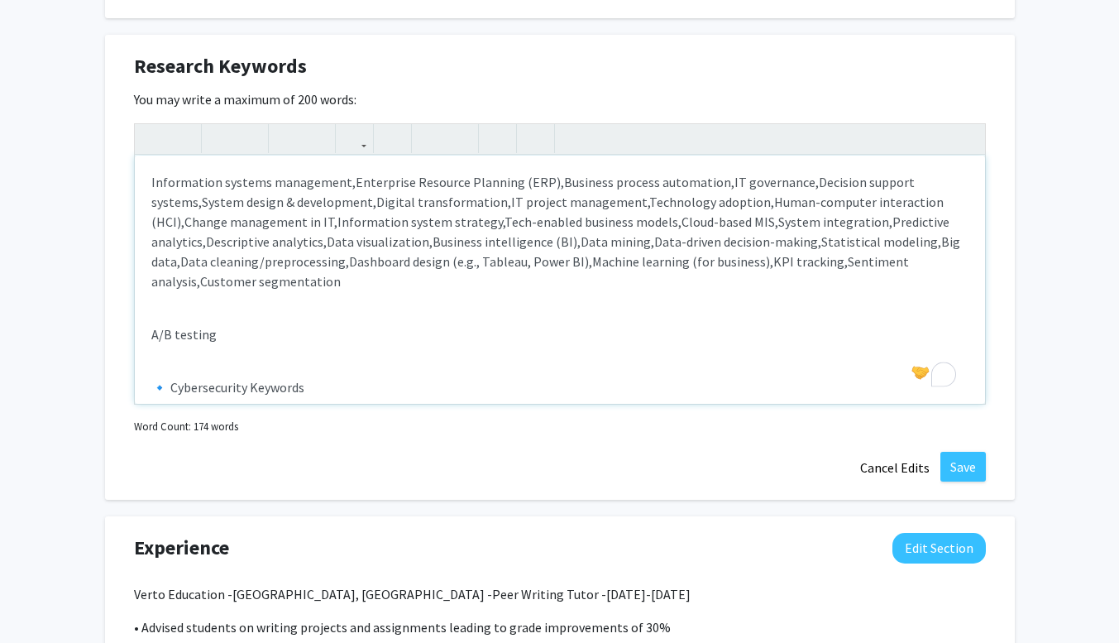
click at [148, 339] on div "Information systems management, Enterprise Resource Planning (ERP), Business pr…" at bounding box center [560, 280] width 850 height 248
drag, startPoint x: 318, startPoint y: 337, endPoint x: 148, endPoint y: 337, distance: 169.6
click at [148, 337] on div "Information systems management, Enterprise Resource Planning (ERP), Business pr…" at bounding box center [560, 280] width 850 height 248
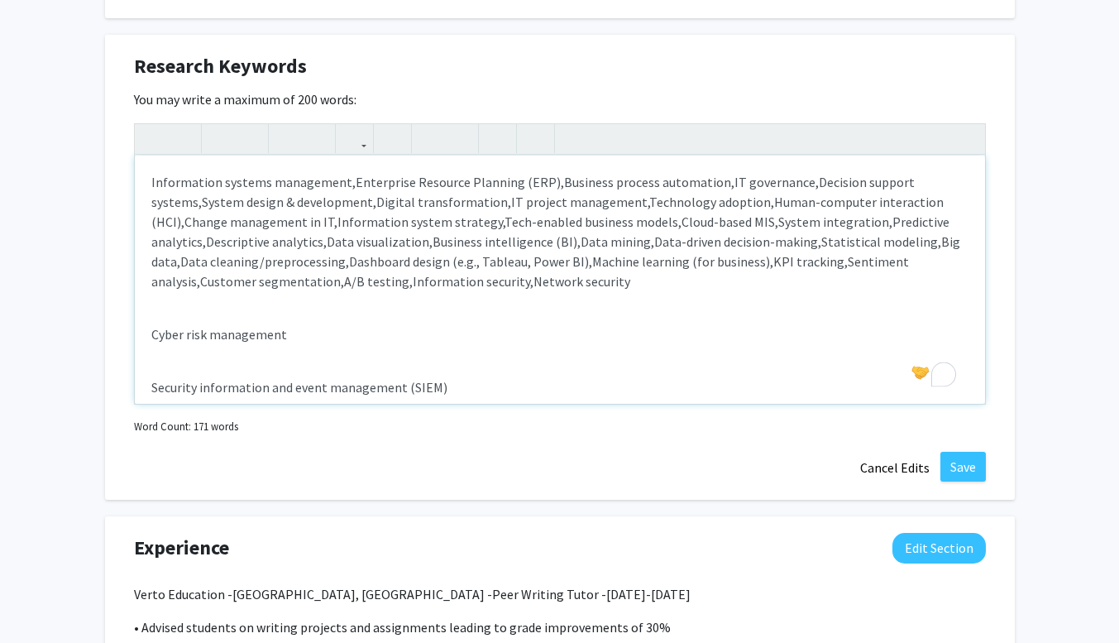
click at [148, 337] on div "Information systems management, Enterprise Resource Planning (ERP), Business pr…" at bounding box center [560, 280] width 850 height 248
click at [151, 333] on p "Security information and event management (SIEM)" at bounding box center [559, 334] width 817 height 20
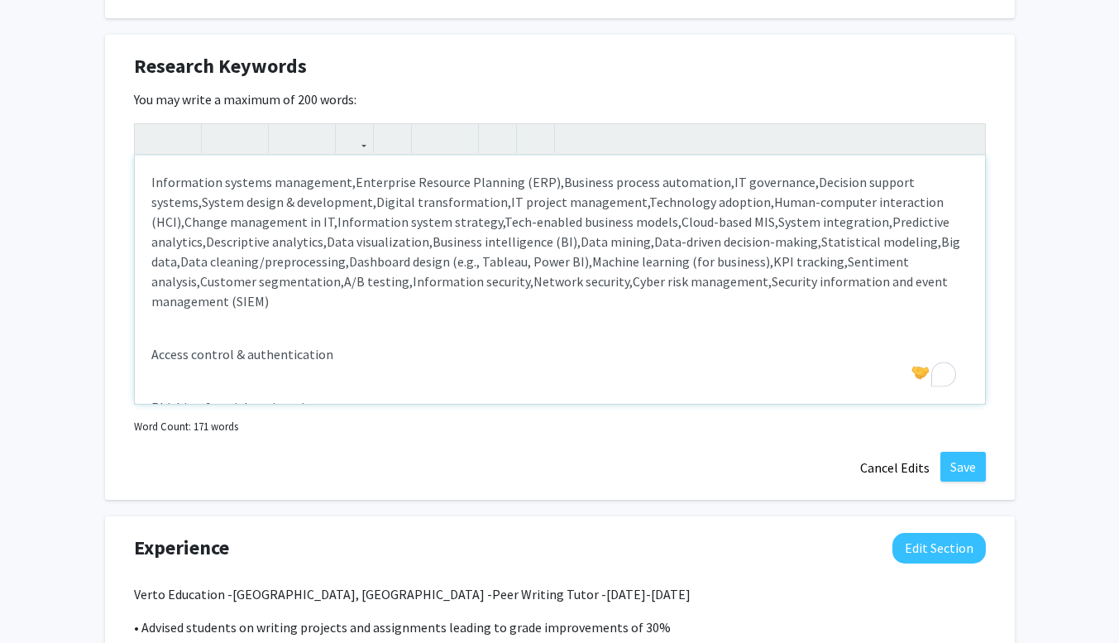
click at [147, 355] on div "Information systems management, Enterprise Resource Planning (ERP), Business pr…" at bounding box center [560, 280] width 850 height 248
click at [148, 354] on div "Information systems management, Enterprise Resource Planning (ERP), Business pr…" at bounding box center [560, 280] width 850 height 248
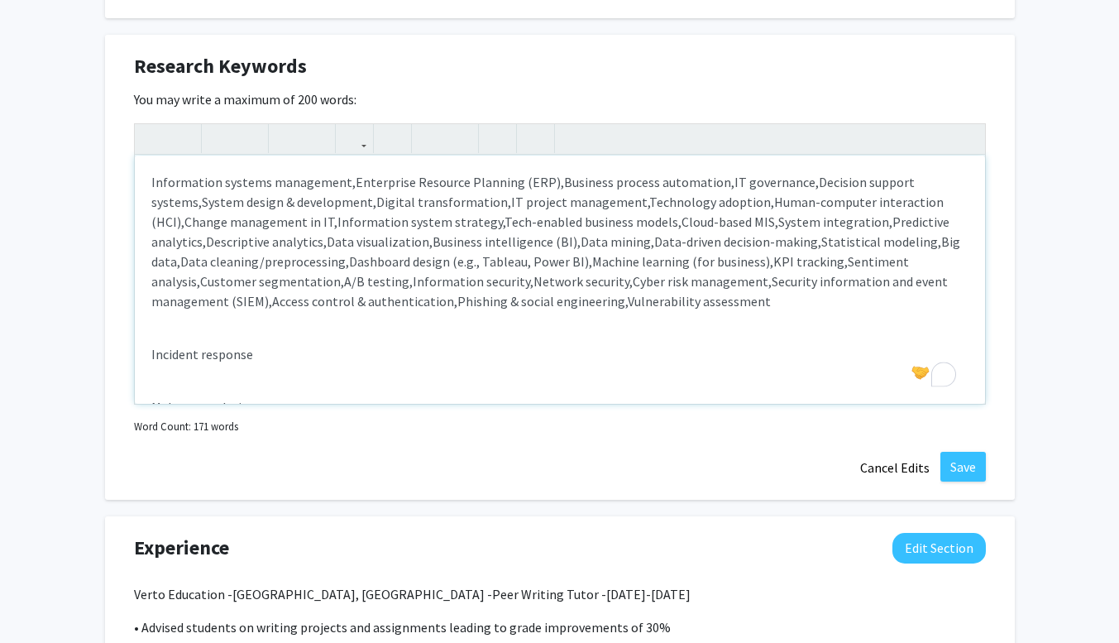
click at [147, 353] on div "Information systems management, Enterprise Resource Planning (ERP), Business pr…" at bounding box center [560, 280] width 850 height 248
click at [148, 356] on div "Information systems management, Enterprise Resource Planning (ERP), Business pr…" at bounding box center [560, 280] width 850 height 248
click at [148, 376] on div "Information systems management, Enterprise Resource Planning (ERP), Business pr…" at bounding box center [560, 280] width 850 height 248
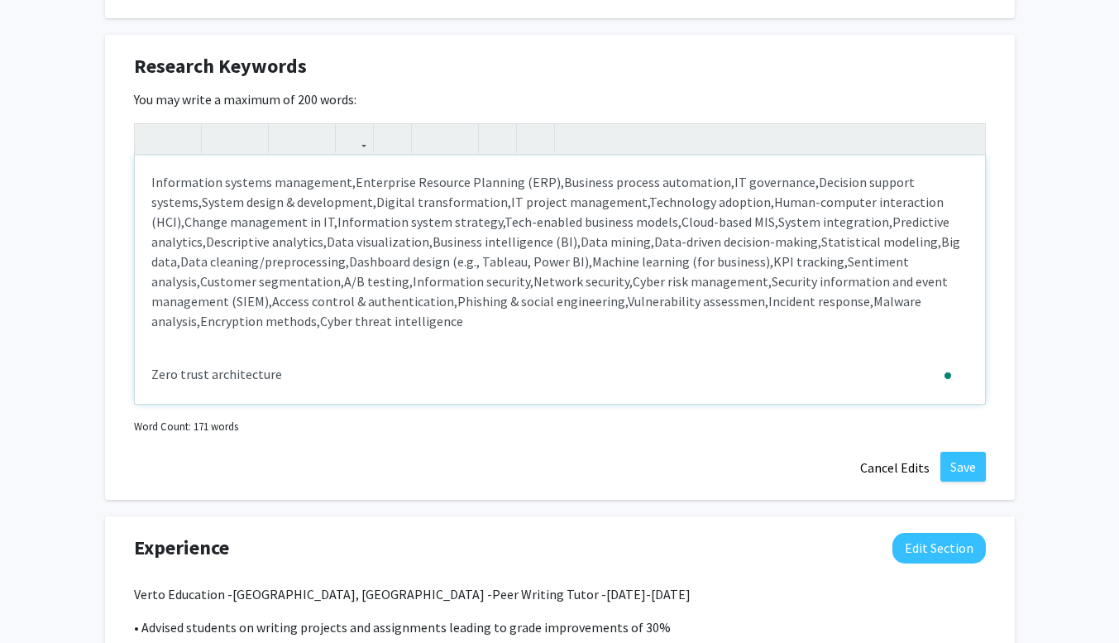
click at [148, 376] on div "Information systems management, Enterprise Resource Planning (ERP), Business pr…" at bounding box center [560, 280] width 850 height 248
click at [152, 371] on p "Penetration testing" at bounding box center [559, 374] width 817 height 20
click at [152, 371] on p "Security awareness training" at bounding box center [559, 374] width 817 height 20
click at [152, 371] on p "Data privacy compliance (e.g., GDPR, HIPAA)" at bounding box center [559, 374] width 817 height 20
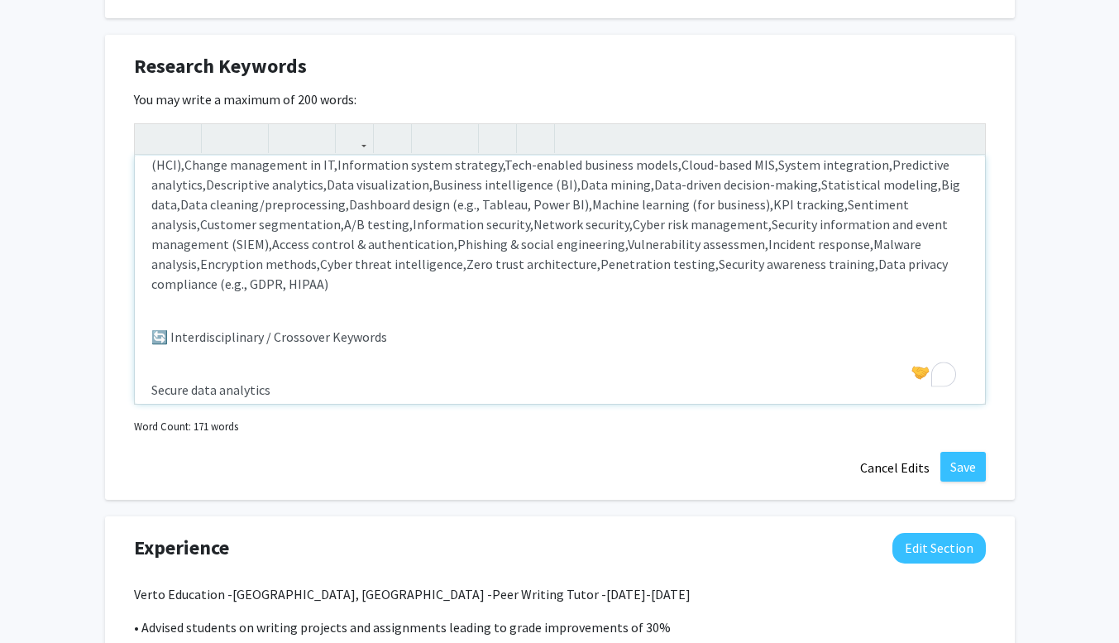
scroll to position [56, 0]
drag, startPoint x: 386, startPoint y: 340, endPoint x: 141, endPoint y: 338, distance: 244.9
click at [141, 338] on div "Information systems management, Enterprise Resource Planning (ERP), Business pr…" at bounding box center [560, 280] width 850 height 248
click at [141, 390] on div "Information systems management, Enterprise Resource Planning (ERP), Business pr…" at bounding box center [560, 280] width 850 height 248
click at [149, 338] on div "Information systems management, Enterprise Resource Planning (ERP), Business pr…" at bounding box center [560, 280] width 850 height 248
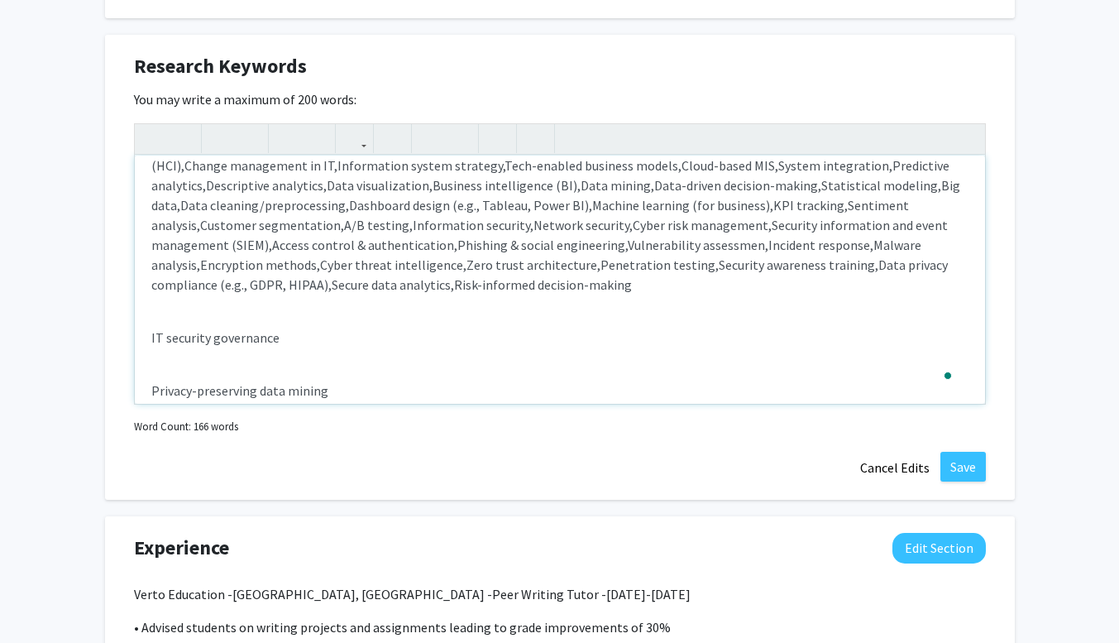
click at [149, 338] on div "Information systems management, Enterprise Resource Planning (ERP), Business pr…" at bounding box center [560, 280] width 850 height 248
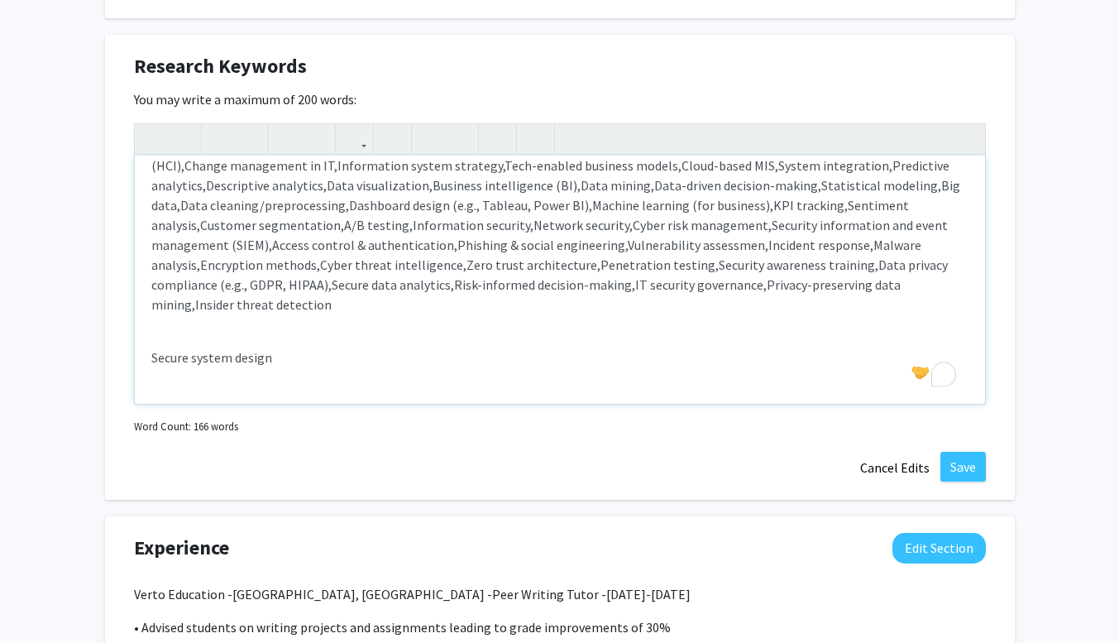
click at [149, 361] on div "Information systems management, Enterprise Resource Planning (ERP), Business pr…" at bounding box center [560, 280] width 850 height 248
click at [150, 359] on div "Information systems management, Enterprise Resource Planning (ERP), Business pr…" at bounding box center [560, 280] width 850 height 248
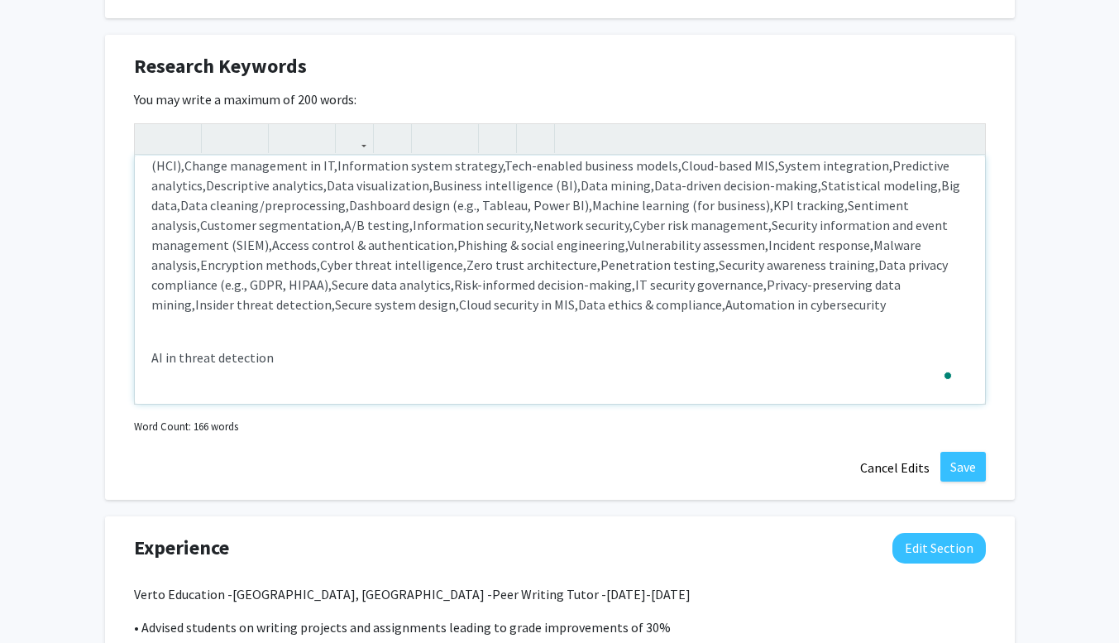
click at [150, 359] on div "Information systems management, Enterprise Resource Planning (ERP), Business pr…" at bounding box center [560, 280] width 850 height 248
click at [148, 380] on div "Information systems management, Enterprise Resource Planning (ERP), Business pr…" at bounding box center [560, 280] width 850 height 248
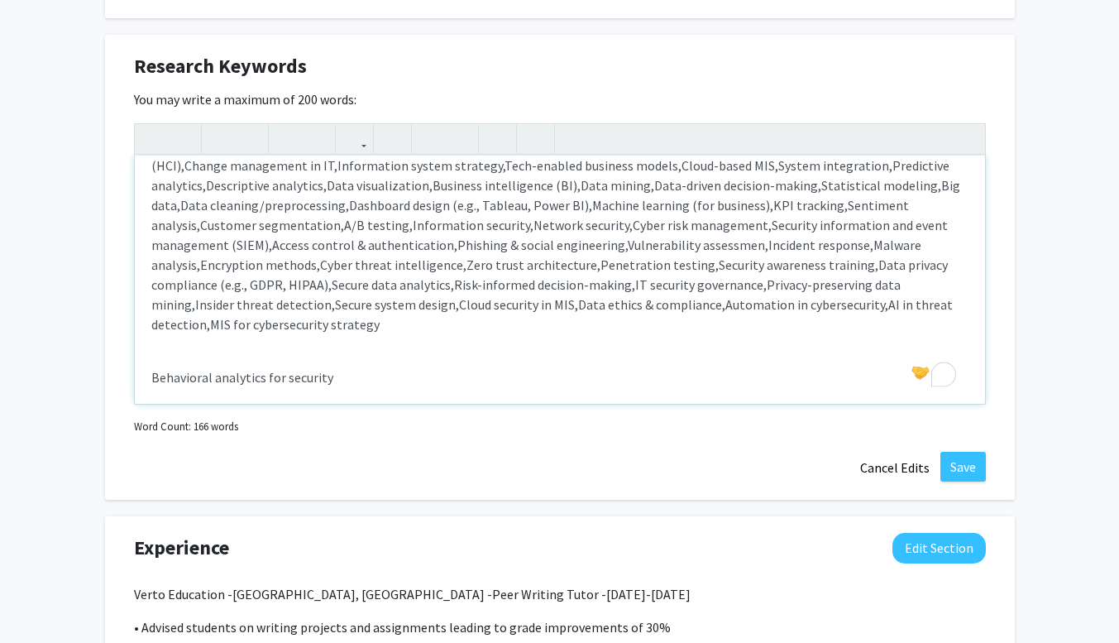
click at [148, 380] on div "Information systems management, Enterprise Resource Planning (ERP), Business pr…" at bounding box center [560, 280] width 850 height 248
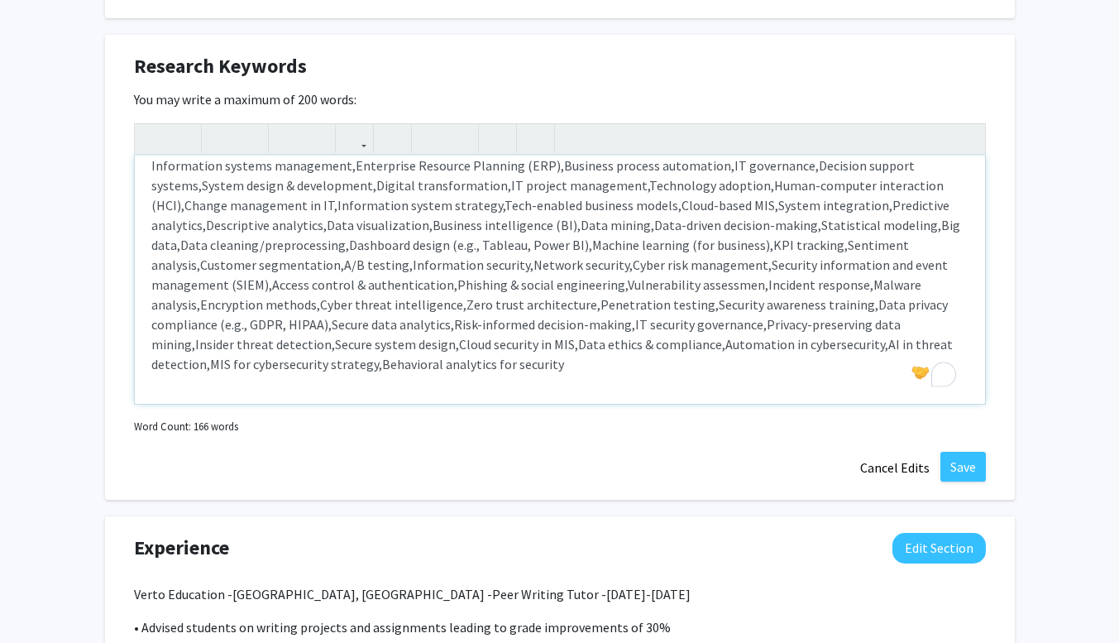
click at [582, 368] on p "Information systems management, Enterprise Resource Planning (ERP), Business pr…" at bounding box center [559, 265] width 817 height 218
type textarea "<p><span style="font-size: 1rem;">Information systems management,&nbsp;</span><…"
click at [968, 462] on button "Save" at bounding box center [963, 467] width 45 height 30
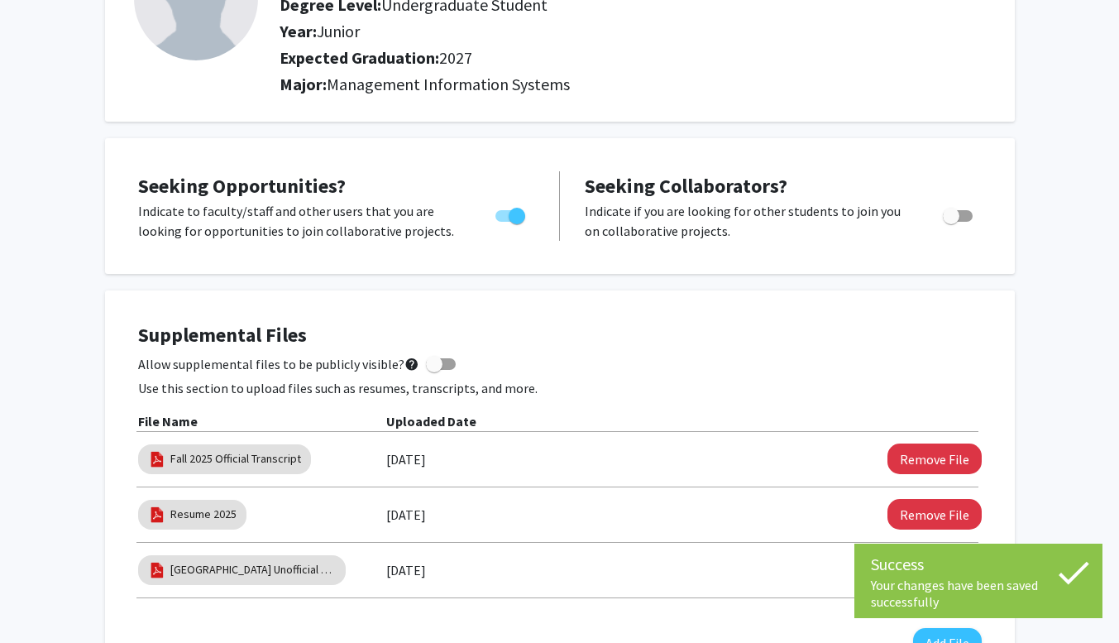
scroll to position [172, 0]
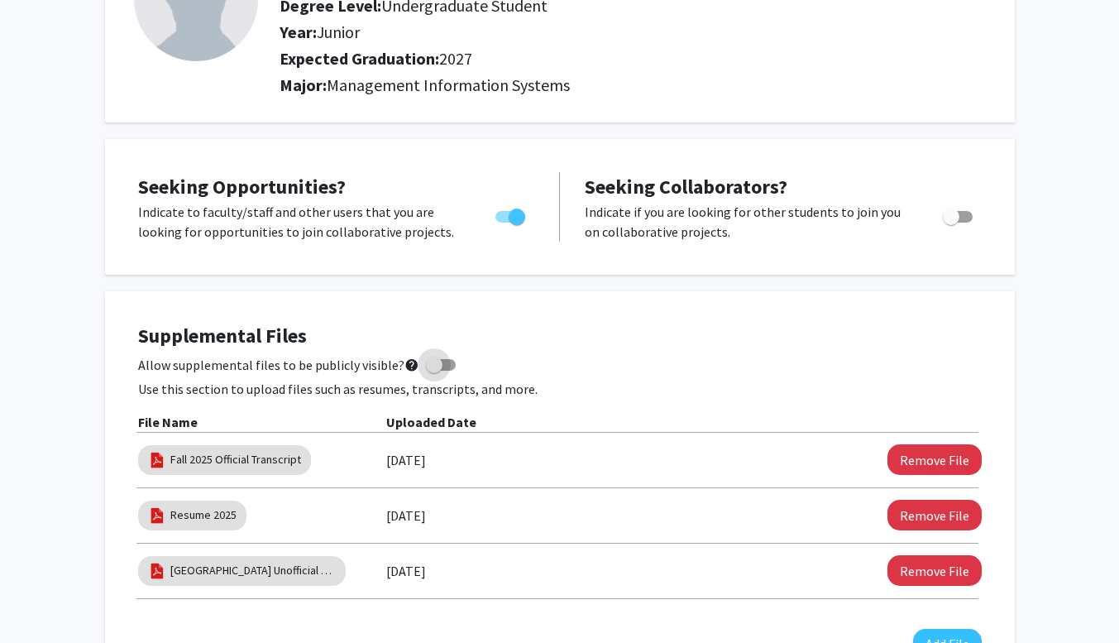
click at [444, 361] on span at bounding box center [441, 365] width 30 height 12
click at [434, 371] on input "Allow supplemental files to be publicly visible? help" at bounding box center [433, 371] width 1 height 1
checkbox input "true"
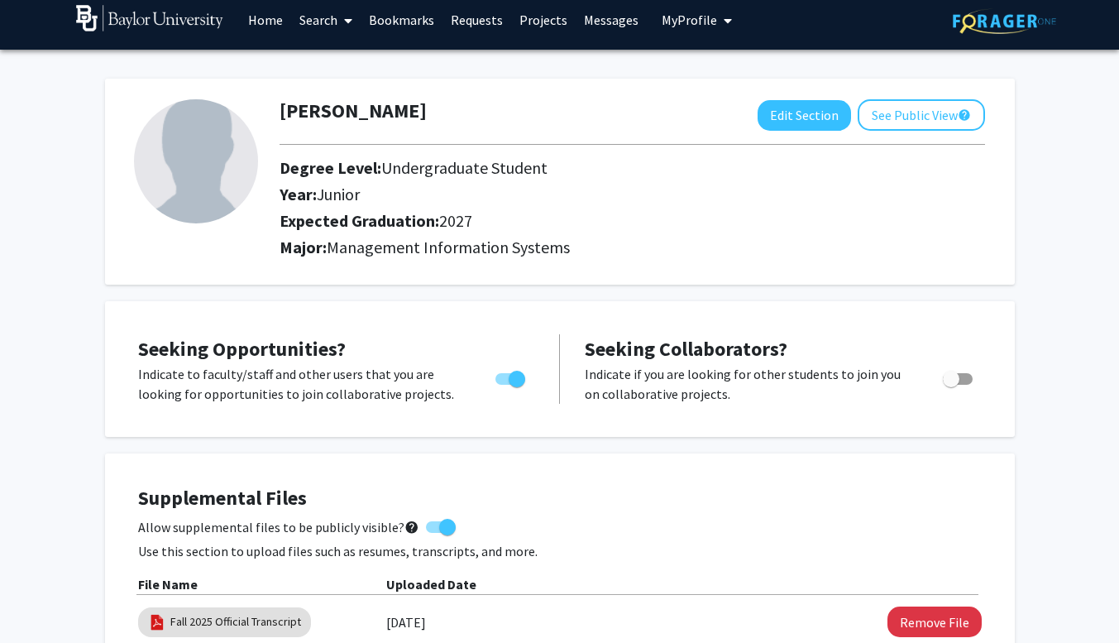
scroll to position [0, 0]
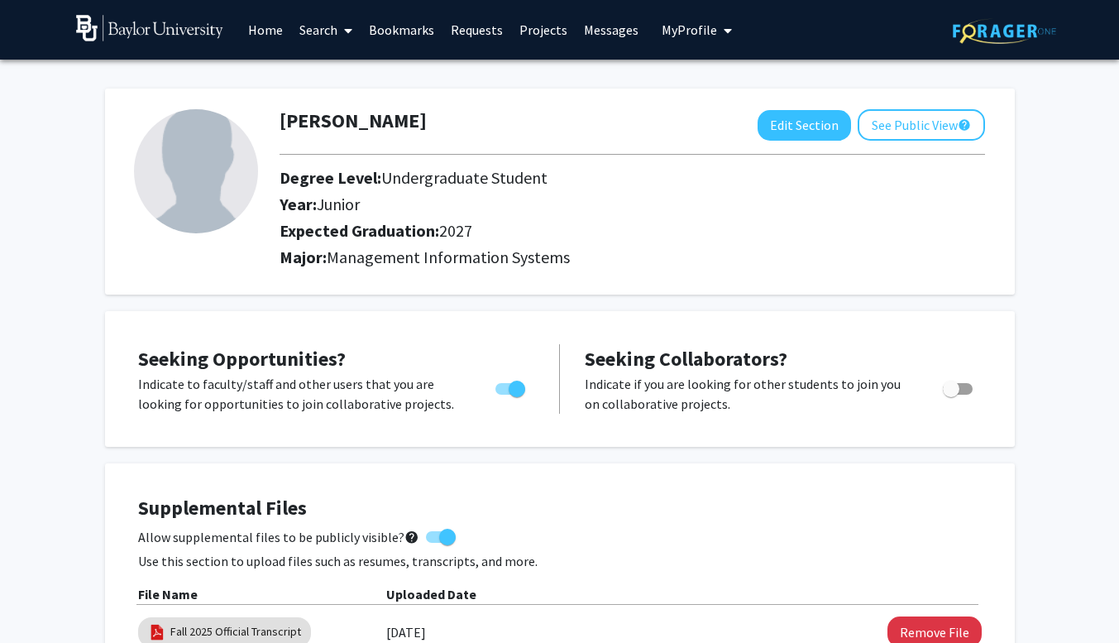
click at [163, 168] on img at bounding box center [196, 171] width 124 height 124
click at [811, 121] on button "Edit Section" at bounding box center [804, 125] width 93 height 31
select select "junior"
select select "2027"
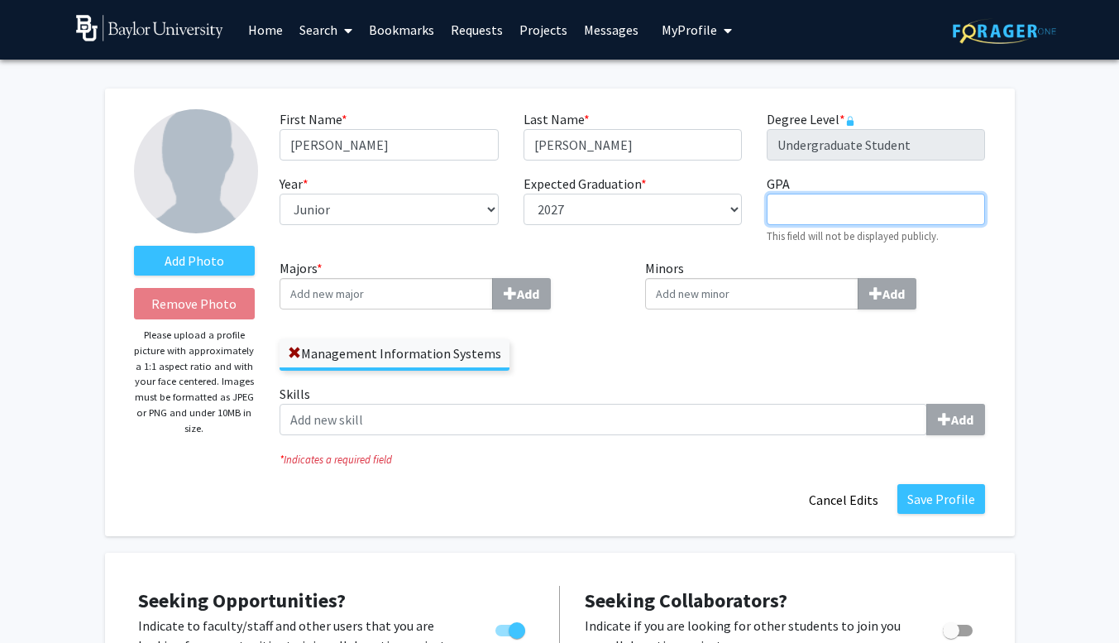
click at [801, 201] on input "GPA required" at bounding box center [876, 209] width 218 height 31
type input "4.0"
click at [449, 299] on input "Majors * Add" at bounding box center [386, 293] width 213 height 31
click at [578, 395] on label "Skills Add" at bounding box center [633, 409] width 706 height 51
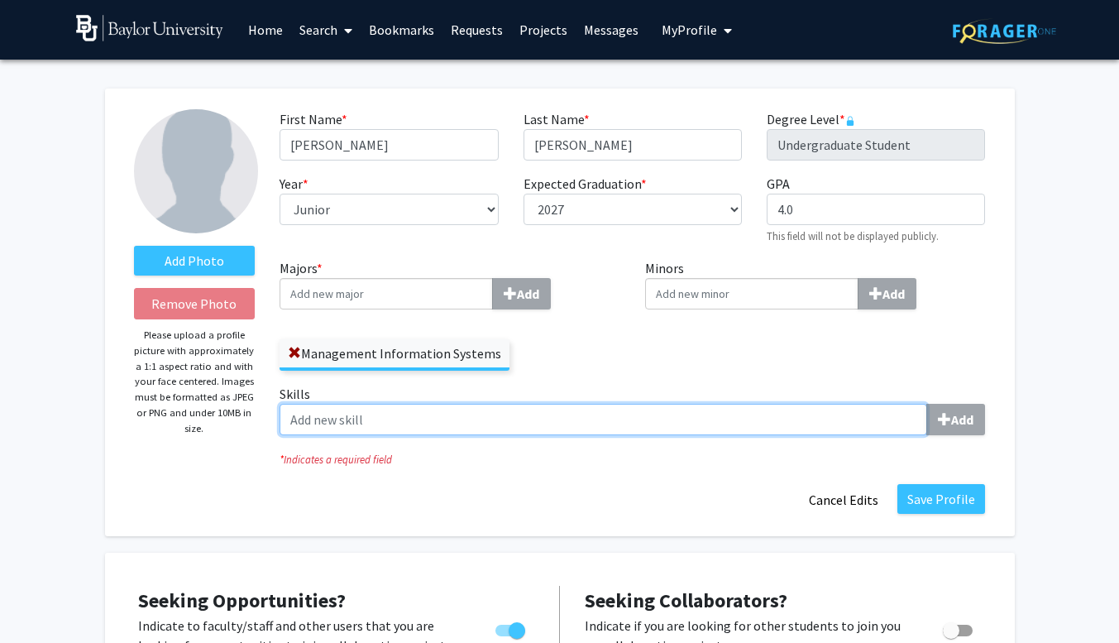
click at [578, 404] on input "Skills Add" at bounding box center [604, 419] width 648 height 31
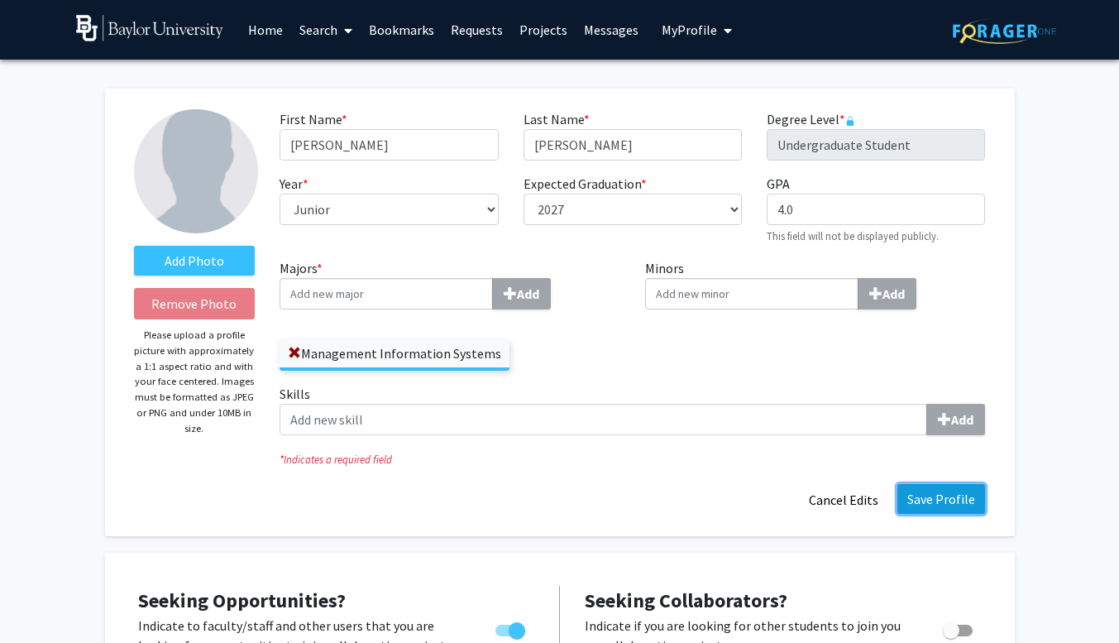
click at [955, 501] on button "Save Profile" at bounding box center [942, 499] width 88 height 30
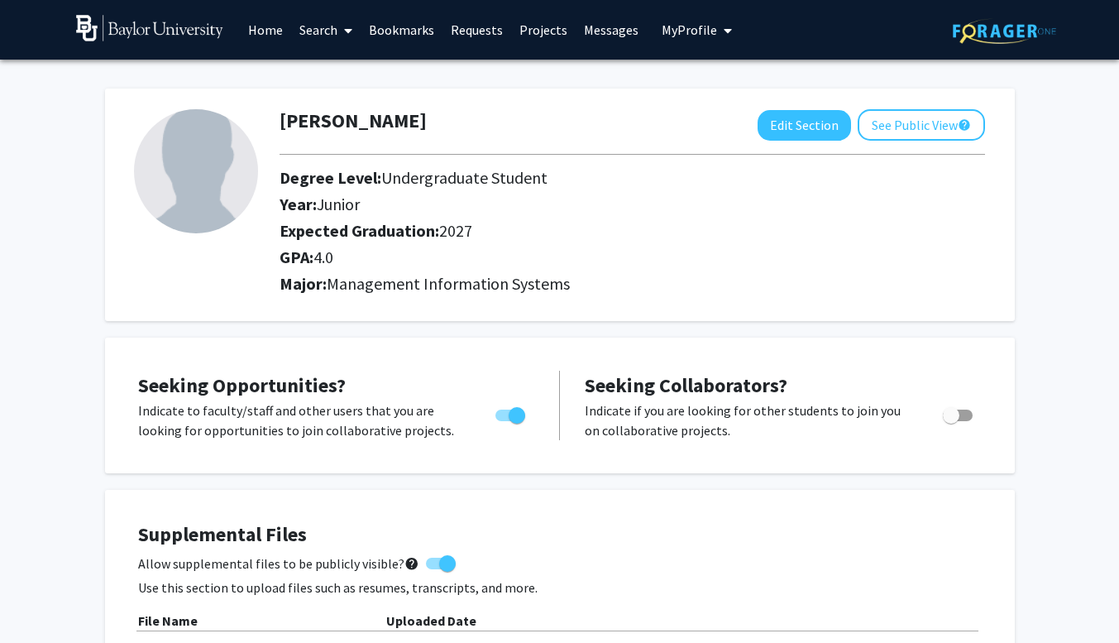
click at [274, 36] on link "Home" at bounding box center [265, 30] width 51 height 58
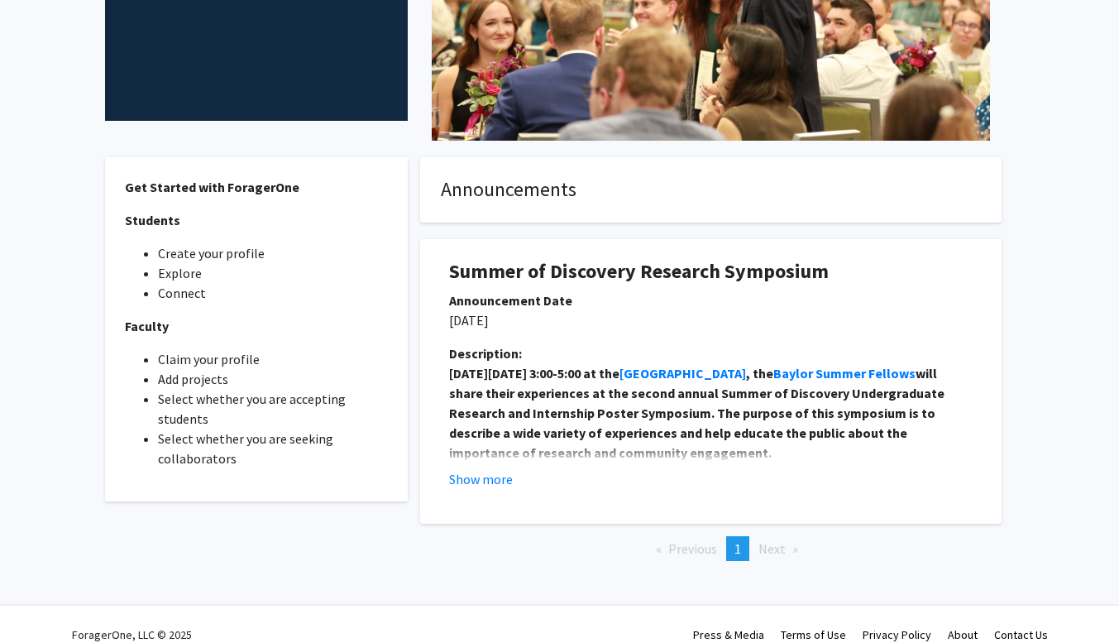
scroll to position [331, 0]
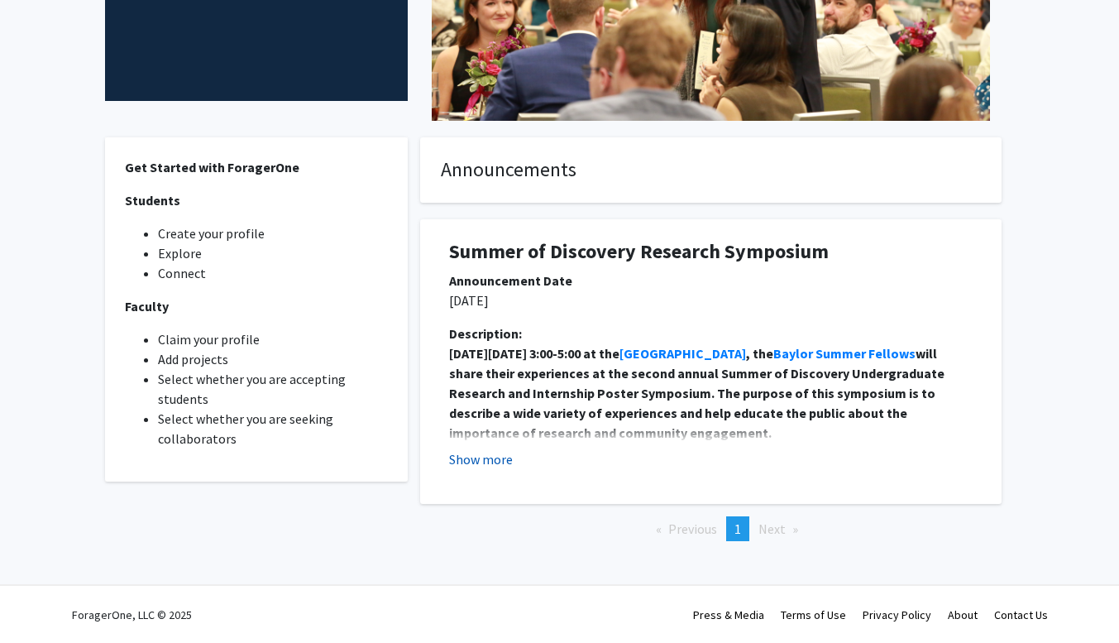
click at [486, 460] on button "Show more" at bounding box center [481, 459] width 64 height 20
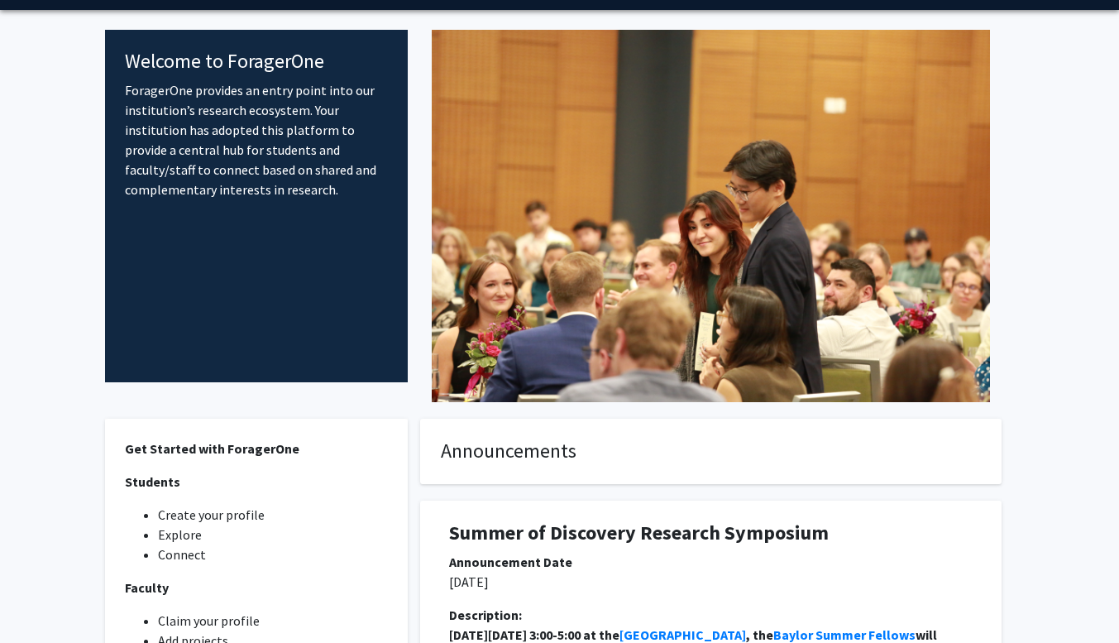
scroll to position [0, 0]
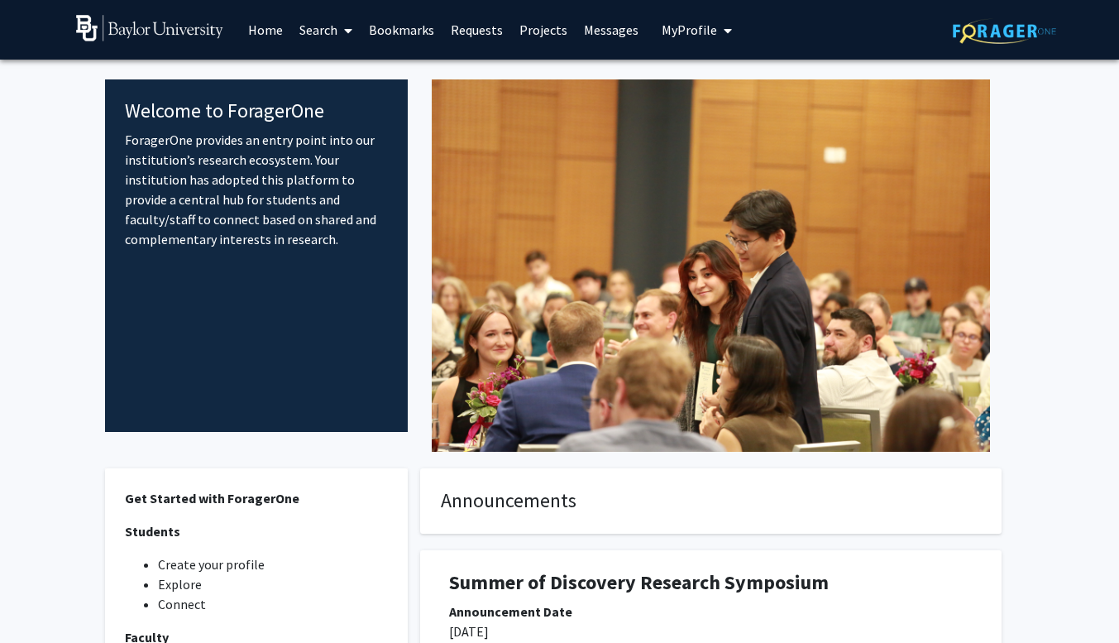
click at [283, 36] on link "Home" at bounding box center [265, 30] width 51 height 58
click at [328, 26] on link "Search" at bounding box center [325, 30] width 69 height 58
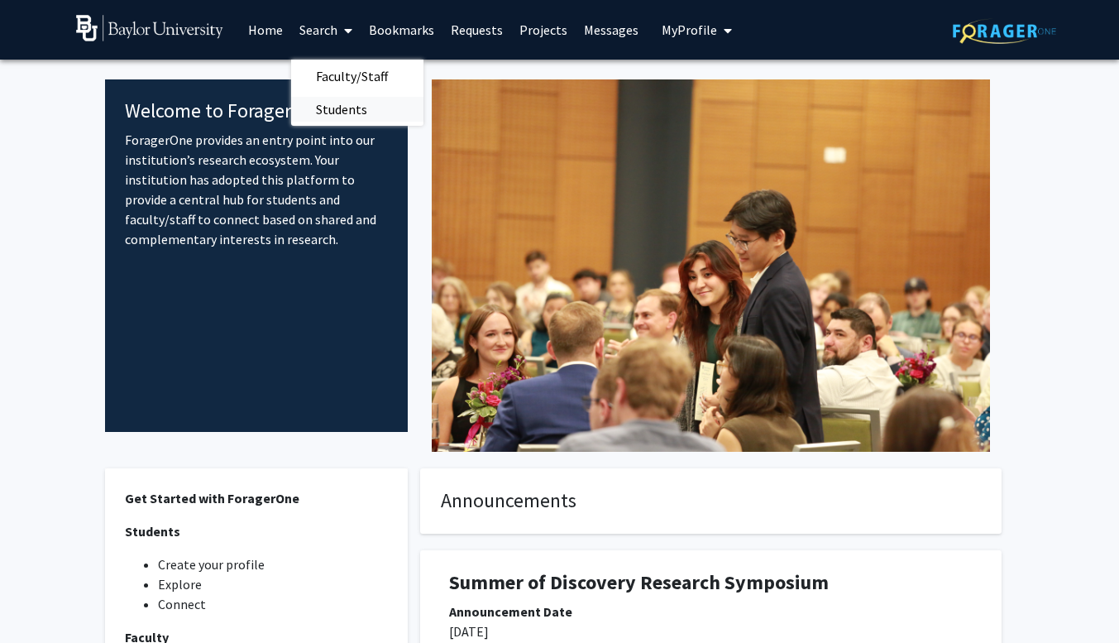
click at [353, 117] on span "Students" at bounding box center [341, 109] width 101 height 33
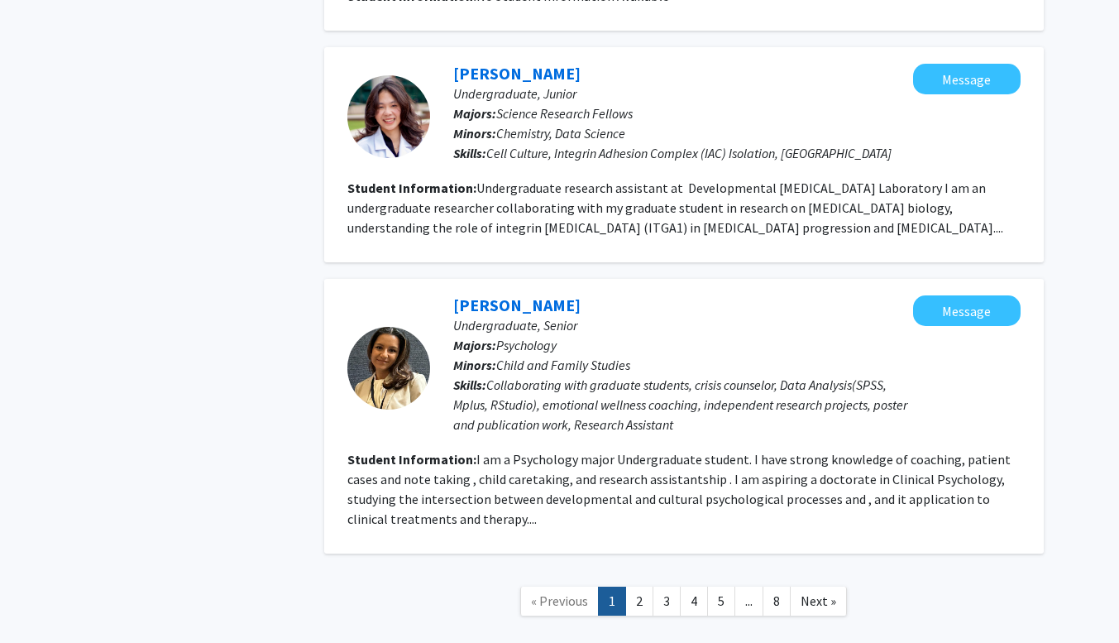
scroll to position [2199, 0]
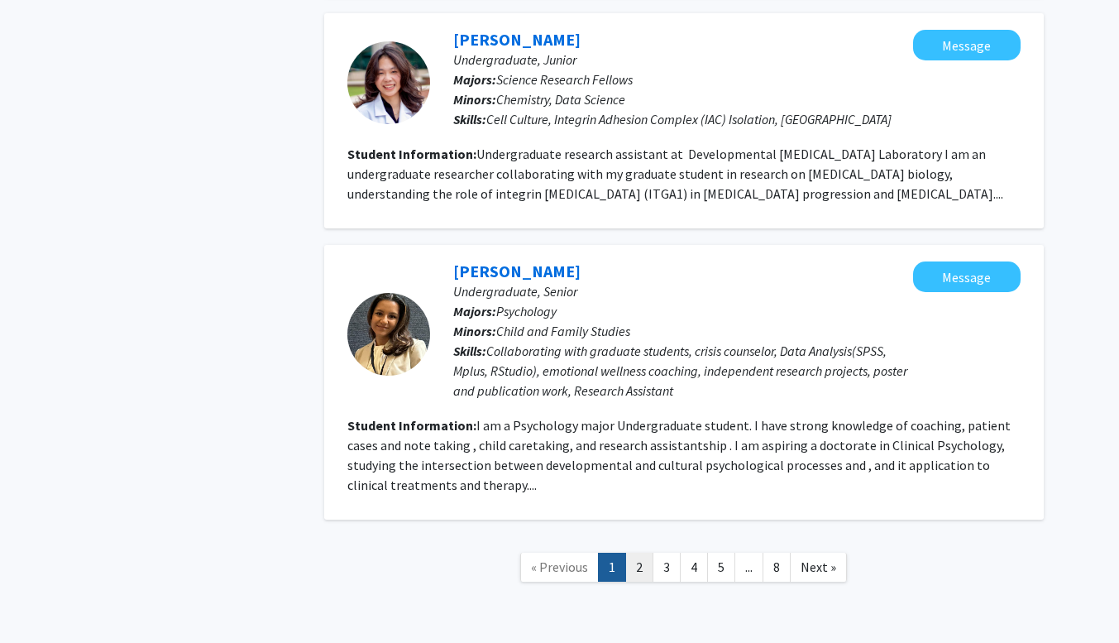
click at [636, 553] on link "2" at bounding box center [639, 567] width 28 height 29
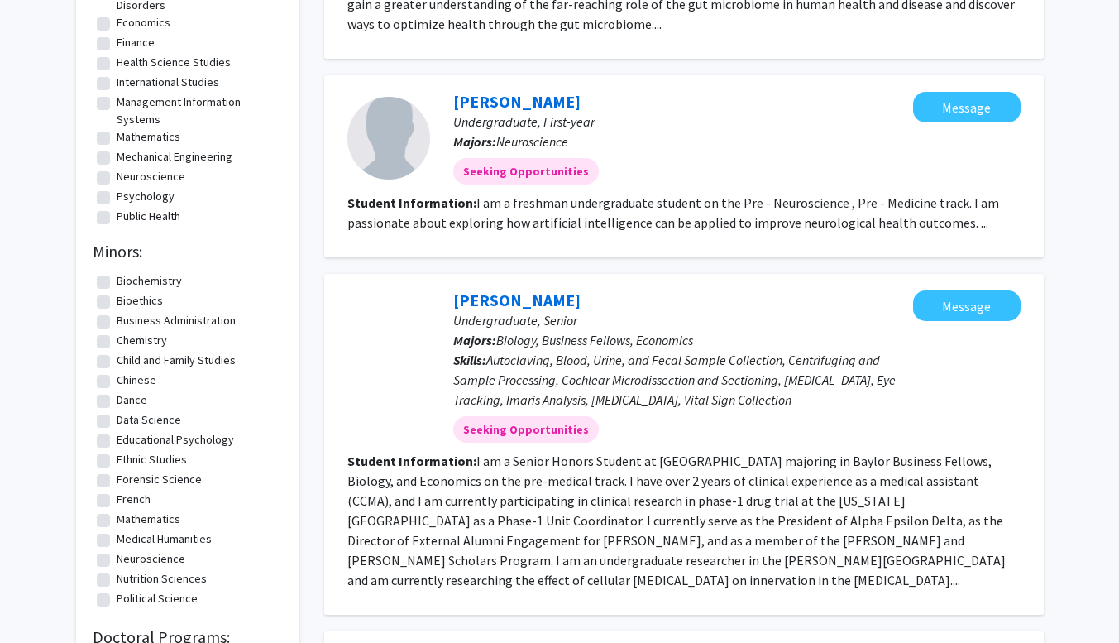
scroll to position [401, 0]
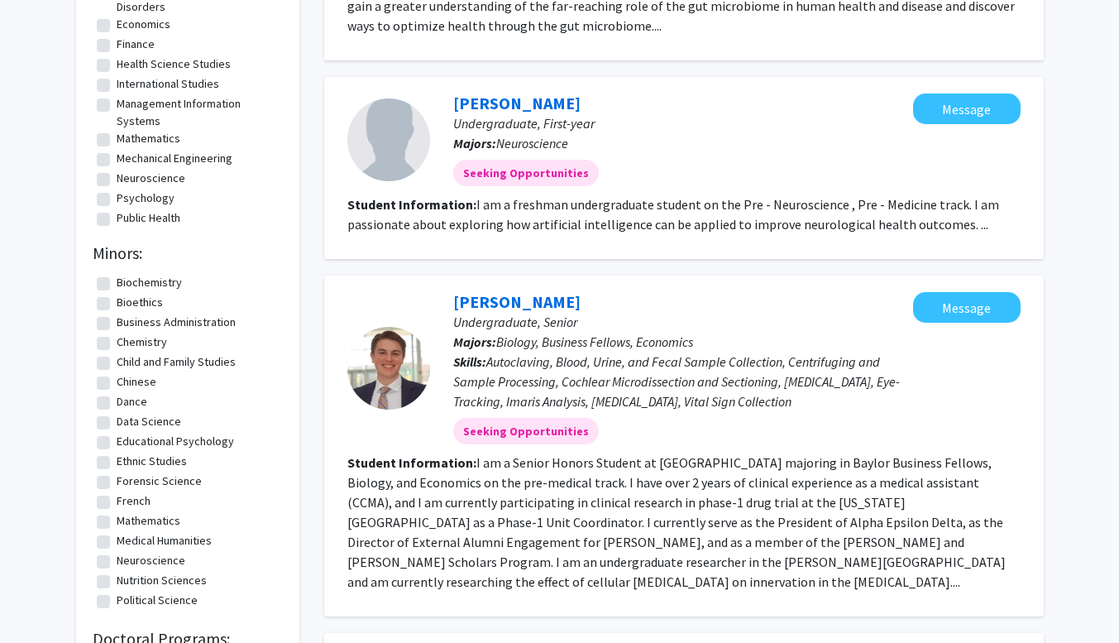
click at [117, 418] on label "Data Science" at bounding box center [149, 421] width 65 height 17
click at [117, 418] on input "Data Science" at bounding box center [122, 418] width 11 height 11
checkbox input "true"
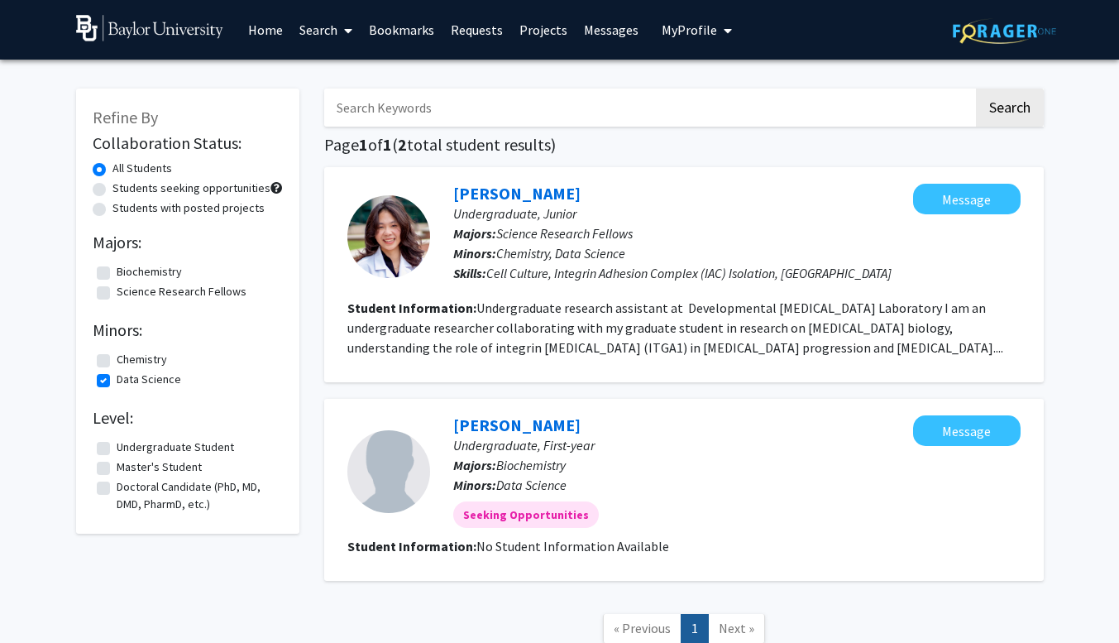
click at [117, 378] on label "Data Science" at bounding box center [149, 379] width 65 height 17
click at [117, 378] on input "Data Science" at bounding box center [122, 376] width 11 height 11
checkbox input "false"
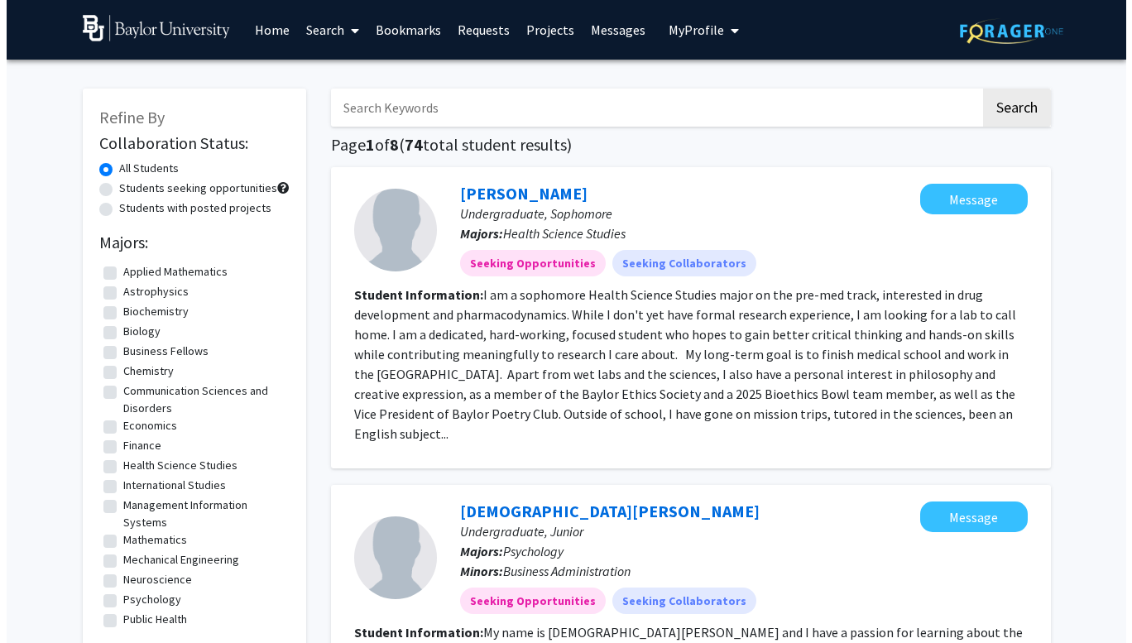
scroll to position [9, 0]
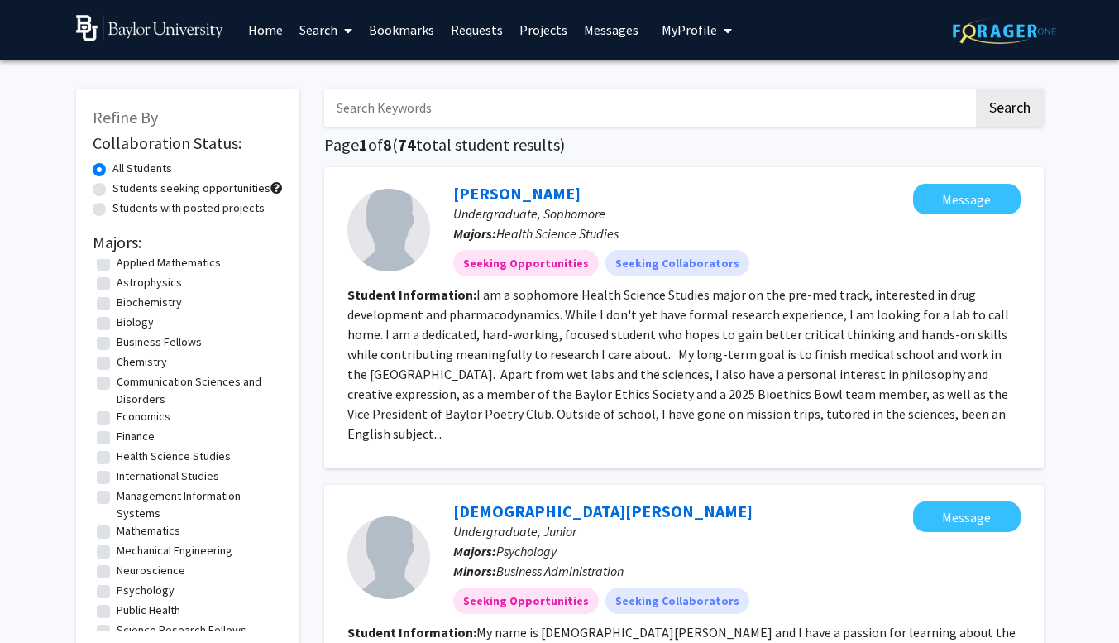
click at [117, 497] on label "Management Information Systems" at bounding box center [198, 504] width 162 height 35
click at [117, 497] on input "Management Information Systems" at bounding box center [122, 492] width 11 height 11
checkbox input "true"
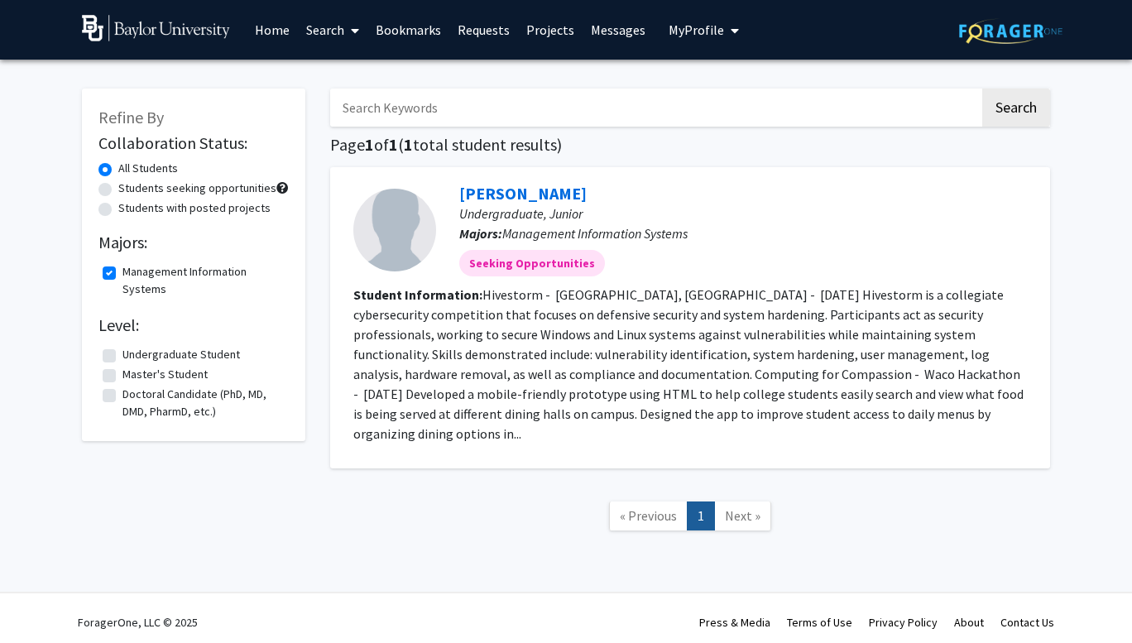
click at [700, 30] on span "My Profile" at bounding box center [695, 30] width 55 height 17
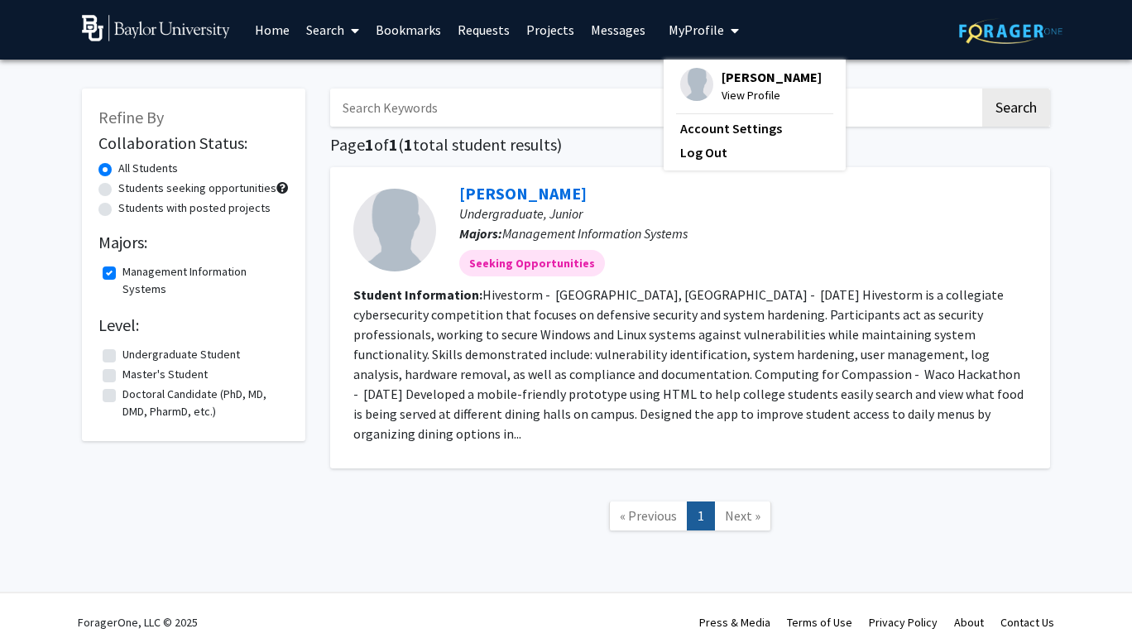
click at [728, 75] on span "[PERSON_NAME]" at bounding box center [771, 77] width 100 height 18
